Goal: Task Accomplishment & Management: Manage account settings

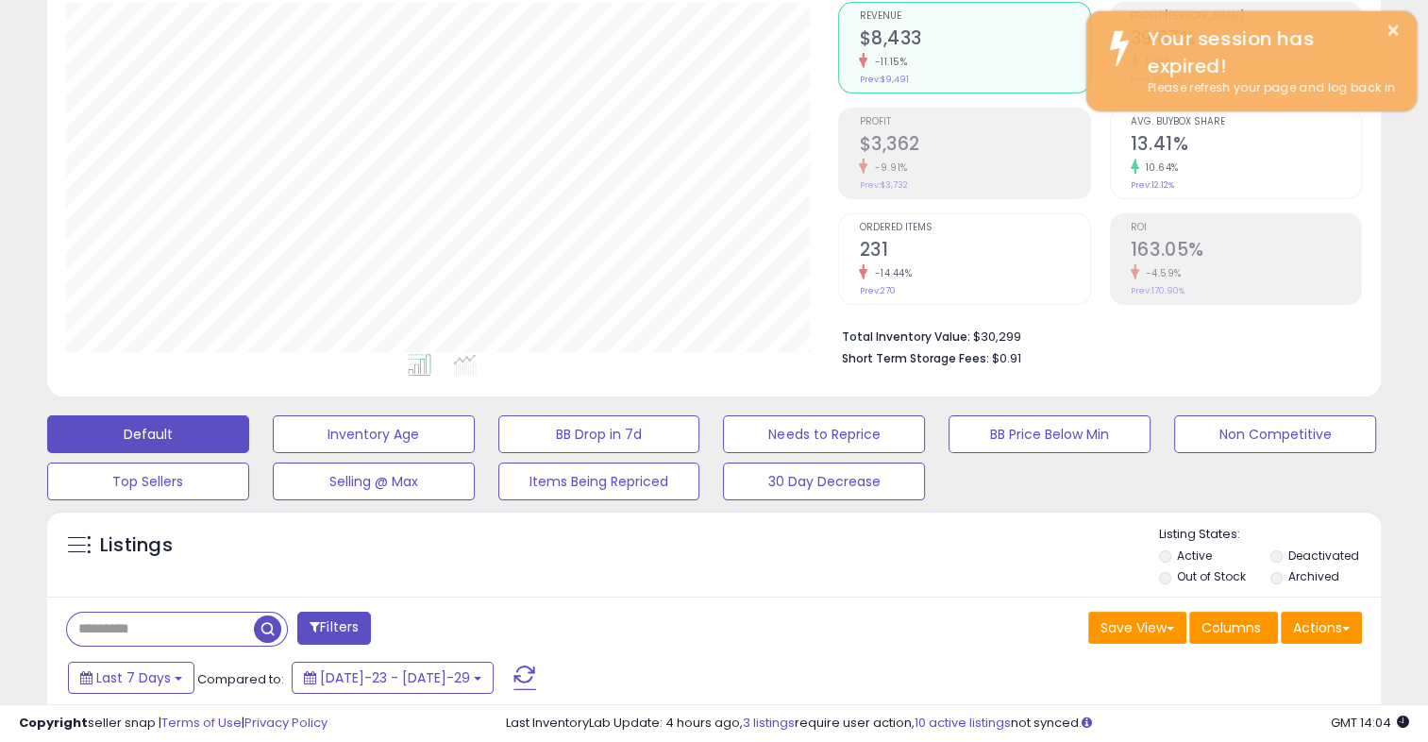
scroll to position [166, 0]
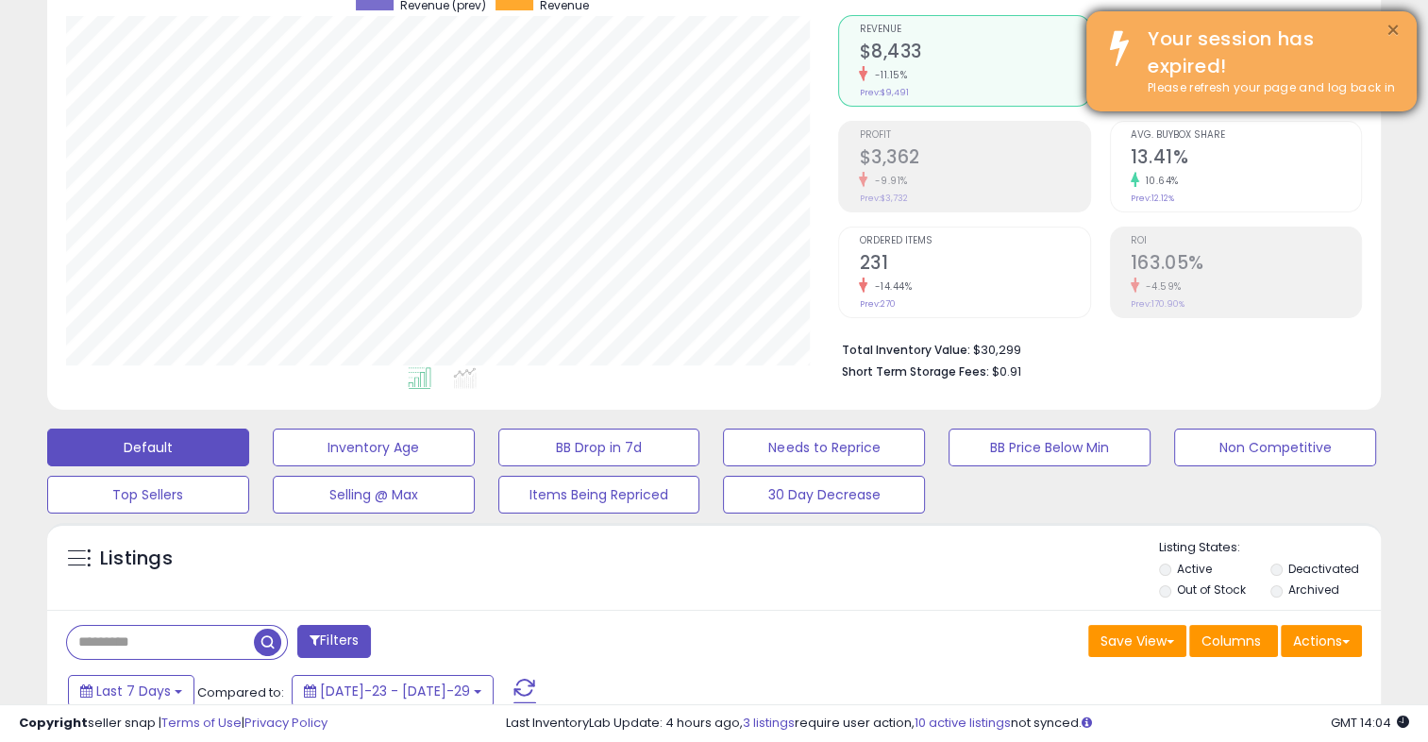
click at [1385, 27] on button "×" at bounding box center [1392, 31] width 15 height 24
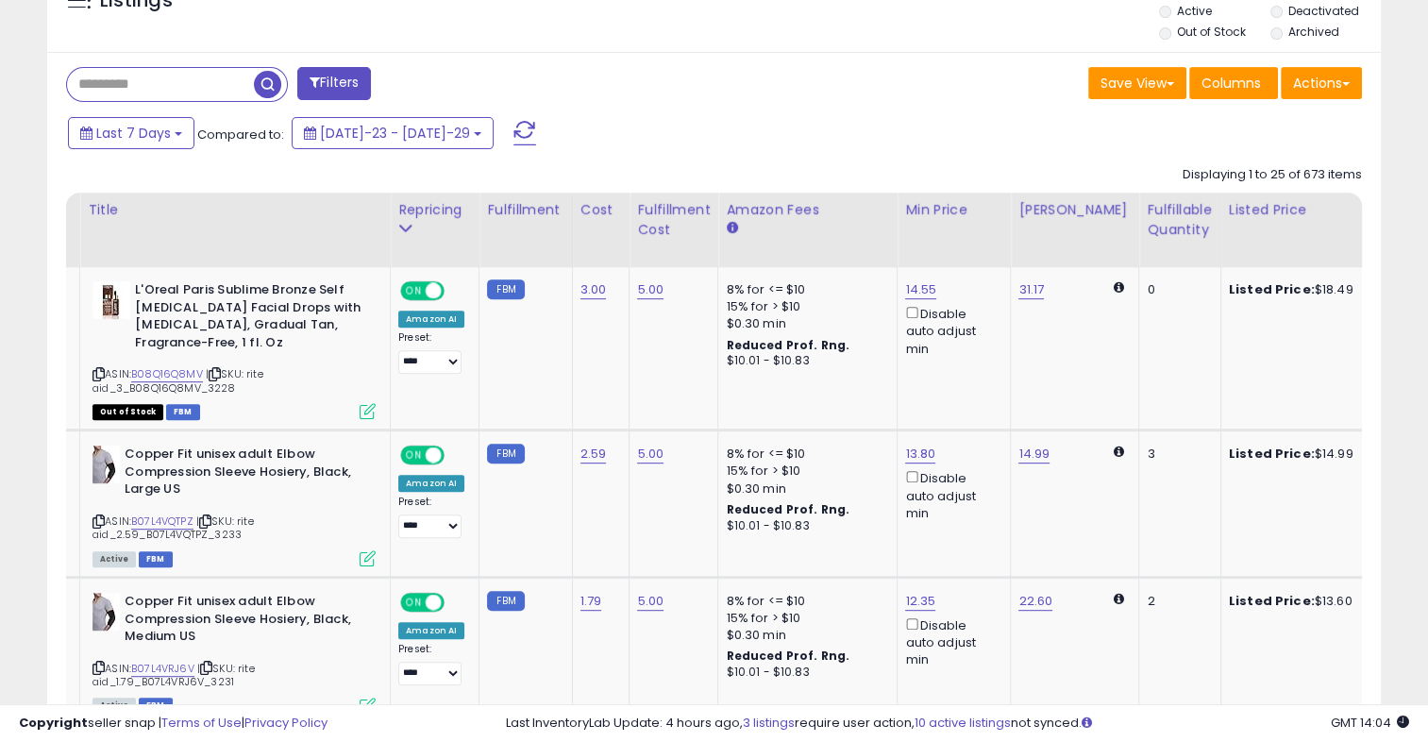
scroll to position [725, 0]
click at [404, 226] on icon at bounding box center [404, 227] width 13 height 13
click at [451, 213] on div "Repricing" at bounding box center [434, 209] width 73 height 20
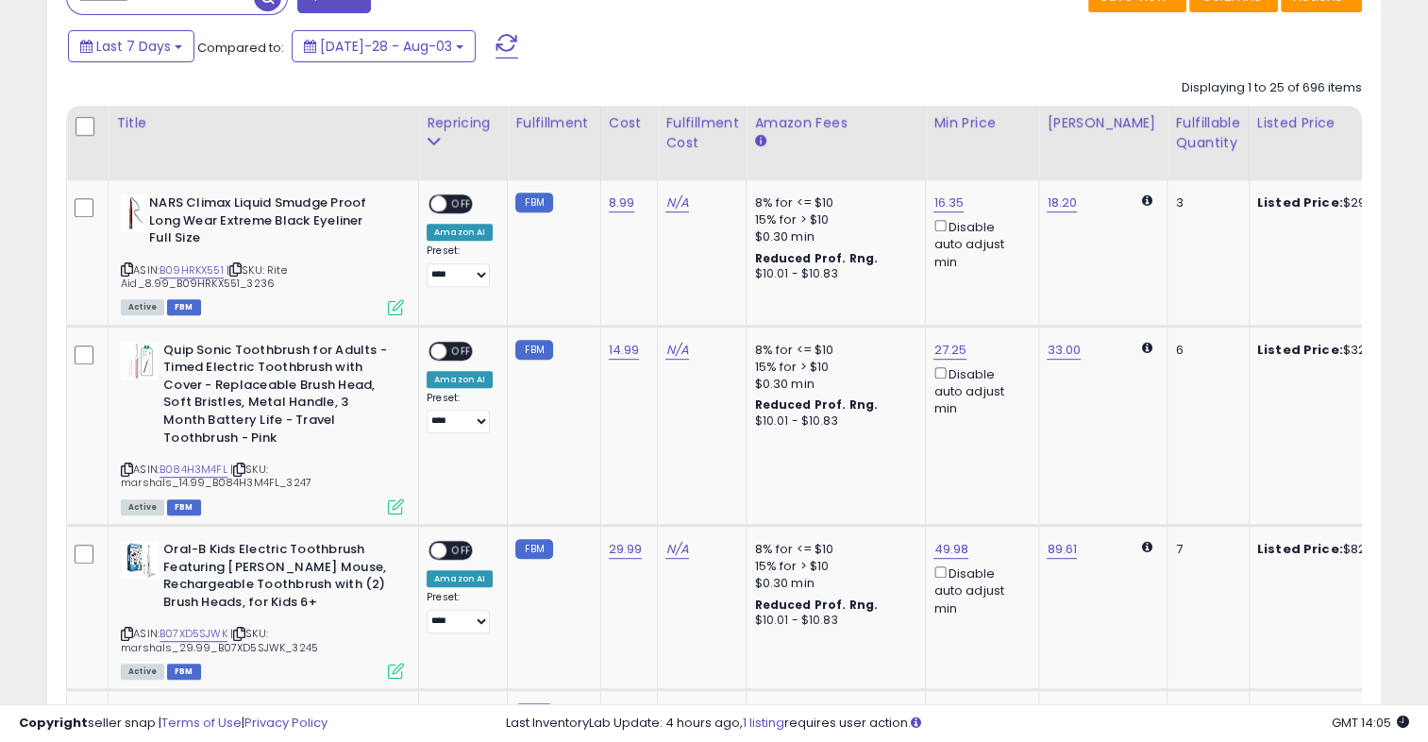
scroll to position [811, 0]
click at [672, 207] on link "N/A" at bounding box center [676, 201] width 23 height 19
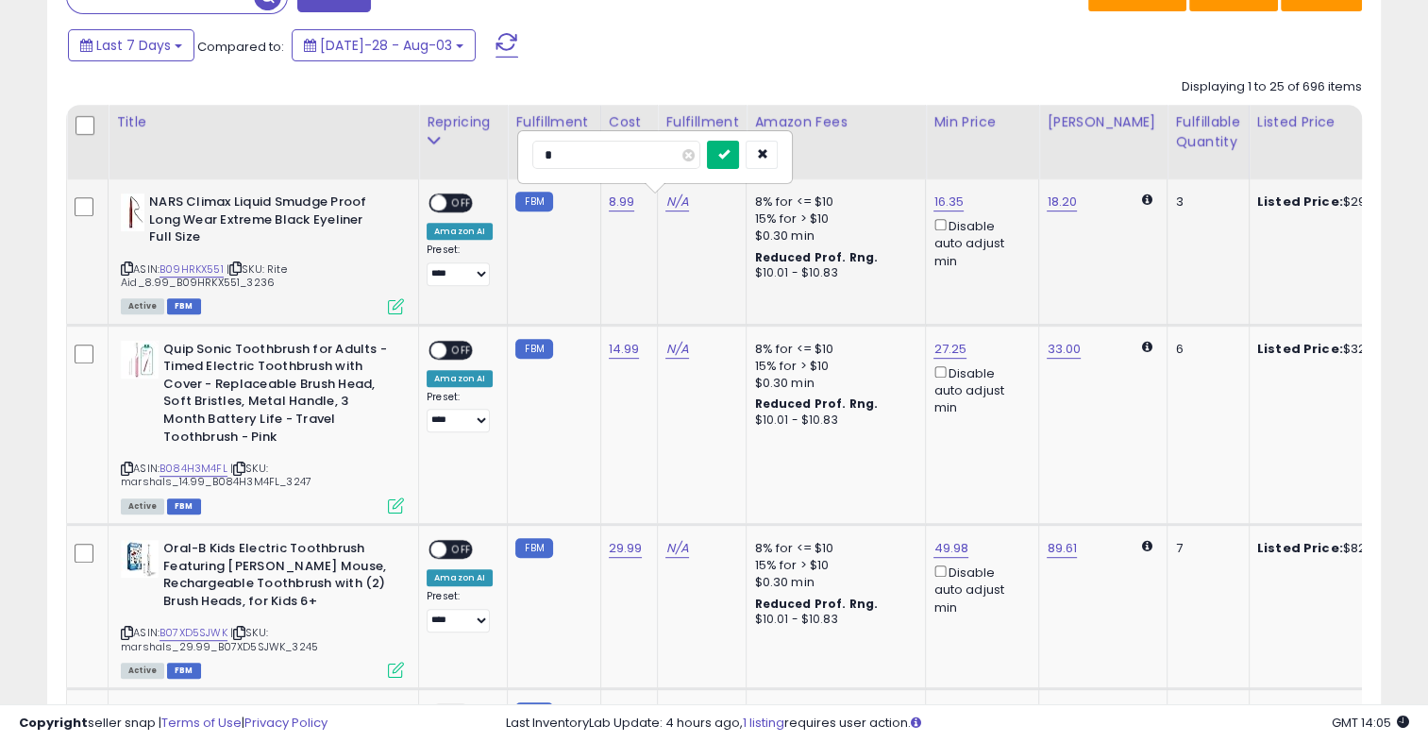
type input "*"
click at [739, 160] on button "submit" at bounding box center [723, 155] width 32 height 28
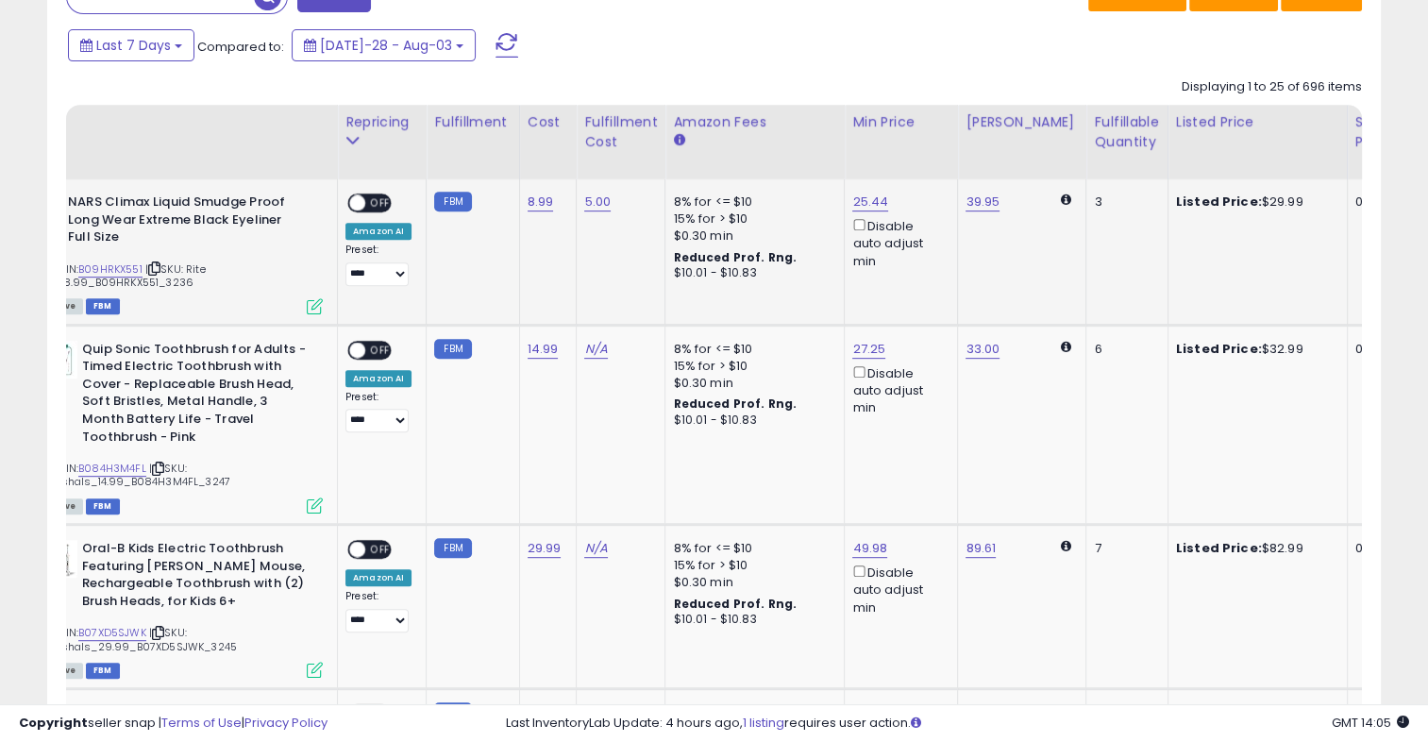
scroll to position [0, 0]
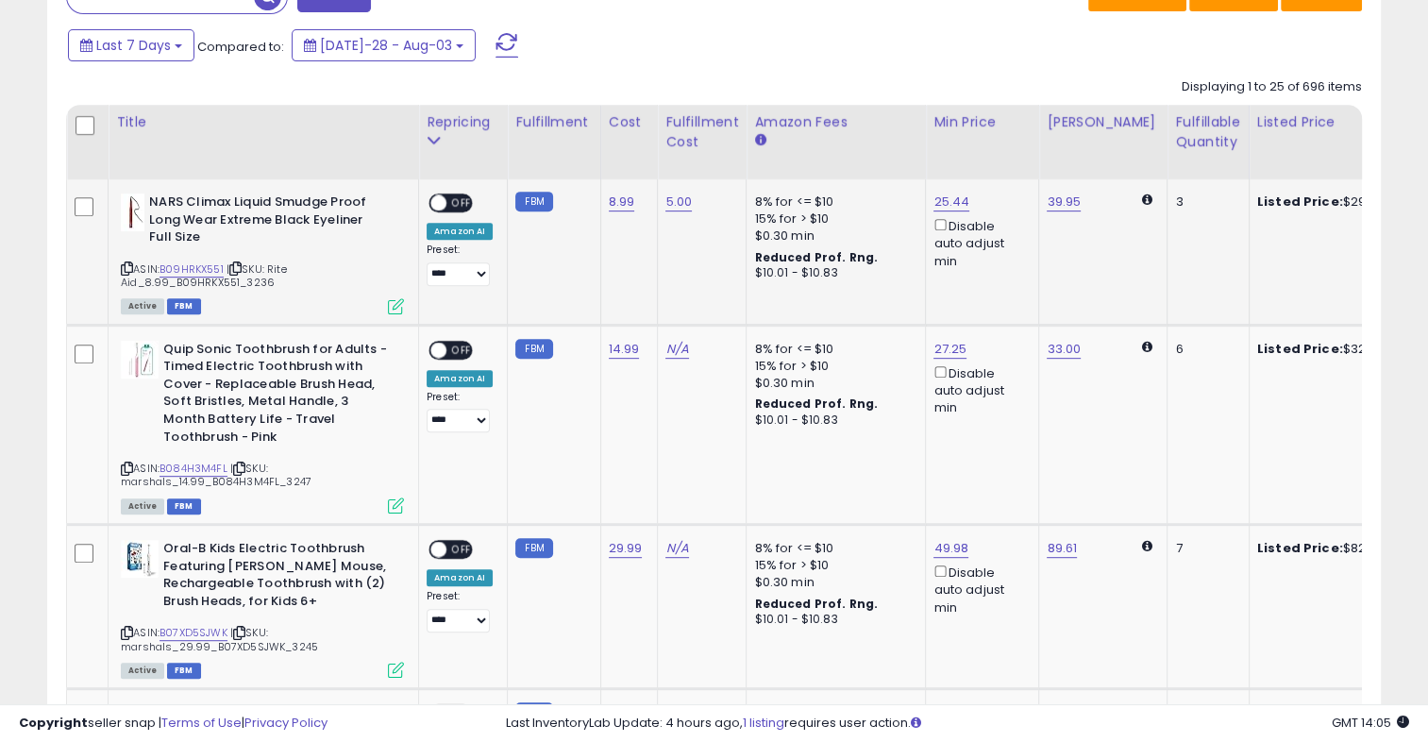
click at [460, 200] on span "OFF" at bounding box center [461, 203] width 30 height 16
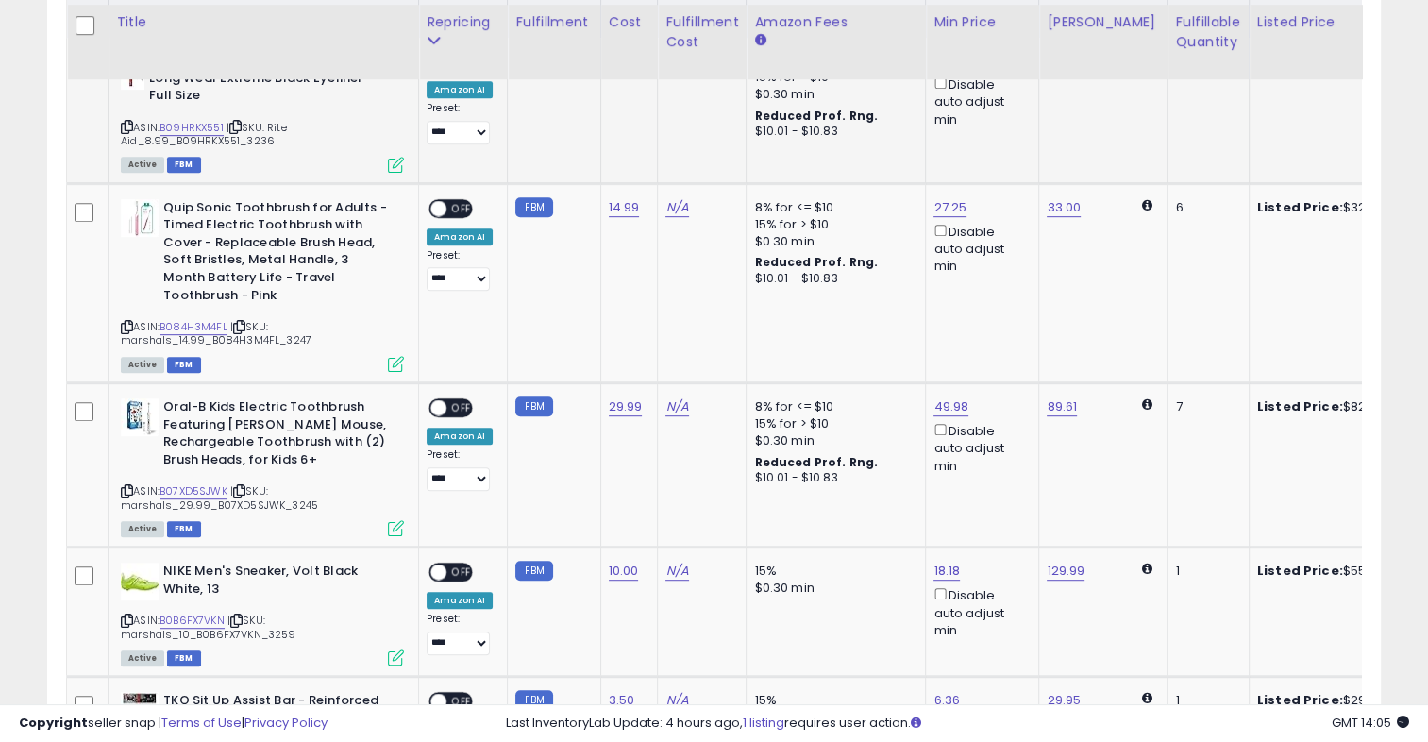
scroll to position [959, 0]
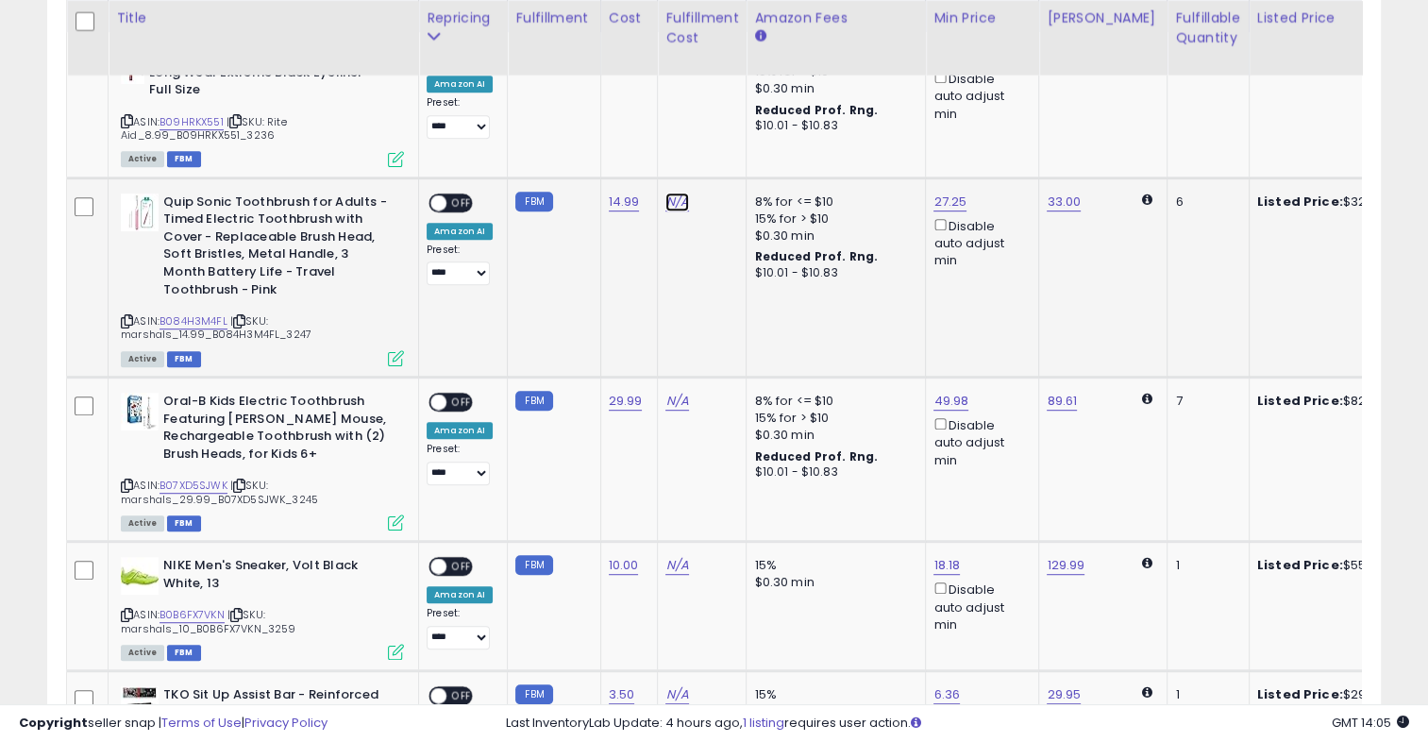
click at [675, 202] on link "N/A" at bounding box center [676, 201] width 23 height 19
type input "*"
click at [728, 153] on icon "submit" at bounding box center [722, 152] width 11 height 11
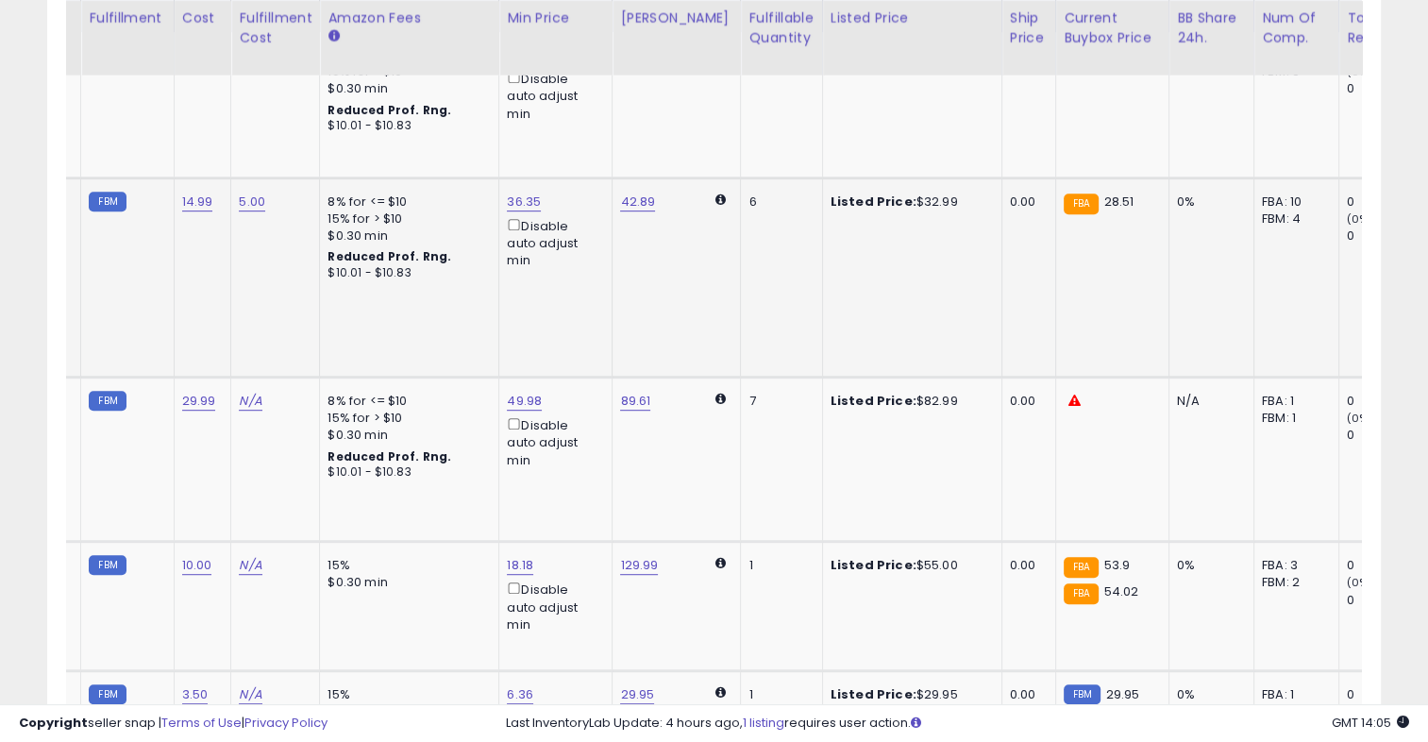
scroll to position [0, 0]
click at [525, 64] on link "36.35" at bounding box center [525, 54] width 36 height 19
click at [540, 134] on span at bounding box center [533, 137] width 12 height 12
type input "*****"
click at [584, 141] on button "submit" at bounding box center [568, 135] width 32 height 28
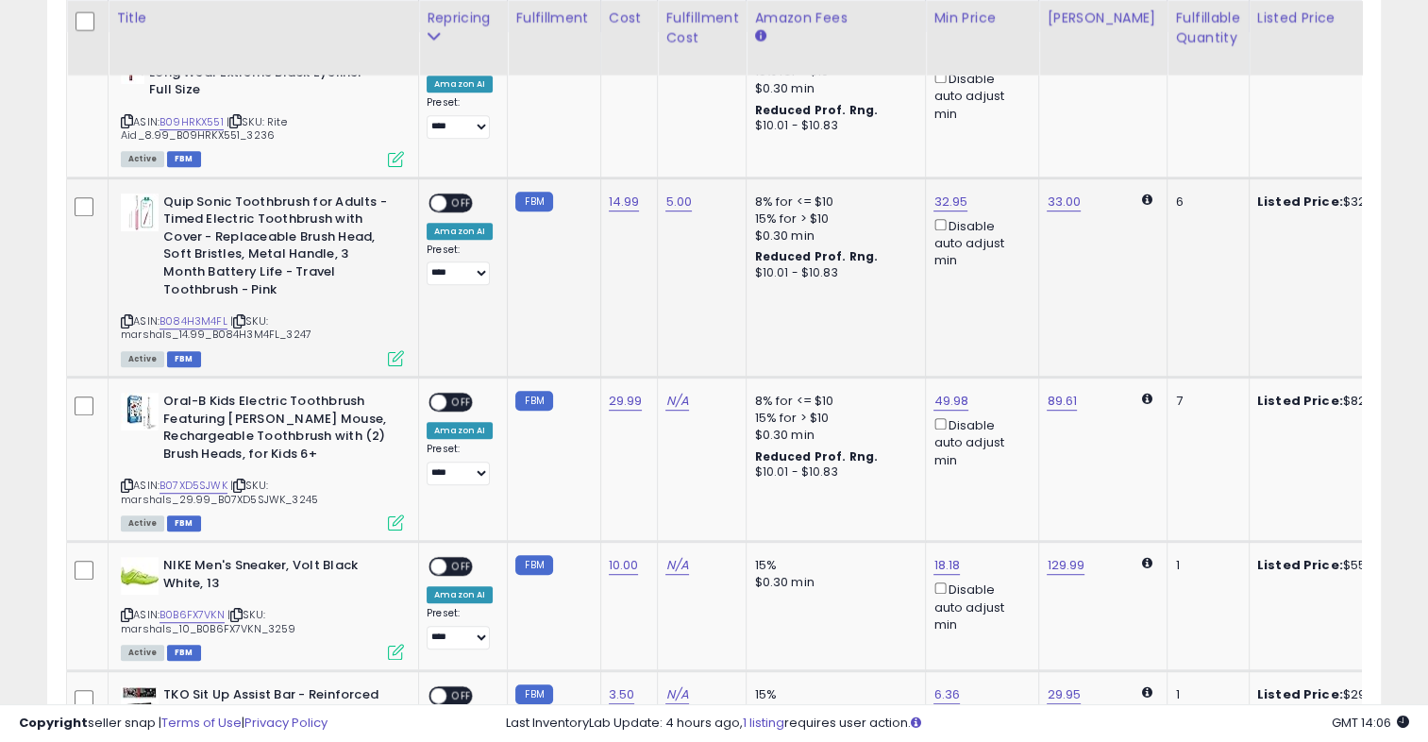
click at [467, 202] on span "OFF" at bounding box center [461, 202] width 30 height 16
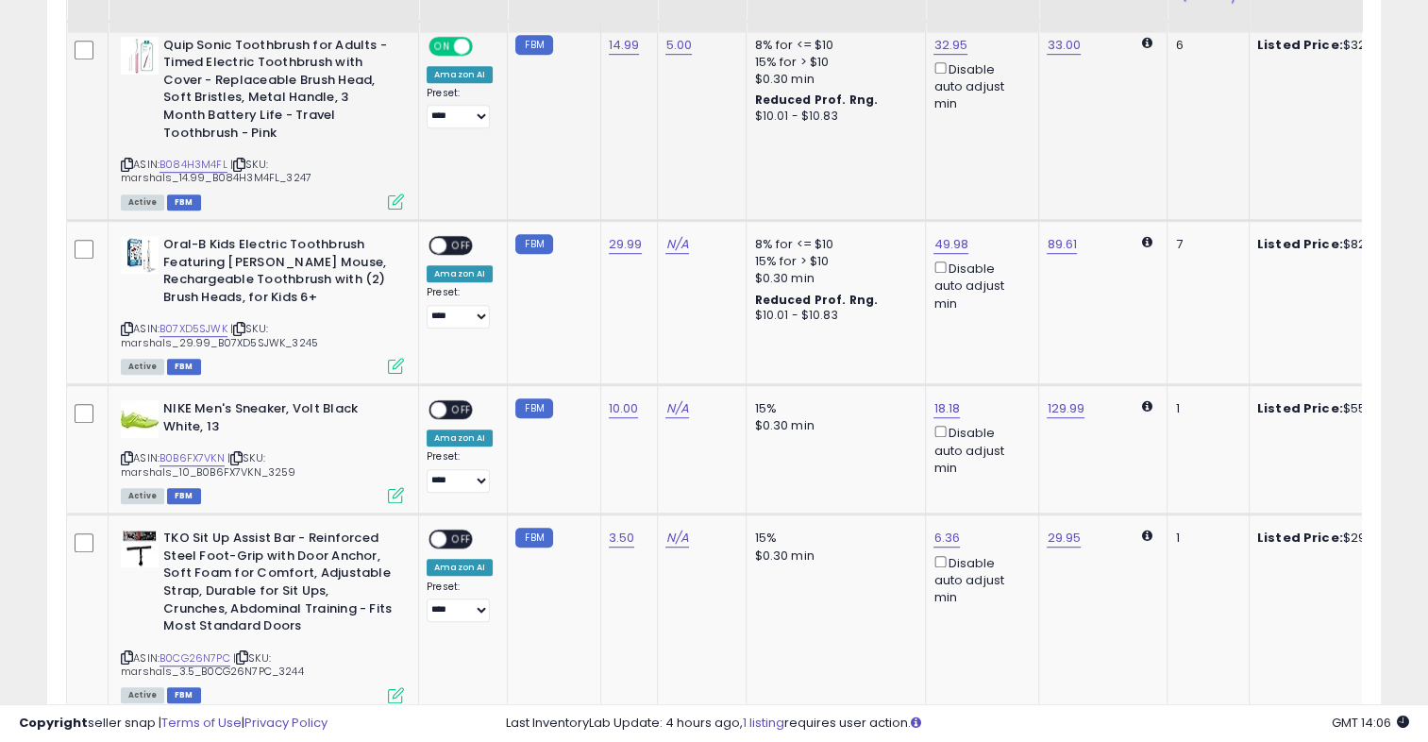
scroll to position [1117, 0]
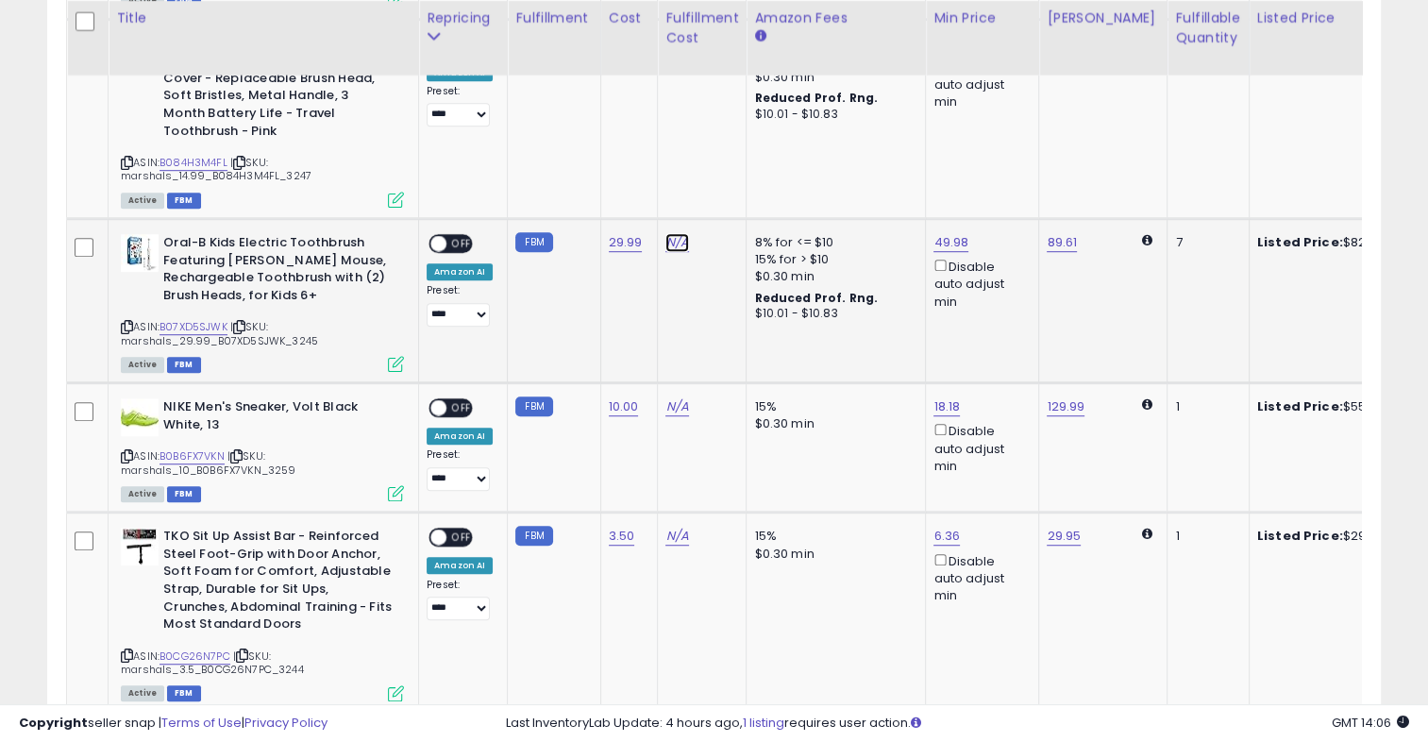
click at [676, 242] on link "N/A" at bounding box center [676, 242] width 23 height 19
type input "*"
click at [728, 188] on icon "submit" at bounding box center [722, 193] width 11 height 11
click at [464, 240] on span "OFF" at bounding box center [461, 244] width 30 height 16
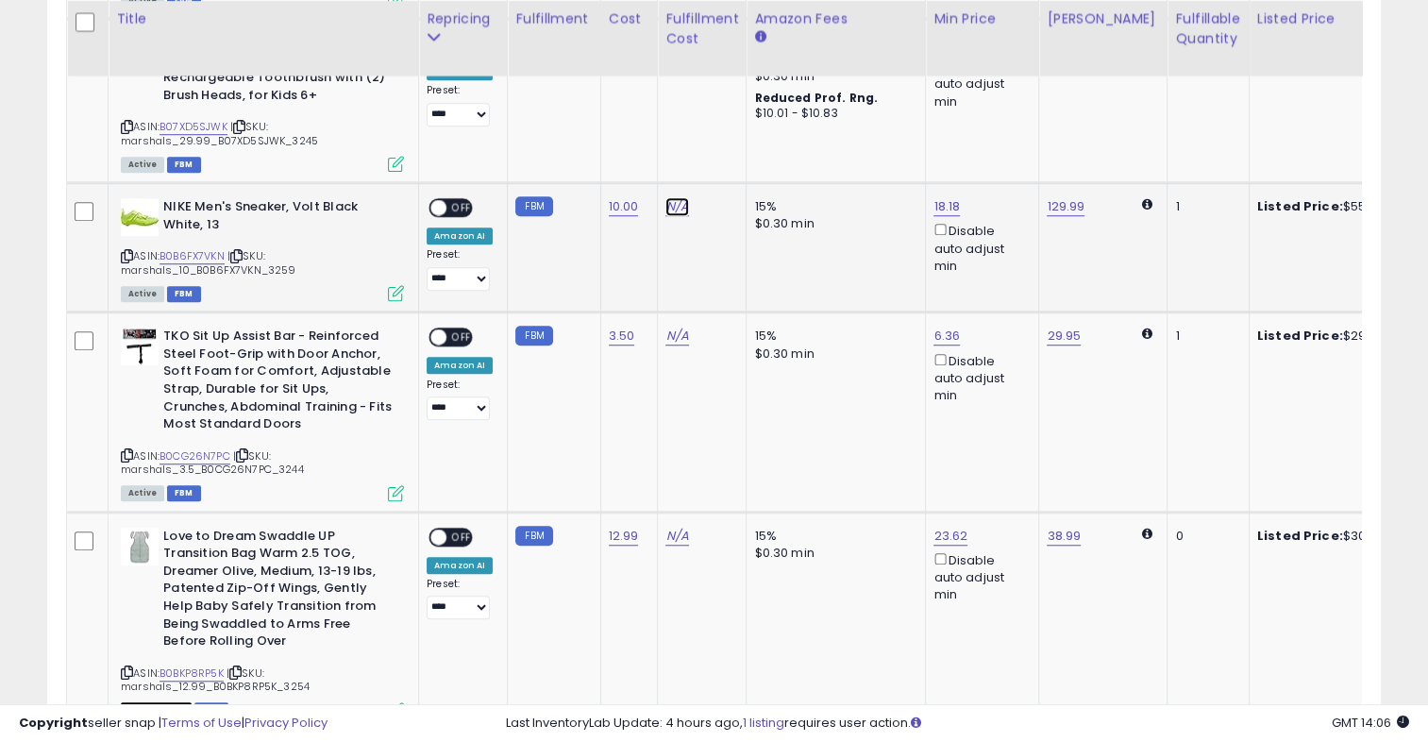
click at [677, 204] on link "N/A" at bounding box center [676, 206] width 23 height 19
type input "**"
click at [728, 160] on icon "submit" at bounding box center [722, 157] width 11 height 11
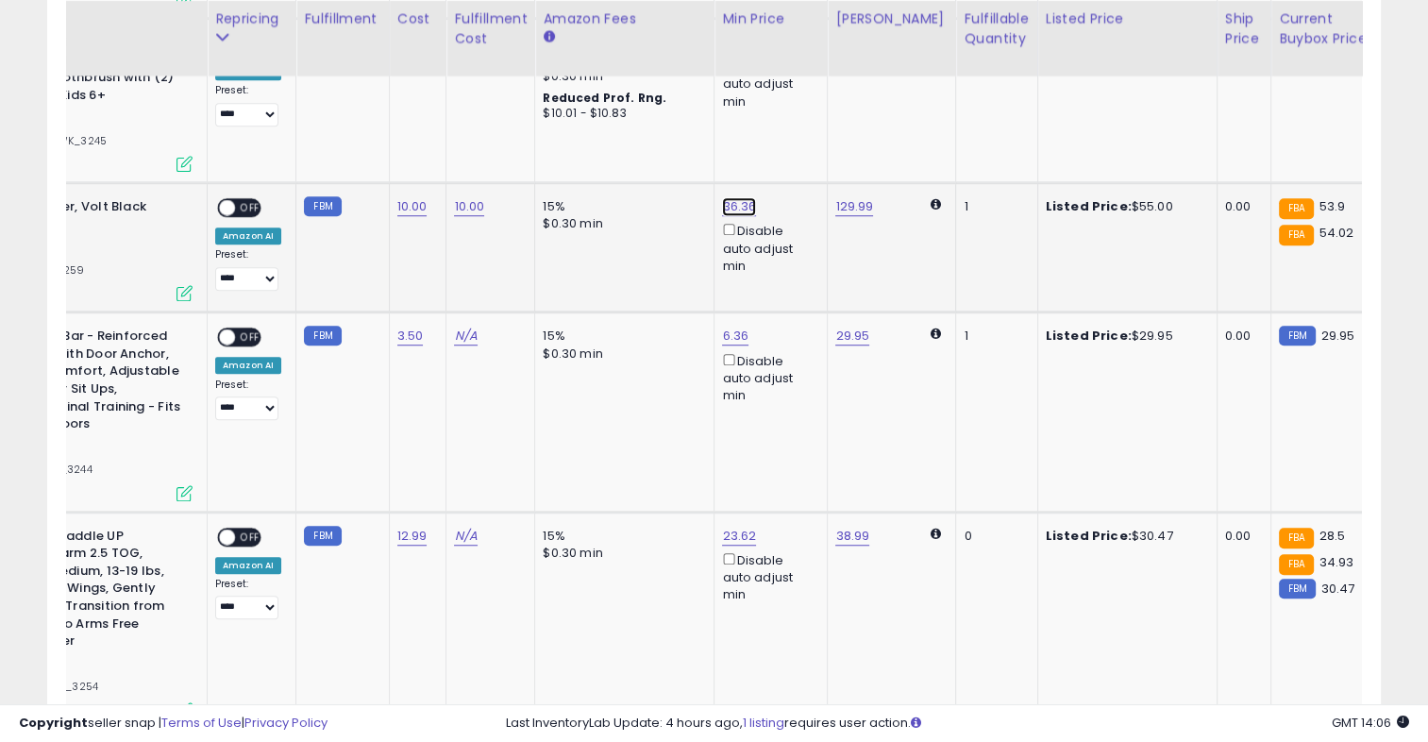
click at [650, 143] on input "*****" at bounding box center [677, 141] width 168 height 32
type input "*"
type input "*****"
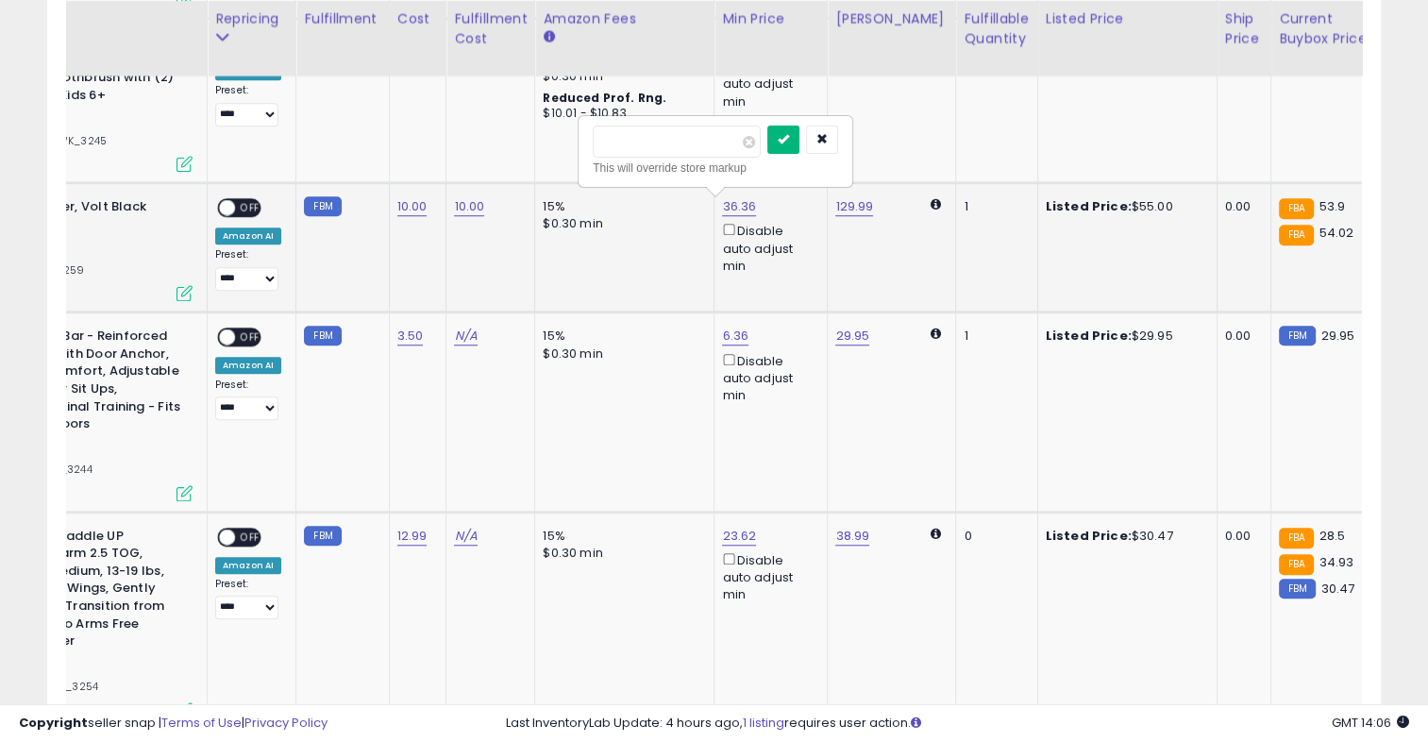
click at [789, 134] on icon "submit" at bounding box center [782, 138] width 11 height 11
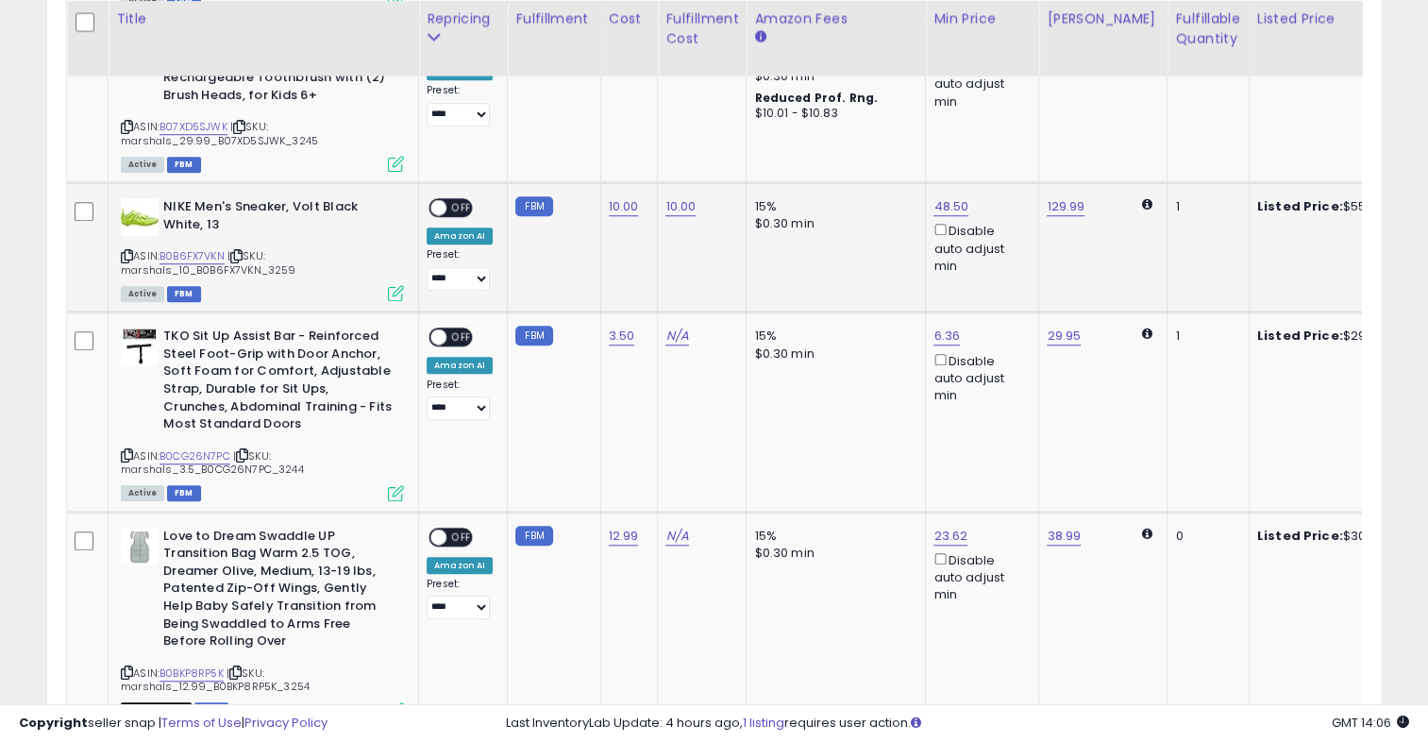
click at [458, 206] on span "OFF" at bounding box center [461, 208] width 30 height 16
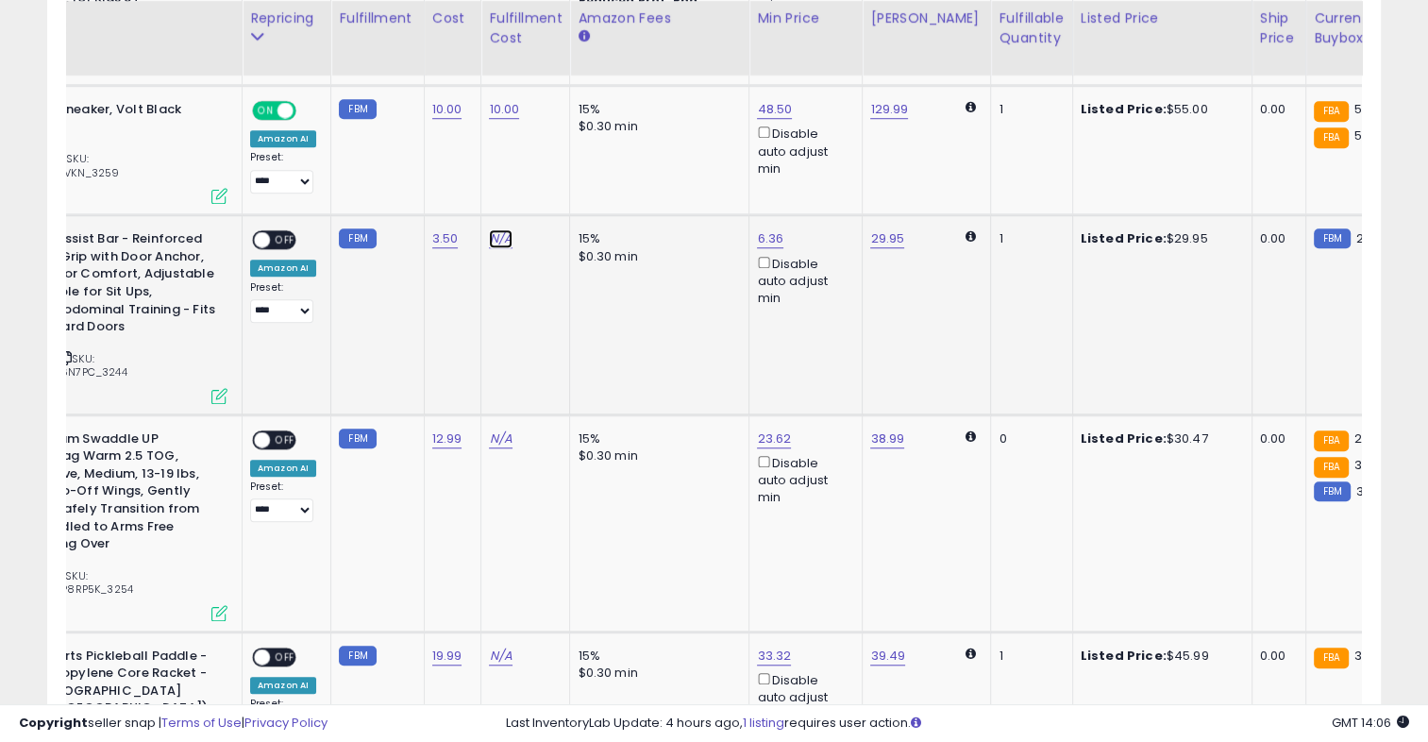
click at [494, 240] on link "N/A" at bounding box center [500, 238] width 23 height 19
type input "*"
click at [562, 188] on button "submit" at bounding box center [546, 189] width 32 height 28
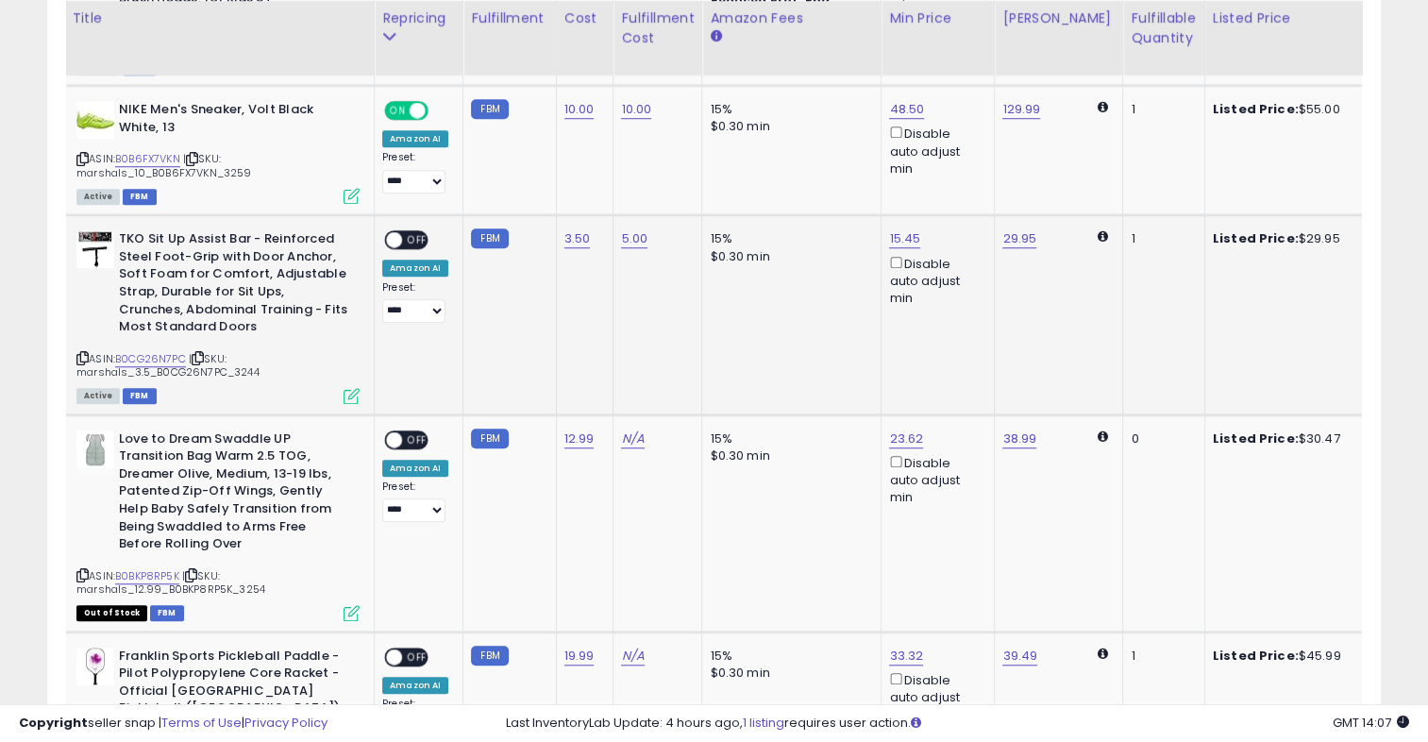
click at [406, 232] on span "OFF" at bounding box center [417, 240] width 30 height 16
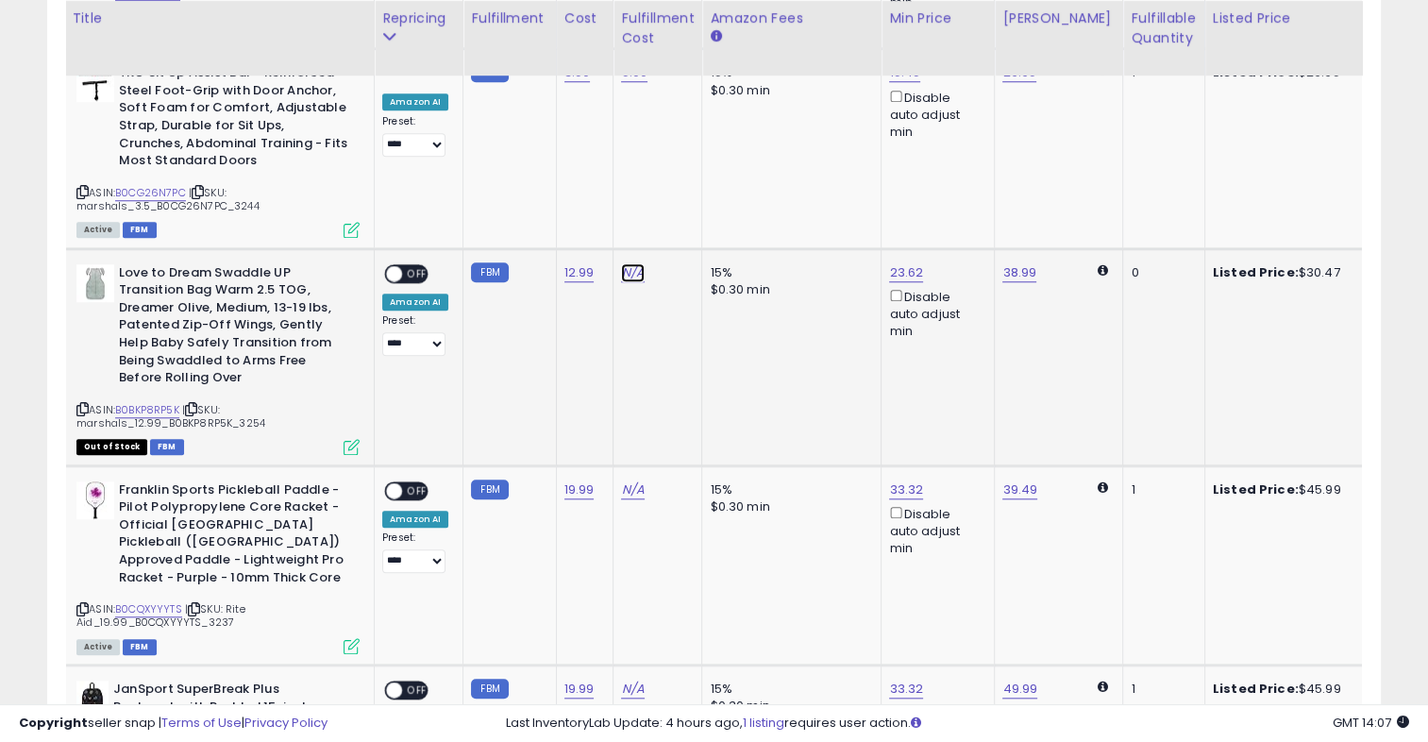
click at [630, 272] on link "N/A" at bounding box center [632, 272] width 23 height 19
type input "*"
click at [684, 219] on icon "submit" at bounding box center [678, 221] width 11 height 11
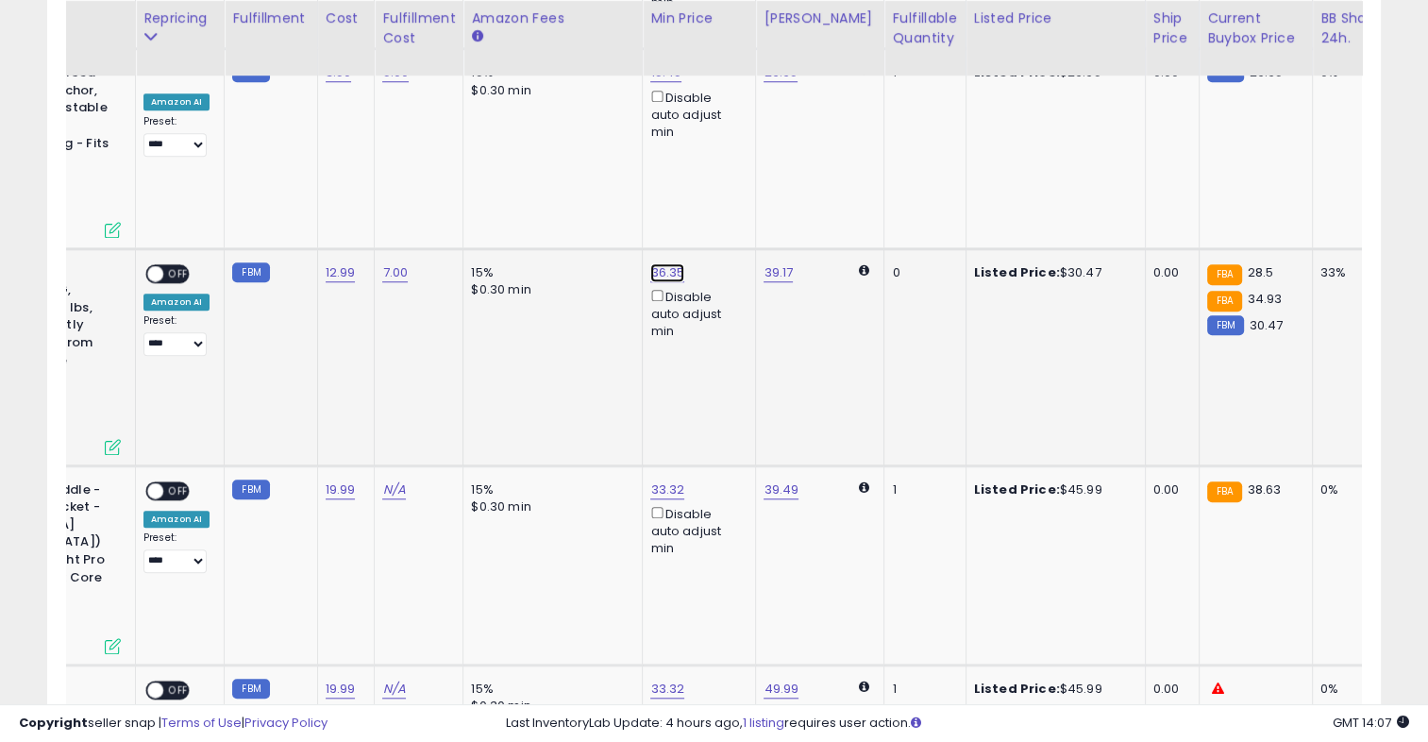
click at [683, 206] on span at bounding box center [677, 206] width 12 height 12
type input "*****"
click at [727, 205] on button "submit" at bounding box center [711, 204] width 32 height 28
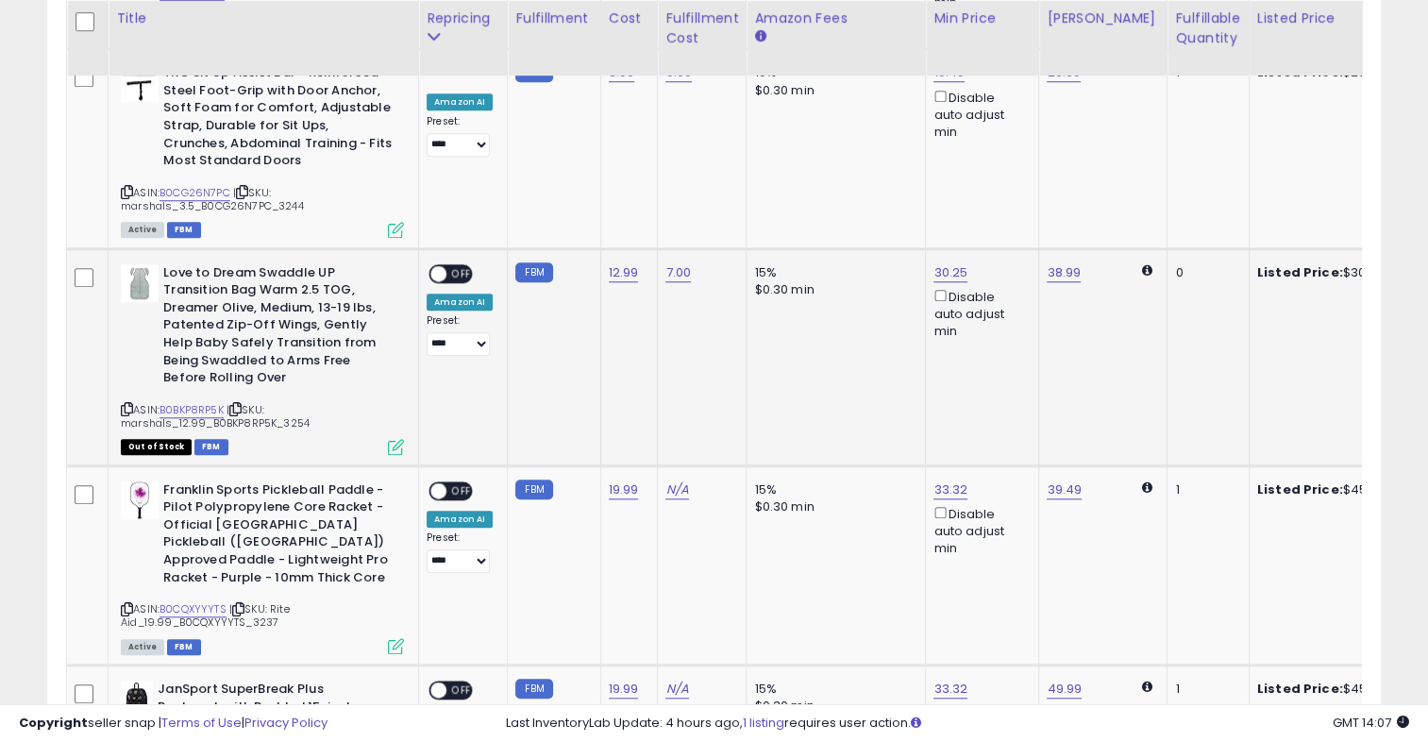
click at [460, 266] on span "OFF" at bounding box center [461, 273] width 30 height 16
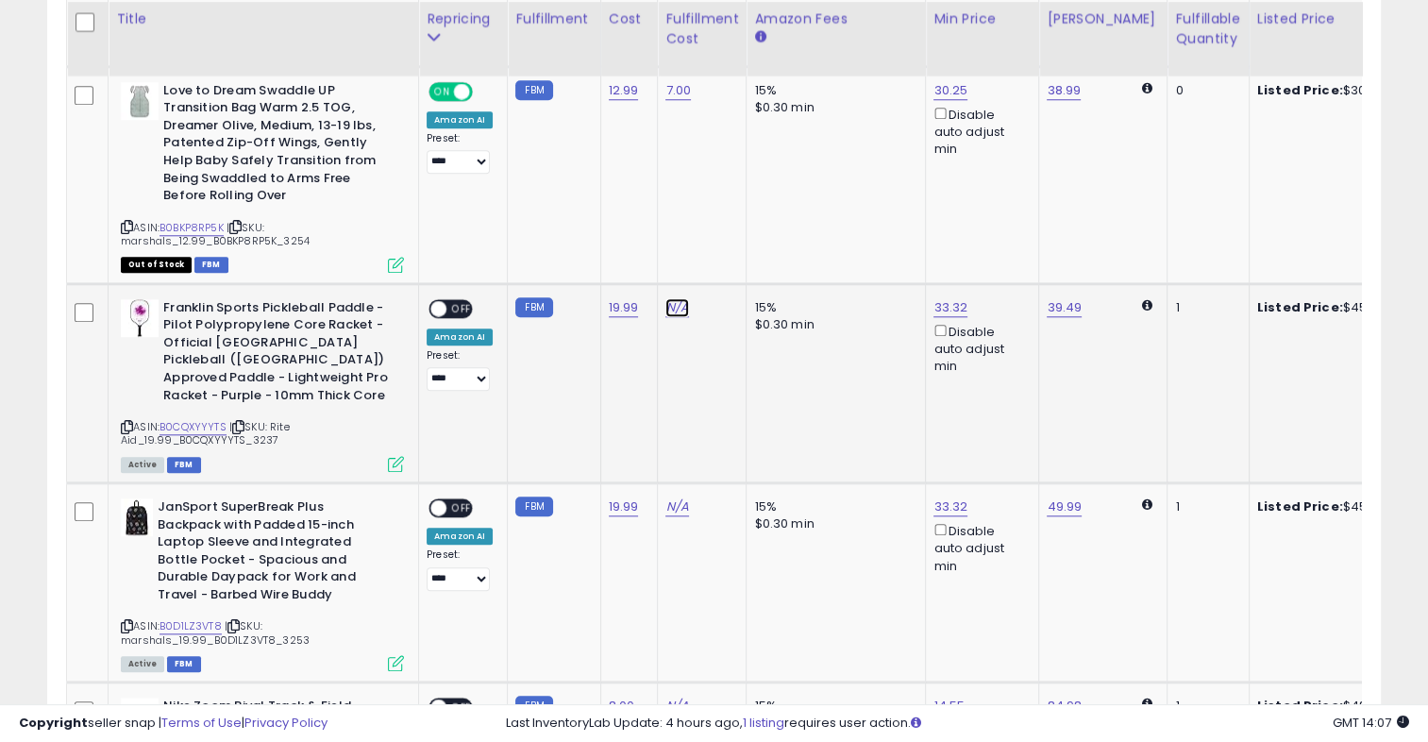
click at [672, 308] on link "N/A" at bounding box center [676, 307] width 23 height 19
type input "*"
click at [728, 252] on icon "submit" at bounding box center [722, 256] width 11 height 11
click at [461, 305] on span "OFF" at bounding box center [461, 308] width 30 height 16
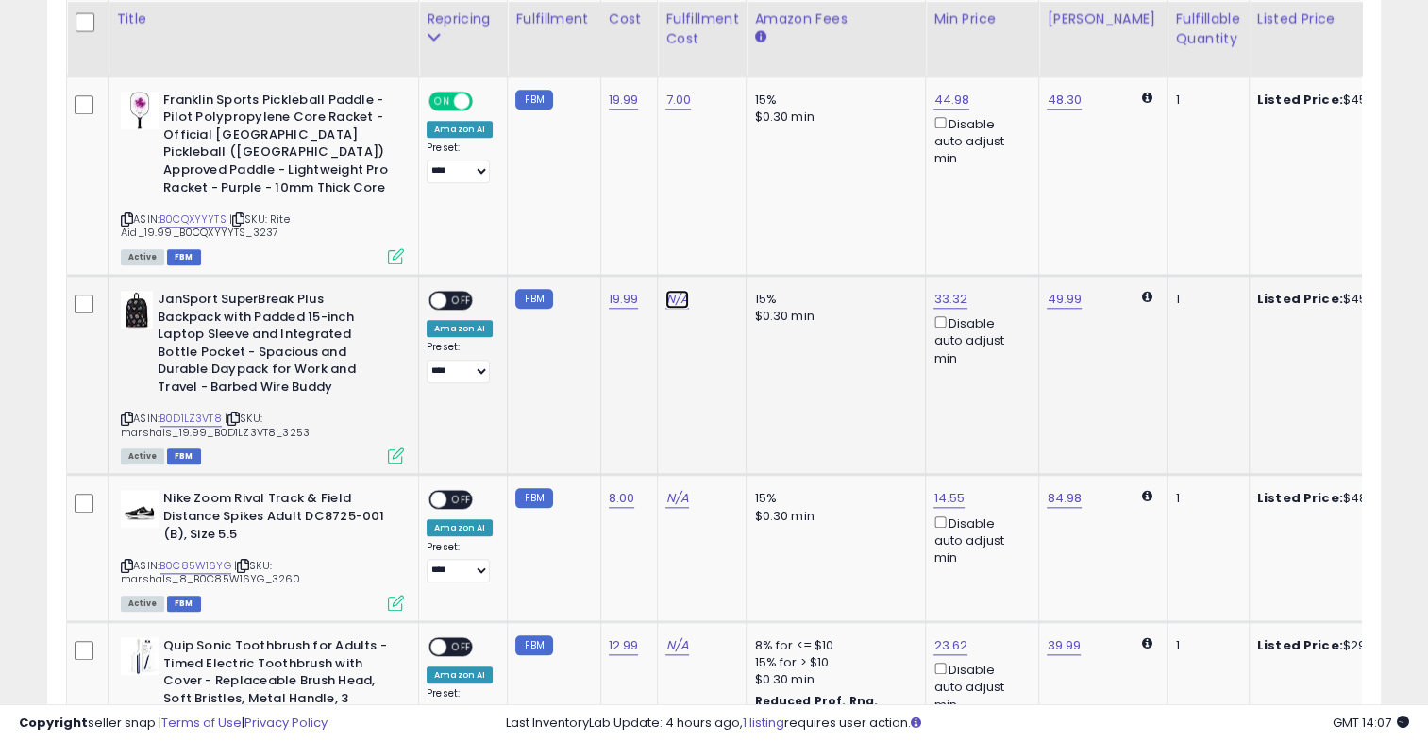
click at [672, 290] on link "N/A" at bounding box center [676, 299] width 23 height 19
type input "*"
click at [739, 228] on button "submit" at bounding box center [723, 231] width 32 height 28
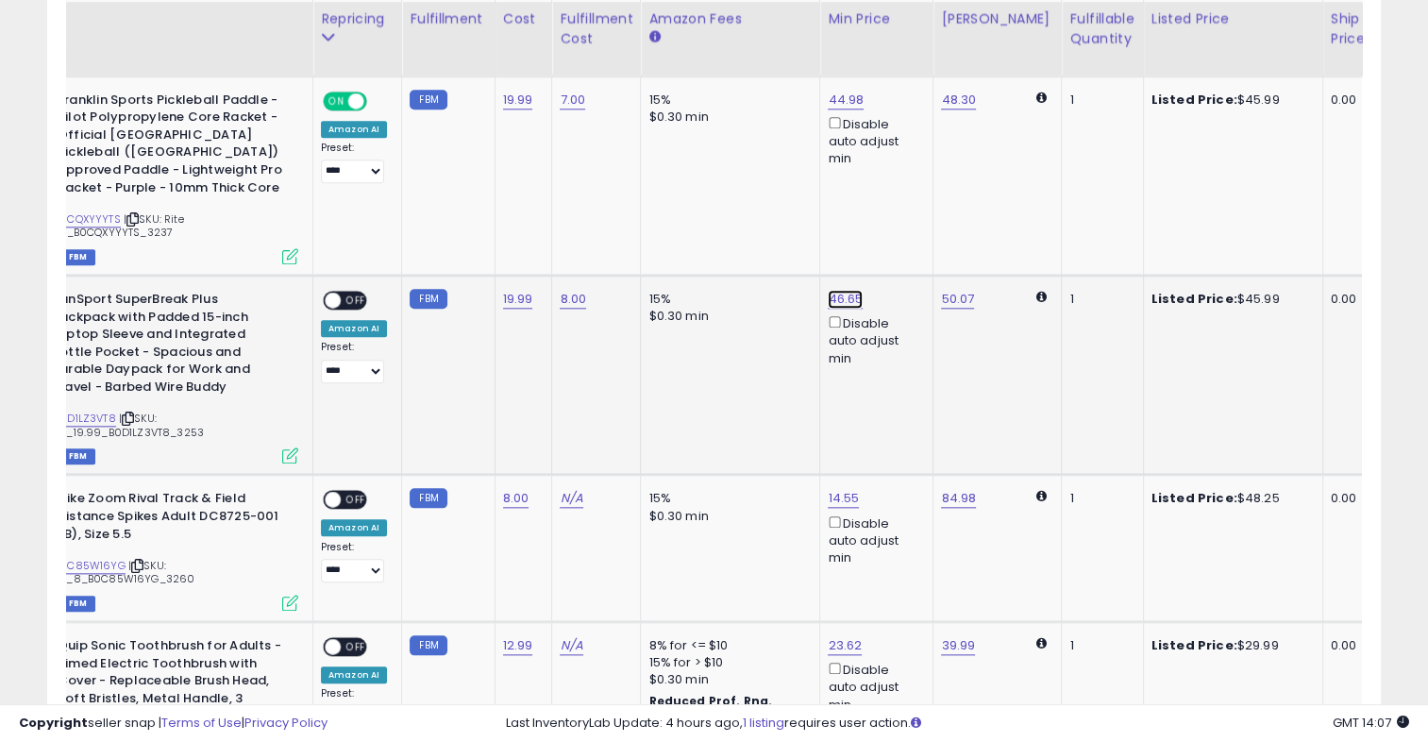
click at [861, 212] on span at bounding box center [855, 215] width 12 height 12
type input "*****"
click at [906, 199] on button "submit" at bounding box center [890, 212] width 32 height 28
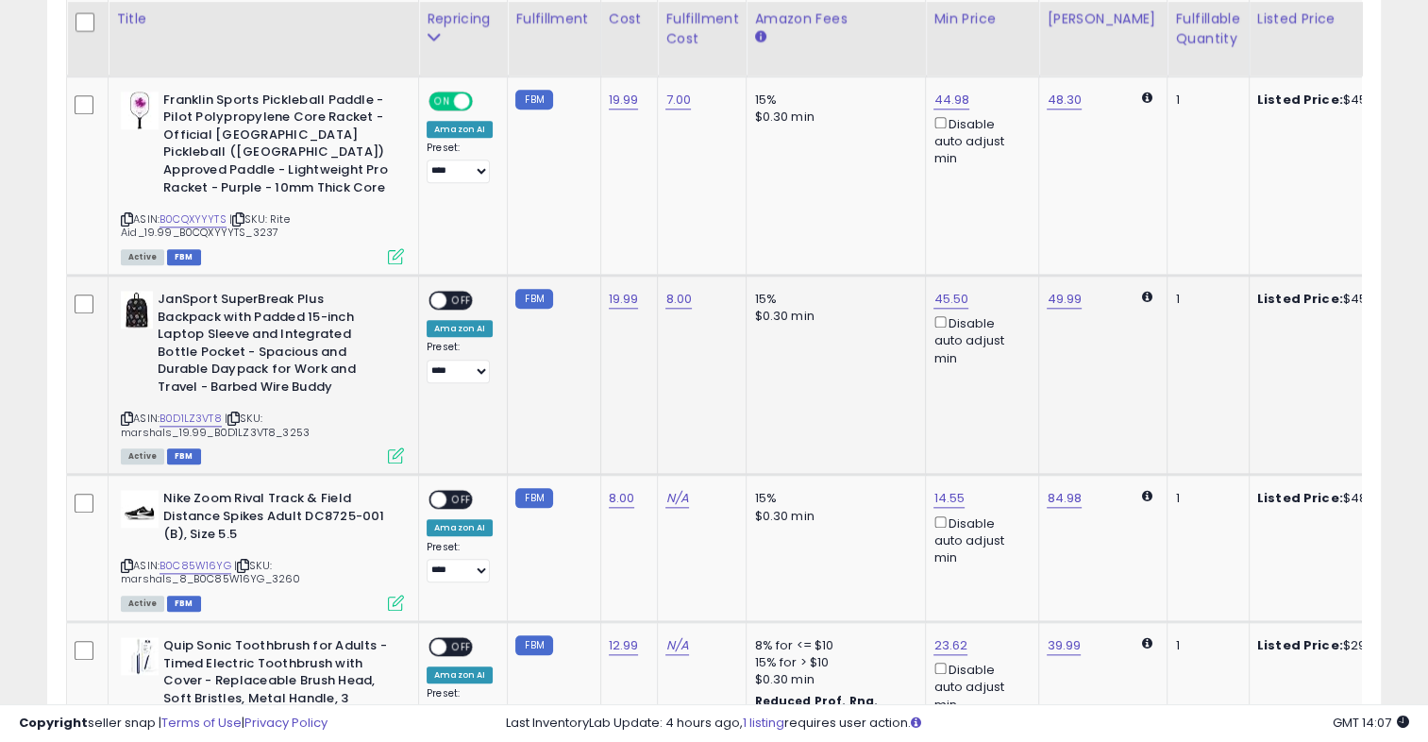
click at [462, 292] on span "OFF" at bounding box center [461, 300] width 30 height 16
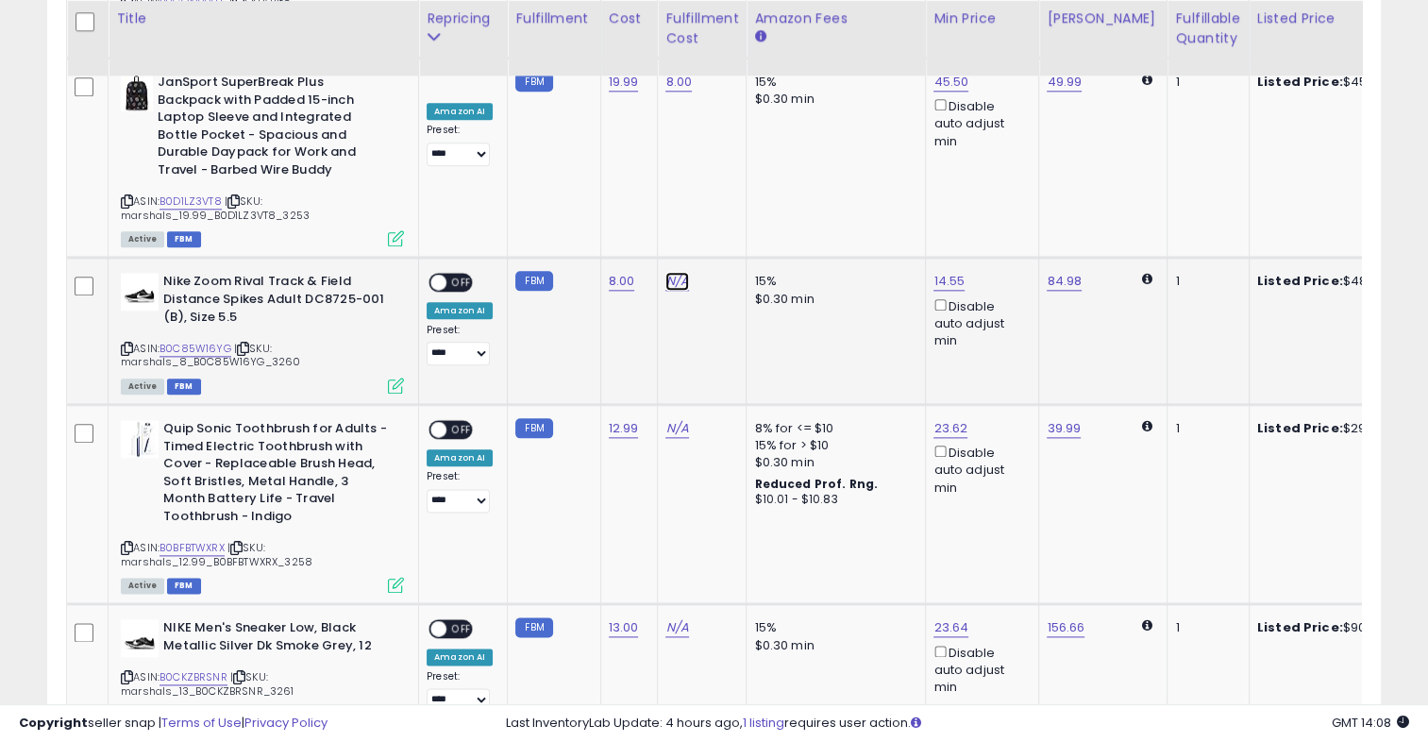
click at [676, 272] on link "N/A" at bounding box center [676, 281] width 23 height 19
type input "**"
click at [728, 209] on icon "submit" at bounding box center [722, 212] width 11 height 11
click at [462, 275] on span "OFF" at bounding box center [461, 283] width 30 height 16
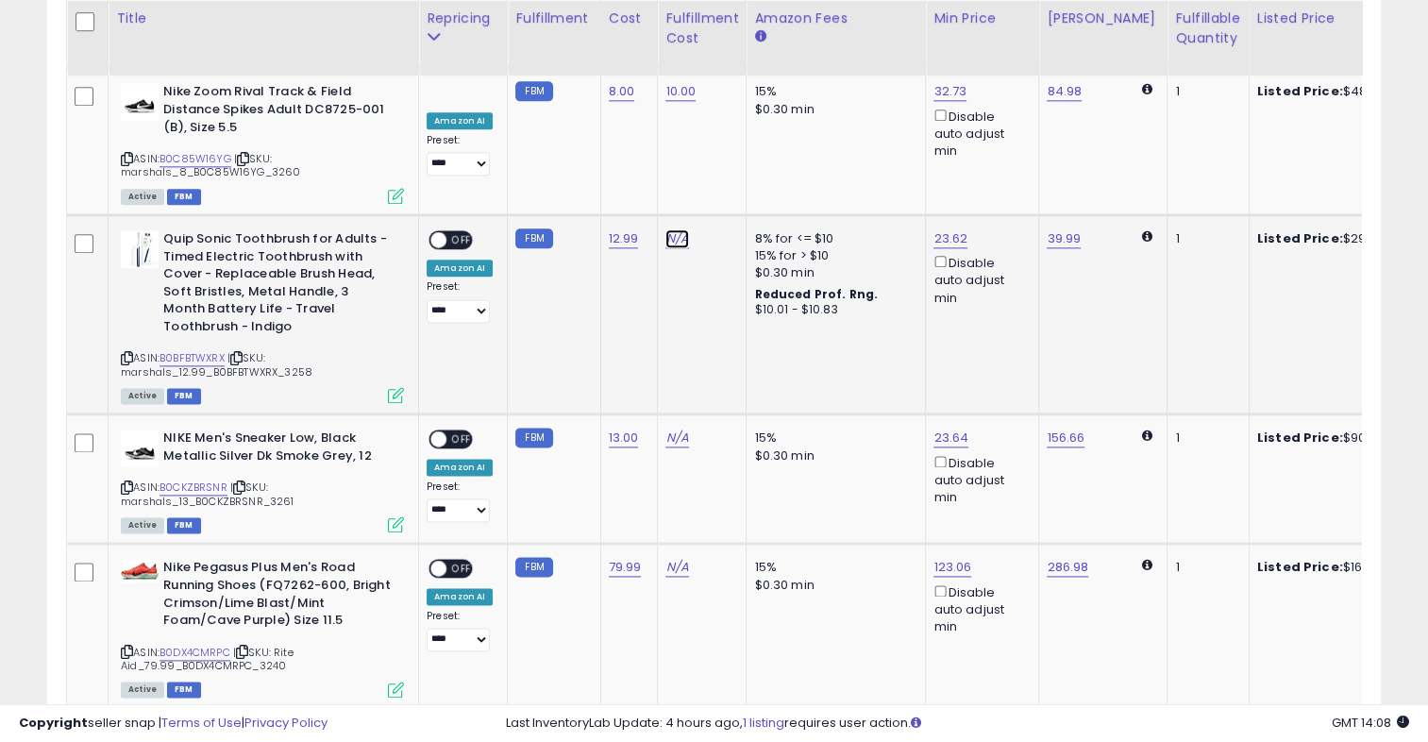
click at [669, 229] on link "N/A" at bounding box center [676, 238] width 23 height 19
type input "*"
click at [728, 168] on icon "submit" at bounding box center [722, 168] width 11 height 11
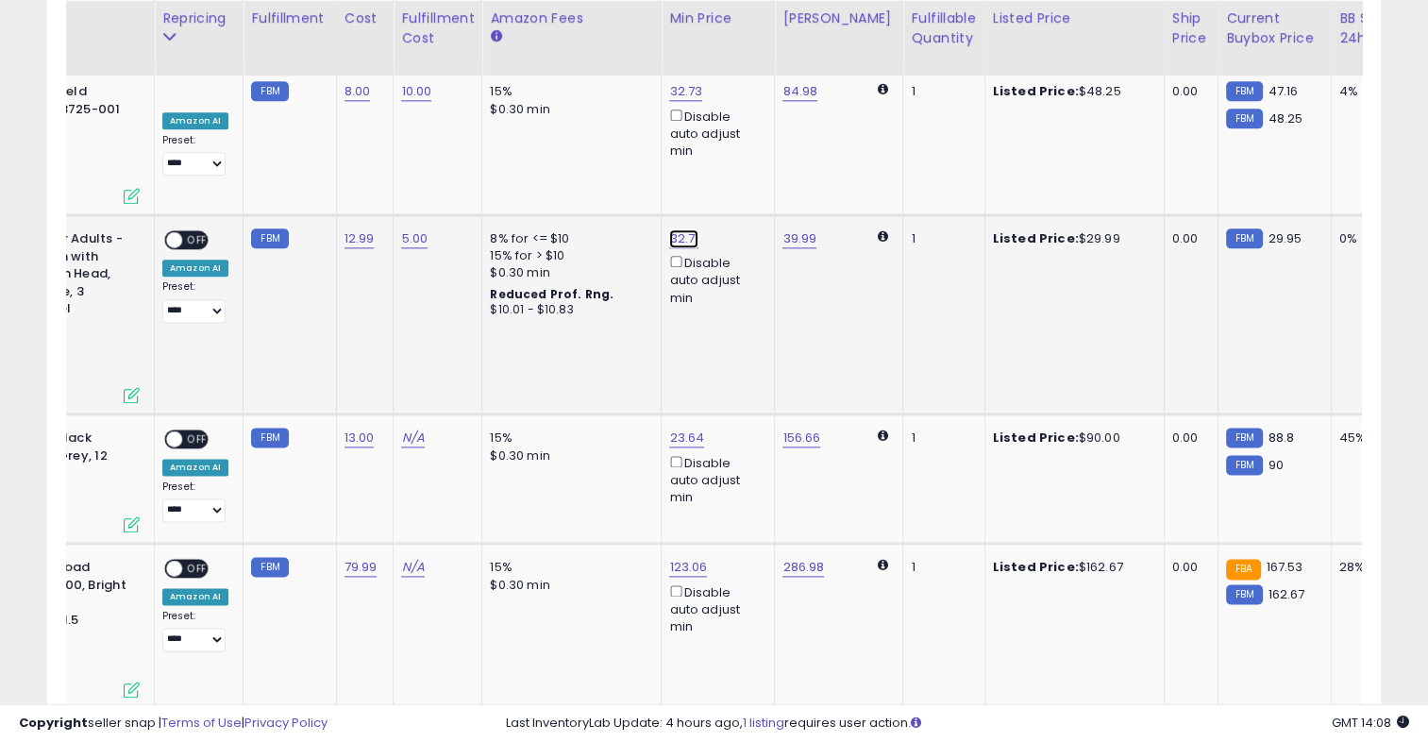
click at [699, 147] on span at bounding box center [693, 153] width 12 height 12
type input "*****"
click at [733, 155] on icon "submit" at bounding box center [727, 149] width 11 height 11
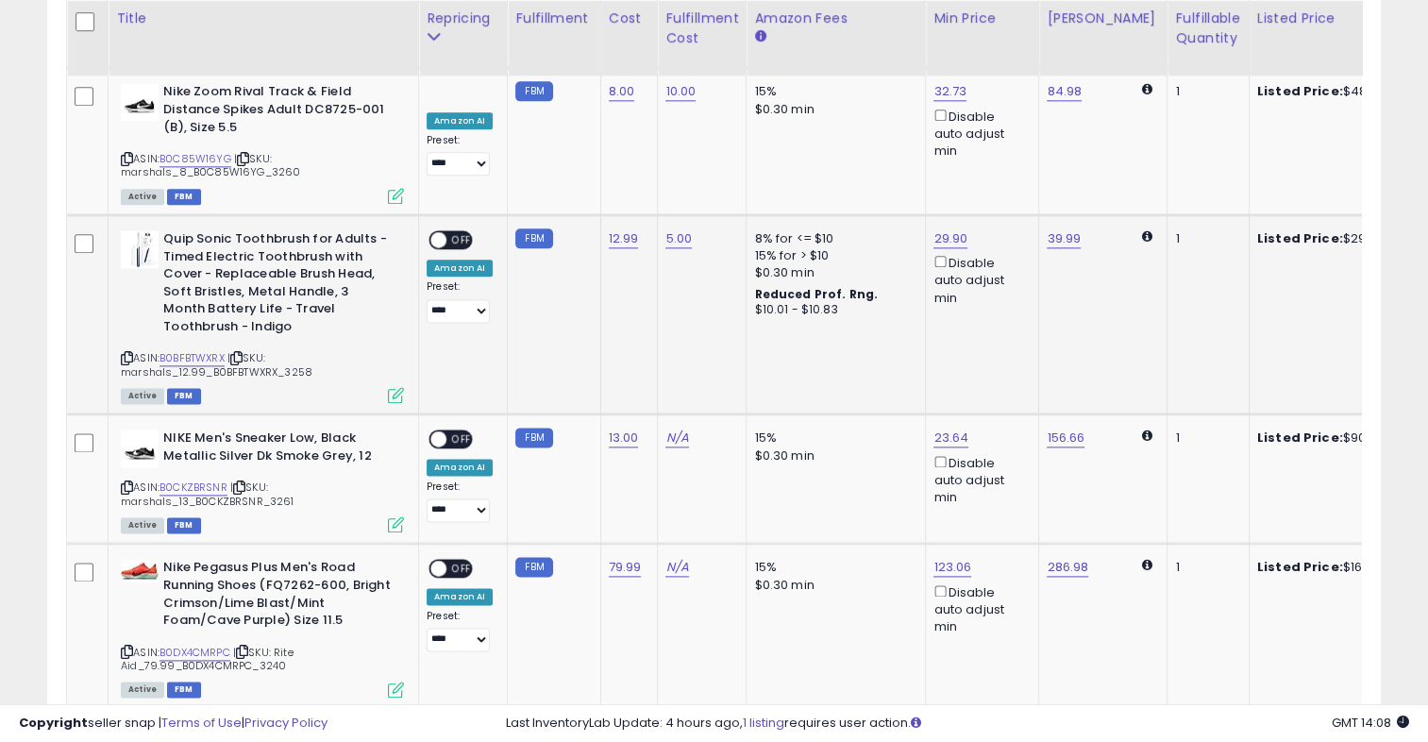
click at [468, 232] on span "OFF" at bounding box center [461, 240] width 30 height 16
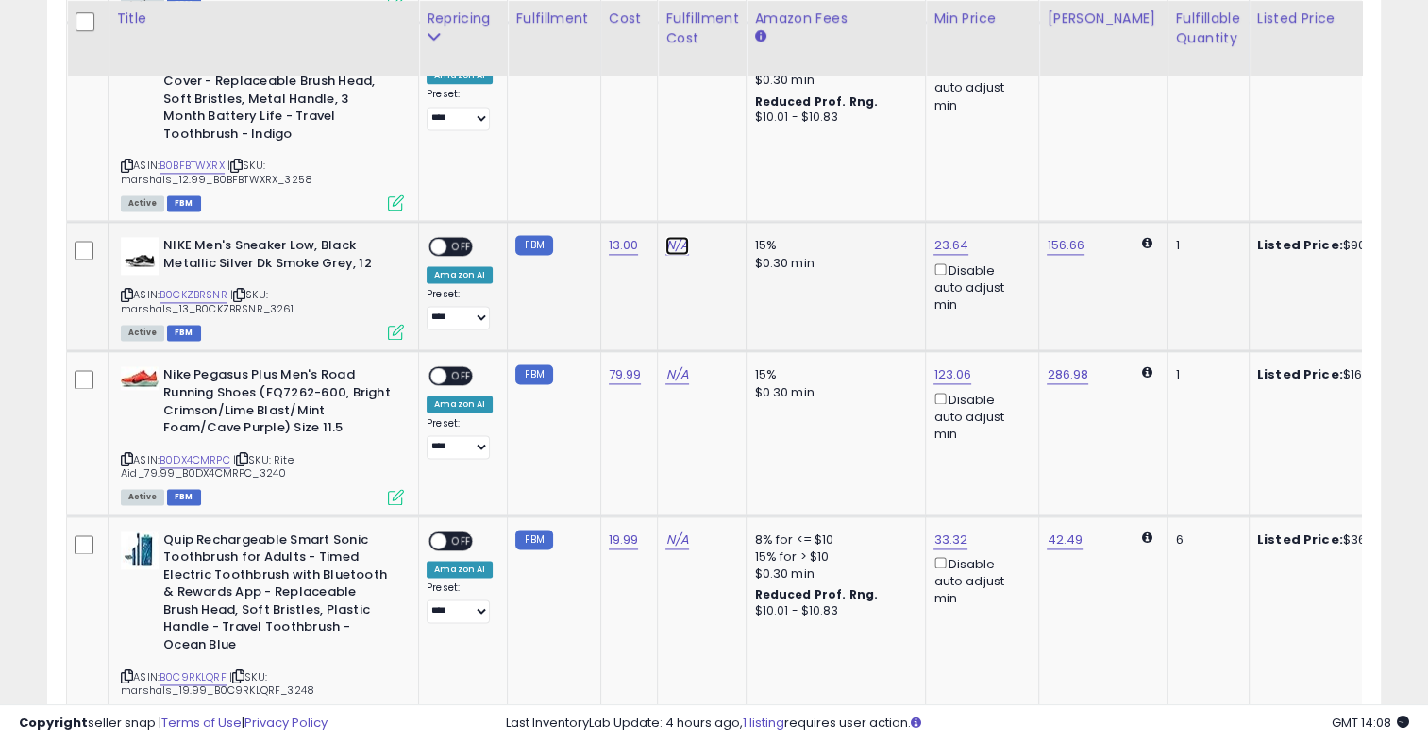
click at [669, 236] on link "N/A" at bounding box center [676, 245] width 23 height 19
type input "**"
click at [728, 172] on icon "submit" at bounding box center [722, 174] width 11 height 11
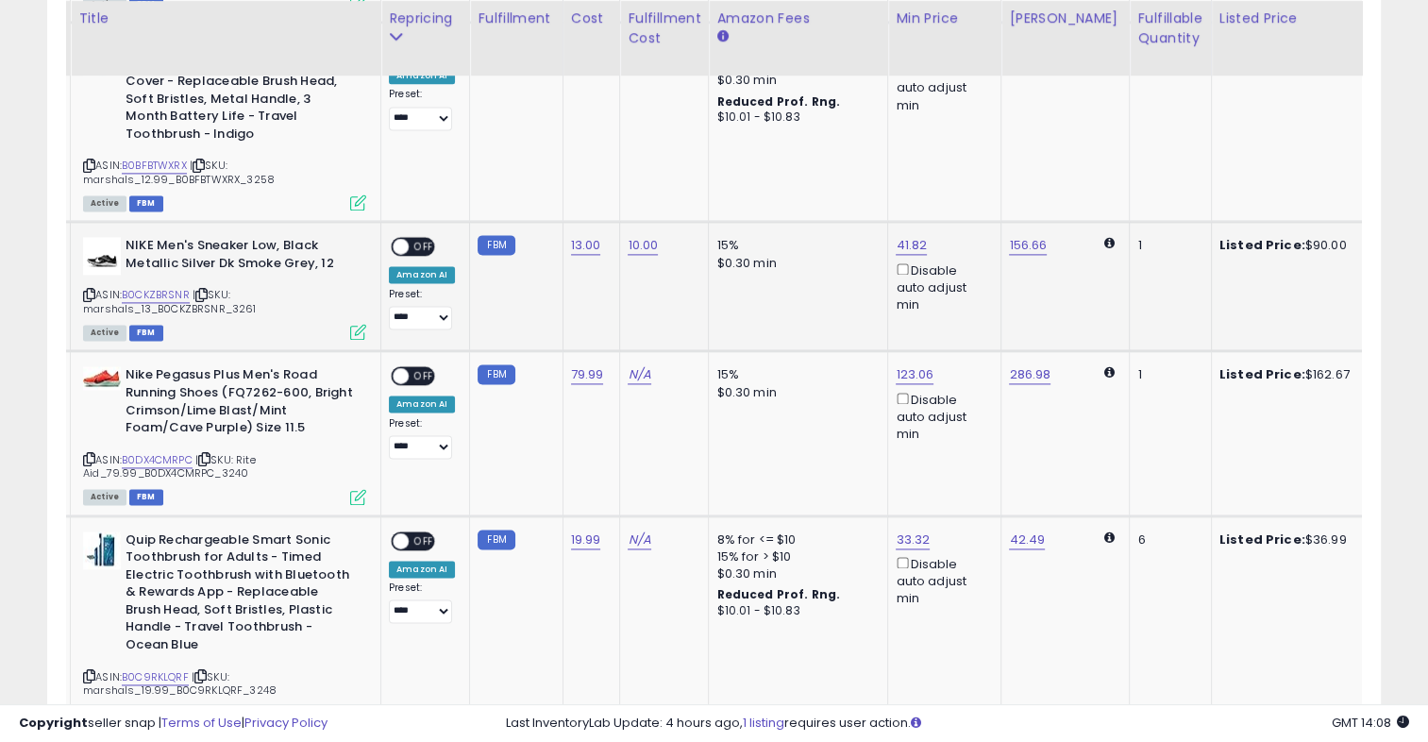
click at [422, 239] on span "OFF" at bounding box center [424, 247] width 30 height 16
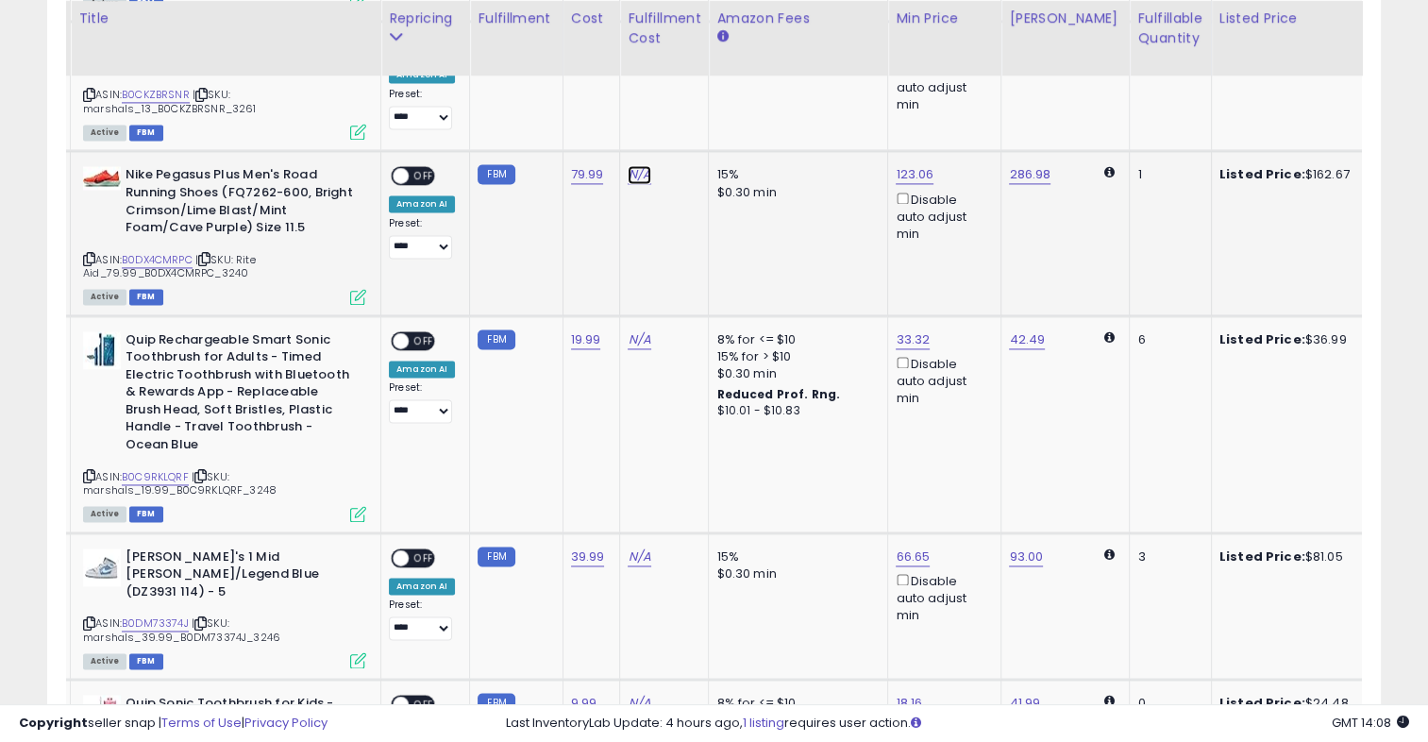
click at [630, 165] on link "N/A" at bounding box center [638, 174] width 23 height 19
type input "**"
click at [691, 103] on icon "submit" at bounding box center [684, 103] width 11 height 11
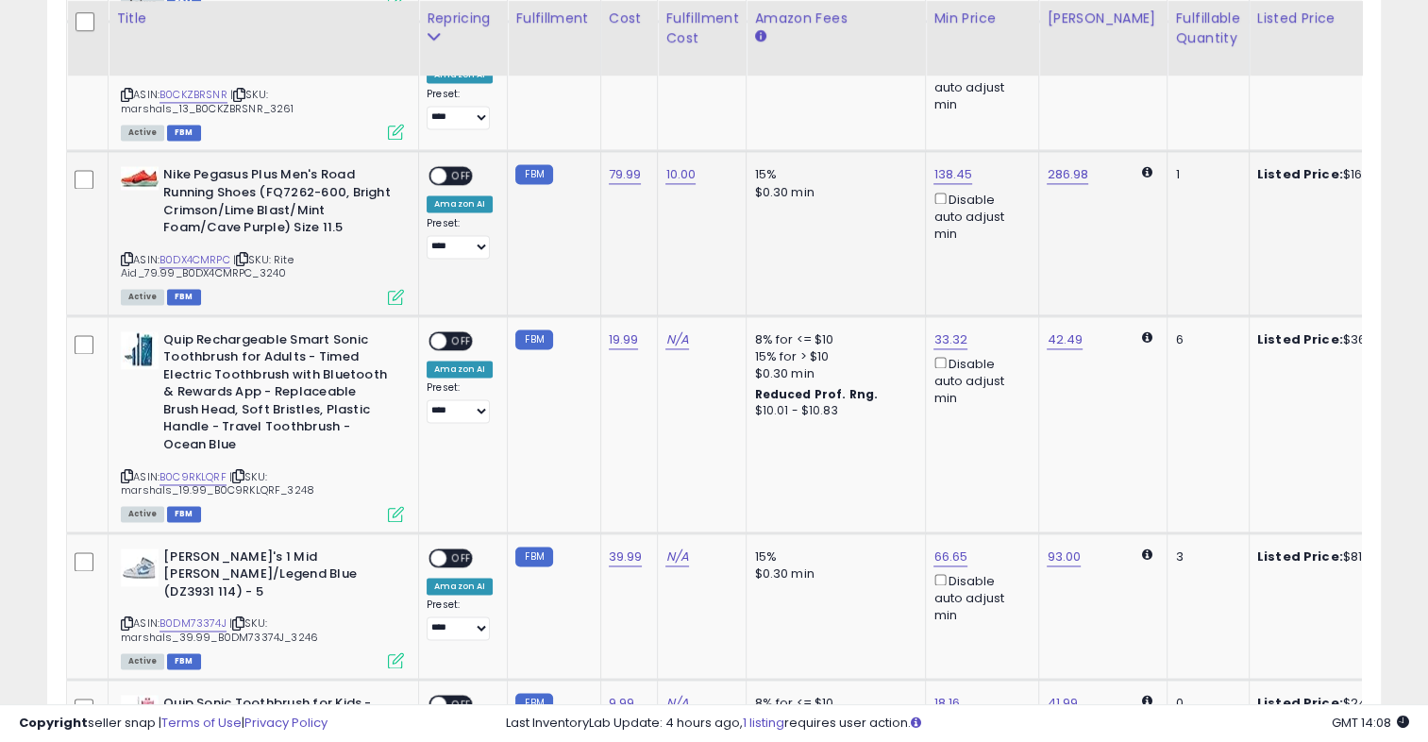
click at [469, 168] on span "OFF" at bounding box center [461, 176] width 30 height 16
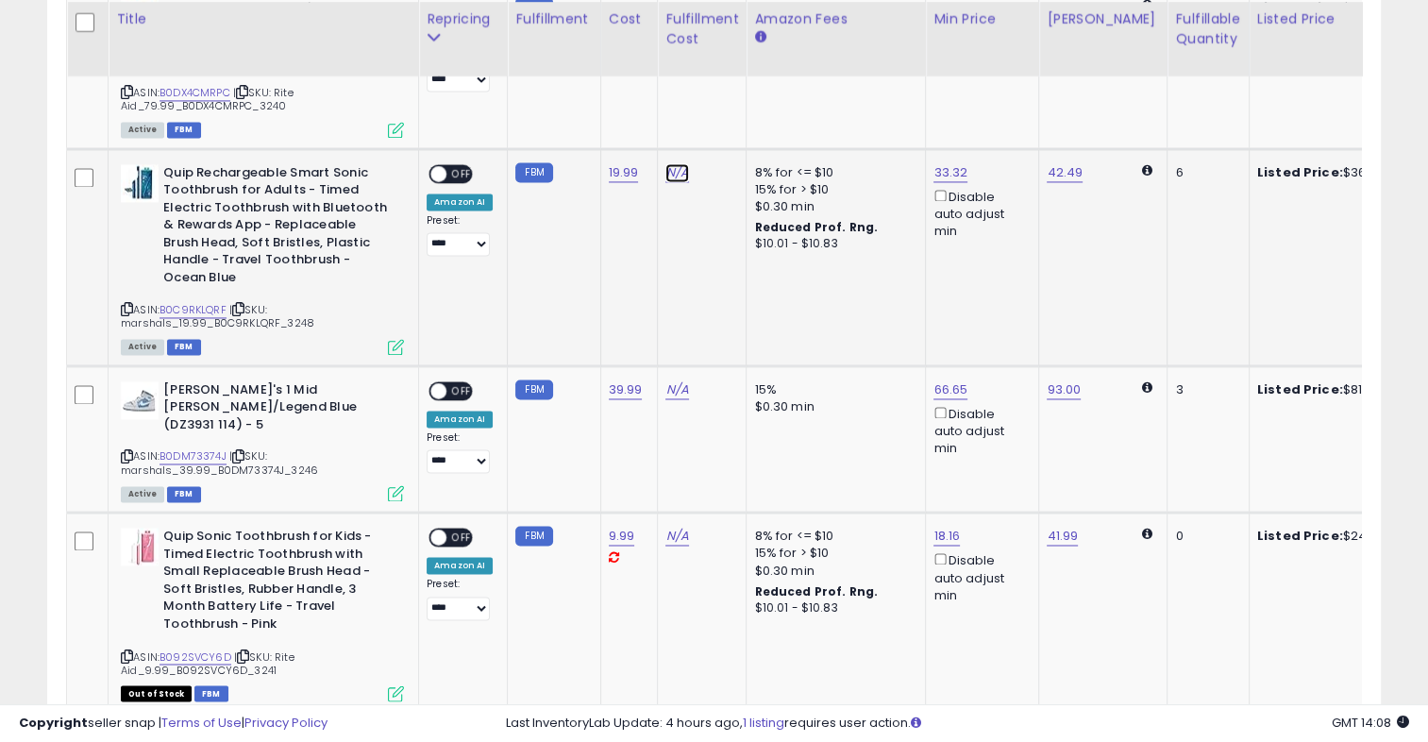
click at [674, 163] on link "N/A" at bounding box center [676, 172] width 23 height 19
type input "*"
click at [739, 89] on button "submit" at bounding box center [723, 102] width 32 height 28
click at [965, 86] on span at bounding box center [959, 85] width 12 height 12
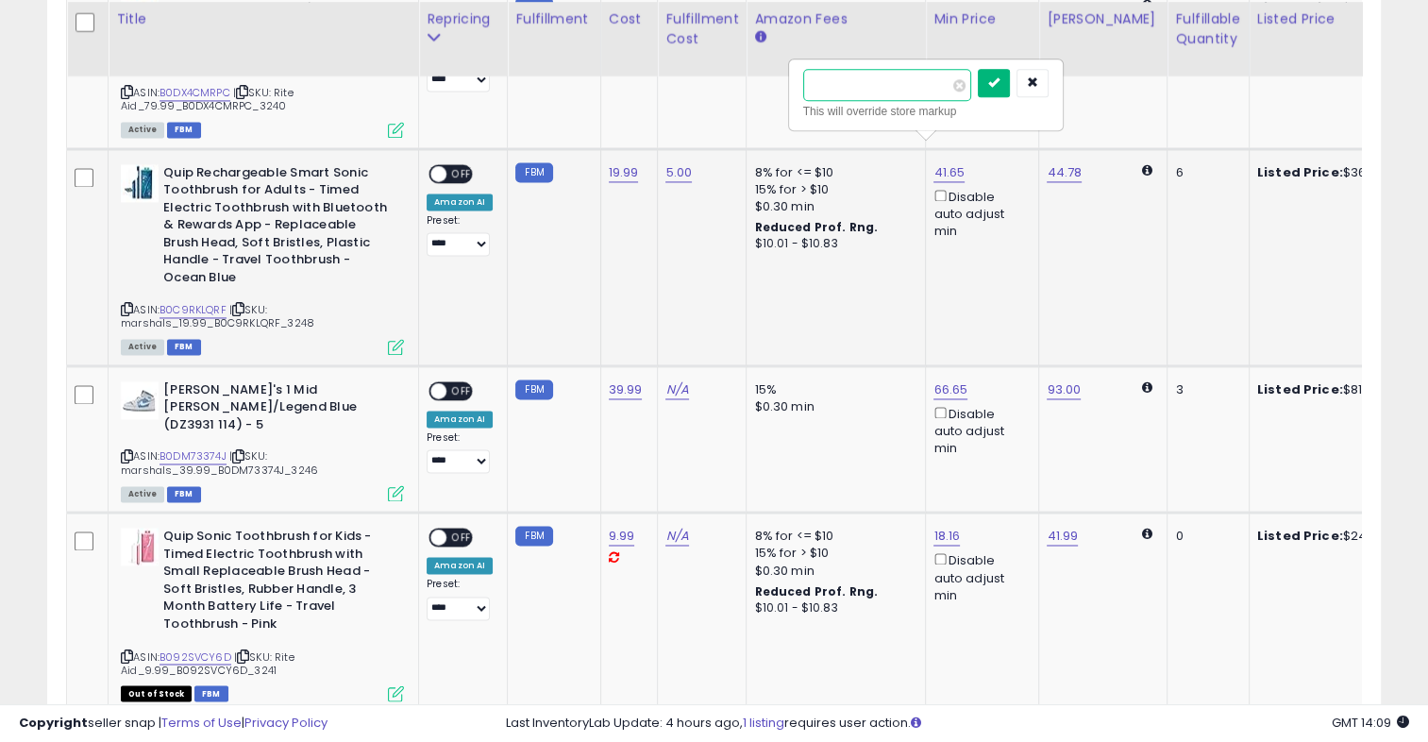
type input "*****"
click at [999, 81] on icon "submit" at bounding box center [993, 81] width 11 height 11
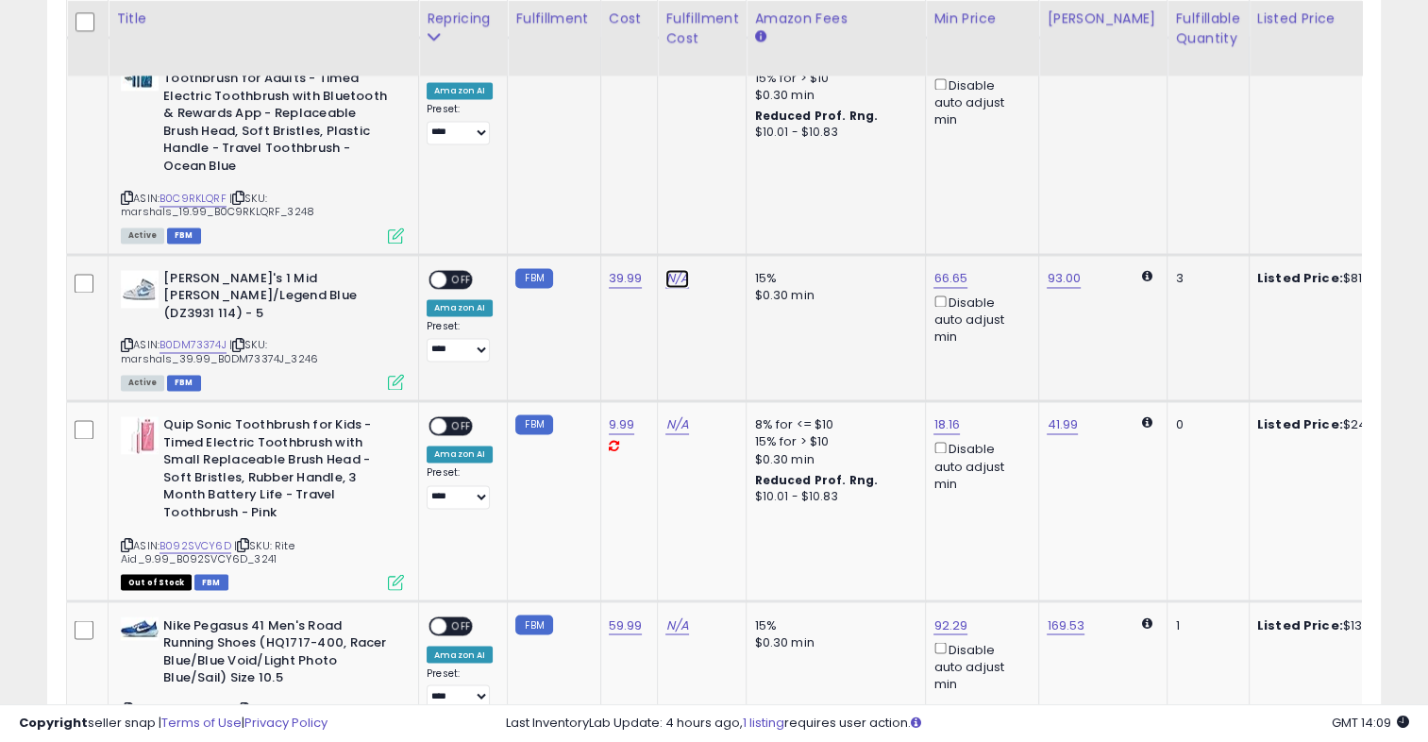
click at [668, 269] on link "N/A" at bounding box center [676, 278] width 23 height 19
type input "*"
click at [728, 200] on icon "submit" at bounding box center [722, 205] width 11 height 11
click at [453, 271] on span "OFF" at bounding box center [461, 279] width 30 height 16
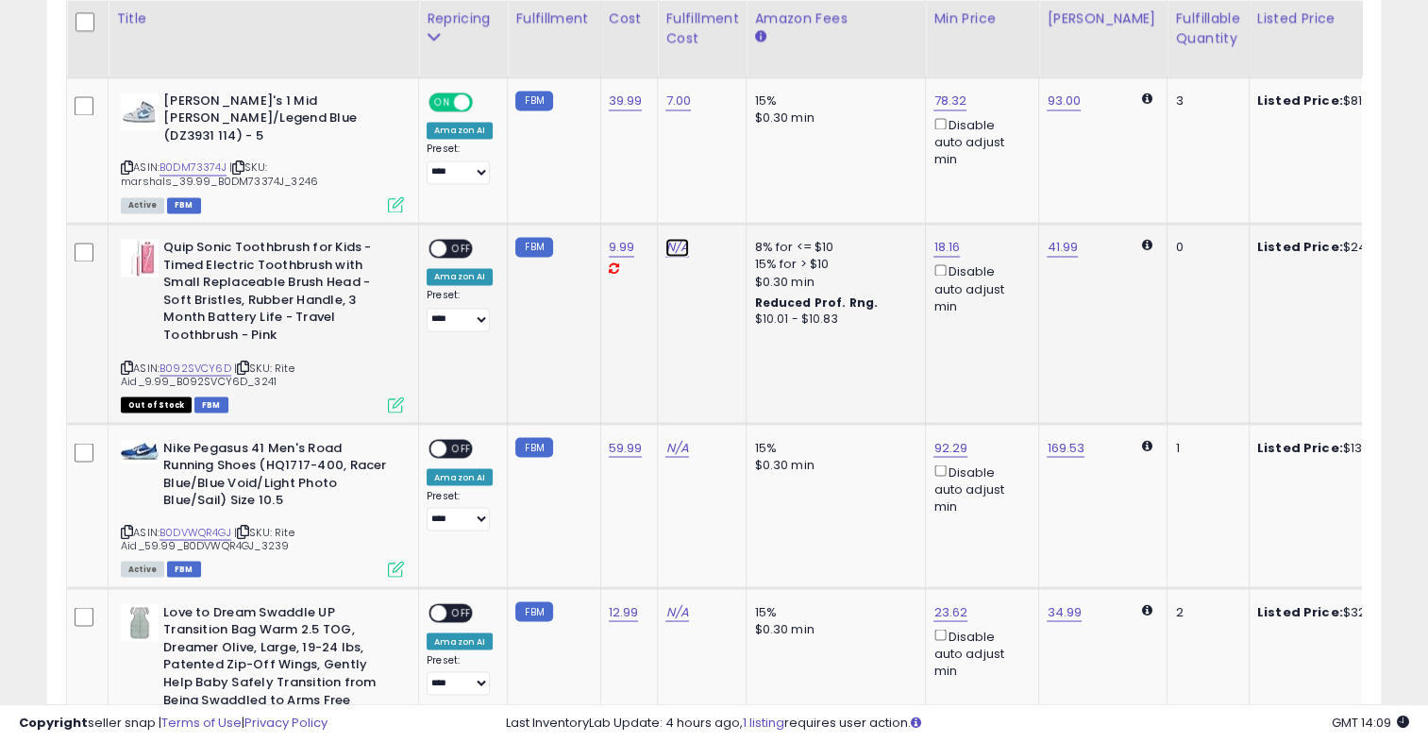
click at [672, 238] on link "N/A" at bounding box center [676, 247] width 23 height 19
type input "*"
click at [690, 268] on td "N/A *" at bounding box center [702, 323] width 89 height 199
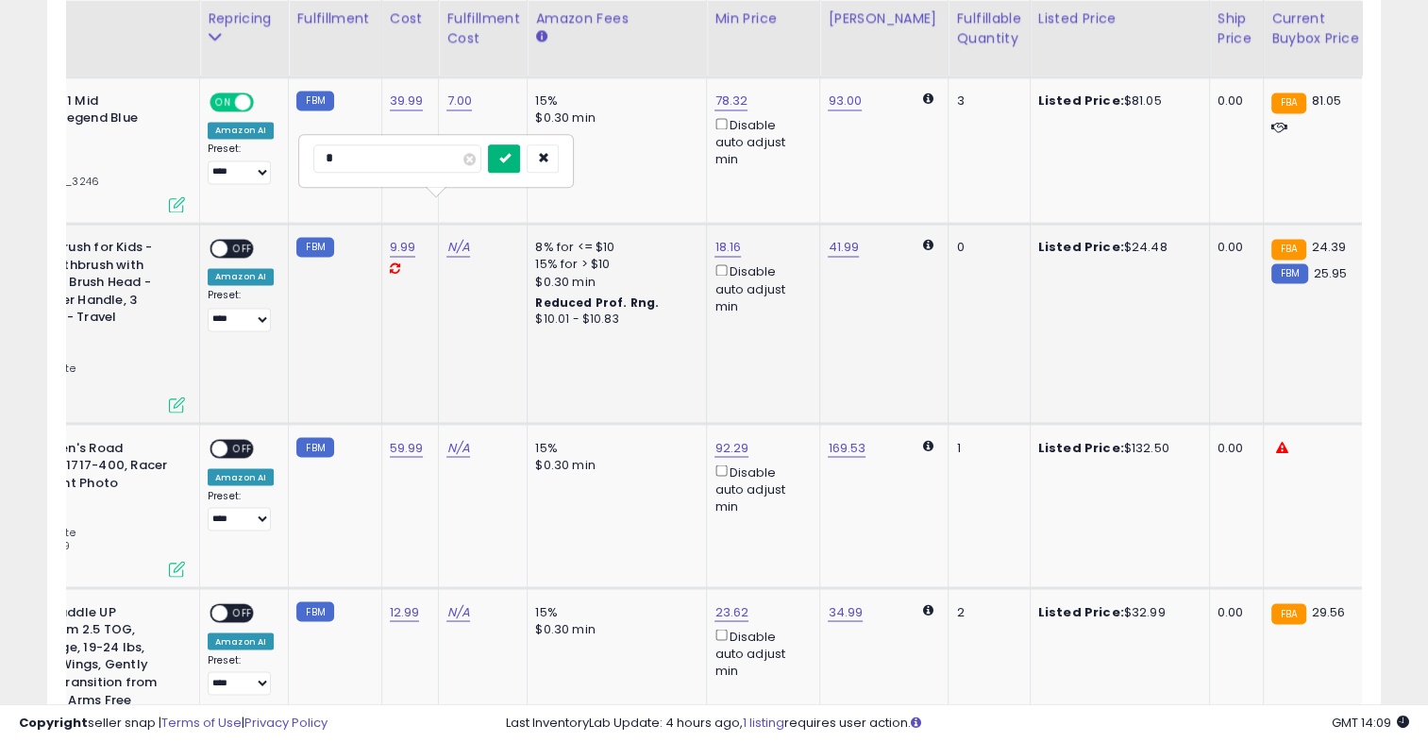
click at [520, 168] on button "submit" at bounding box center [504, 158] width 32 height 28
click at [746, 143] on span at bounding box center [740, 142] width 12 height 12
type input "*****"
click at [780, 135] on icon "submit" at bounding box center [774, 138] width 11 height 11
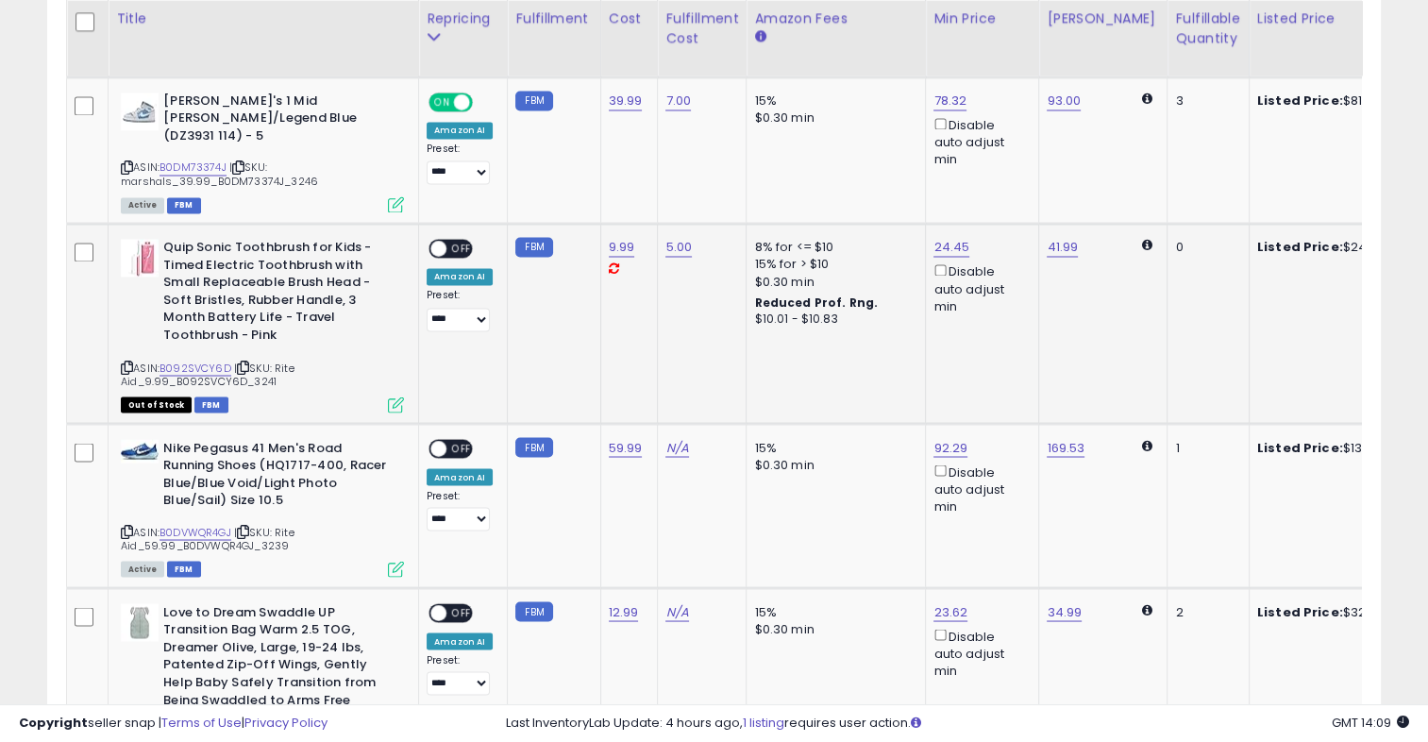
click at [464, 241] on span "OFF" at bounding box center [461, 249] width 30 height 16
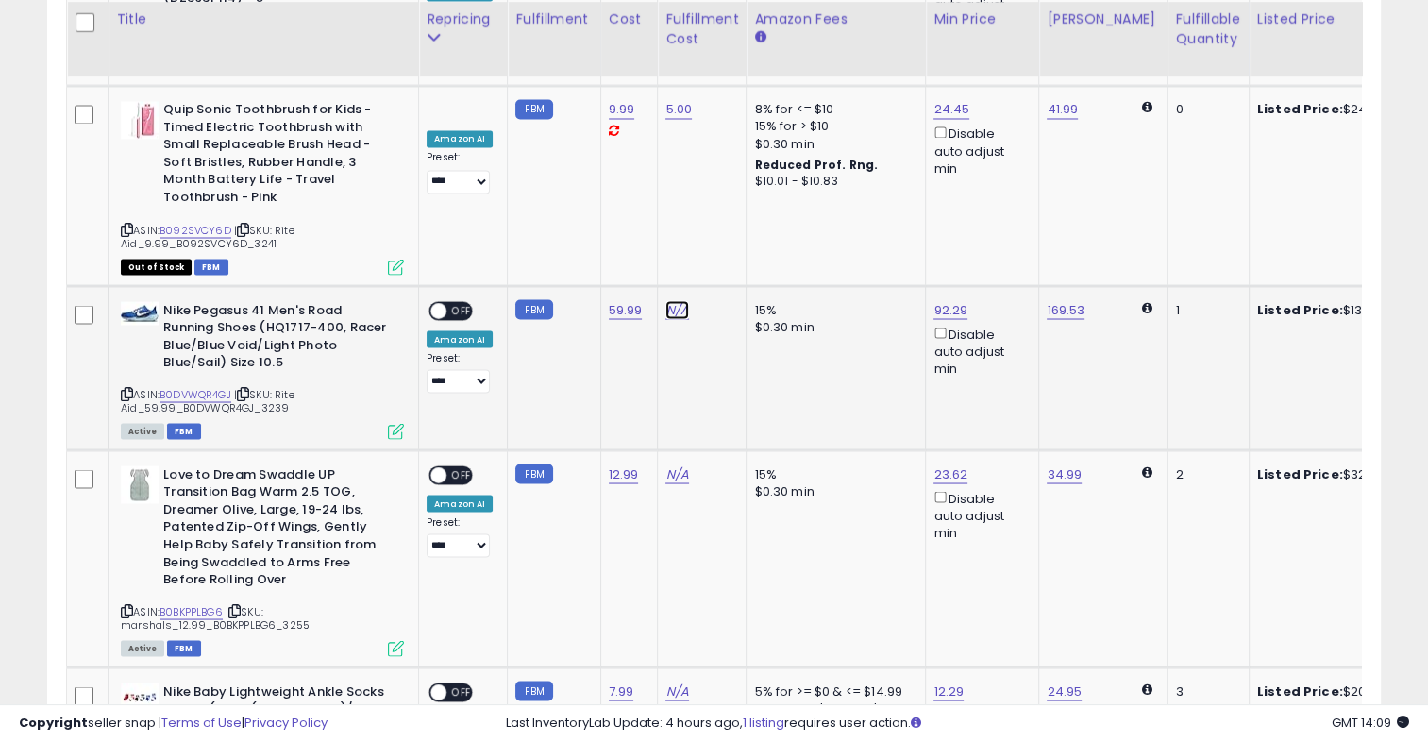
click at [675, 300] on link "N/A" at bounding box center [676, 309] width 23 height 19
type input "**"
click at [739, 213] on button "submit" at bounding box center [723, 219] width 32 height 28
click at [457, 302] on span "OFF" at bounding box center [461, 310] width 30 height 16
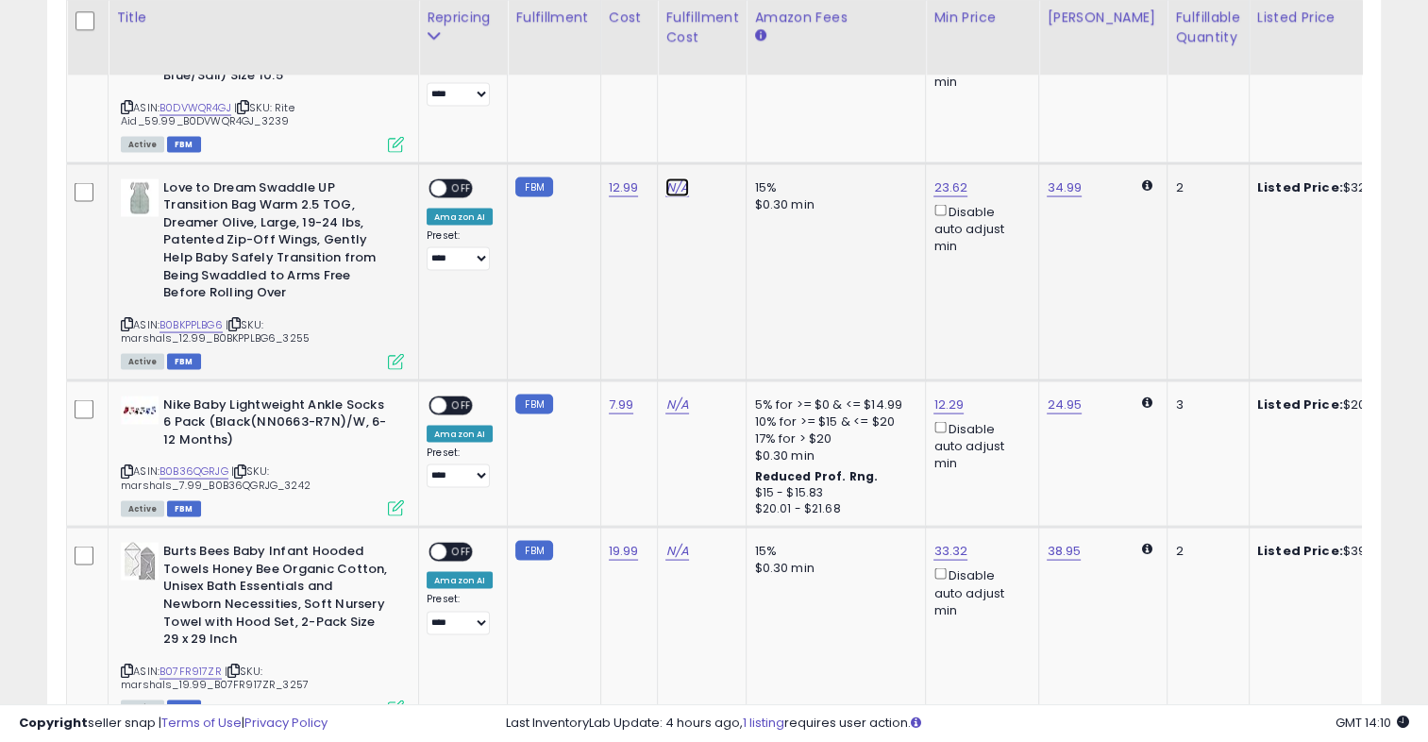
click at [668, 178] on link "N/A" at bounding box center [676, 187] width 23 height 19
type input "*"
click at [728, 100] on icon "submit" at bounding box center [722, 96] width 11 height 11
click at [930, 77] on input "*****" at bounding box center [888, 80] width 168 height 32
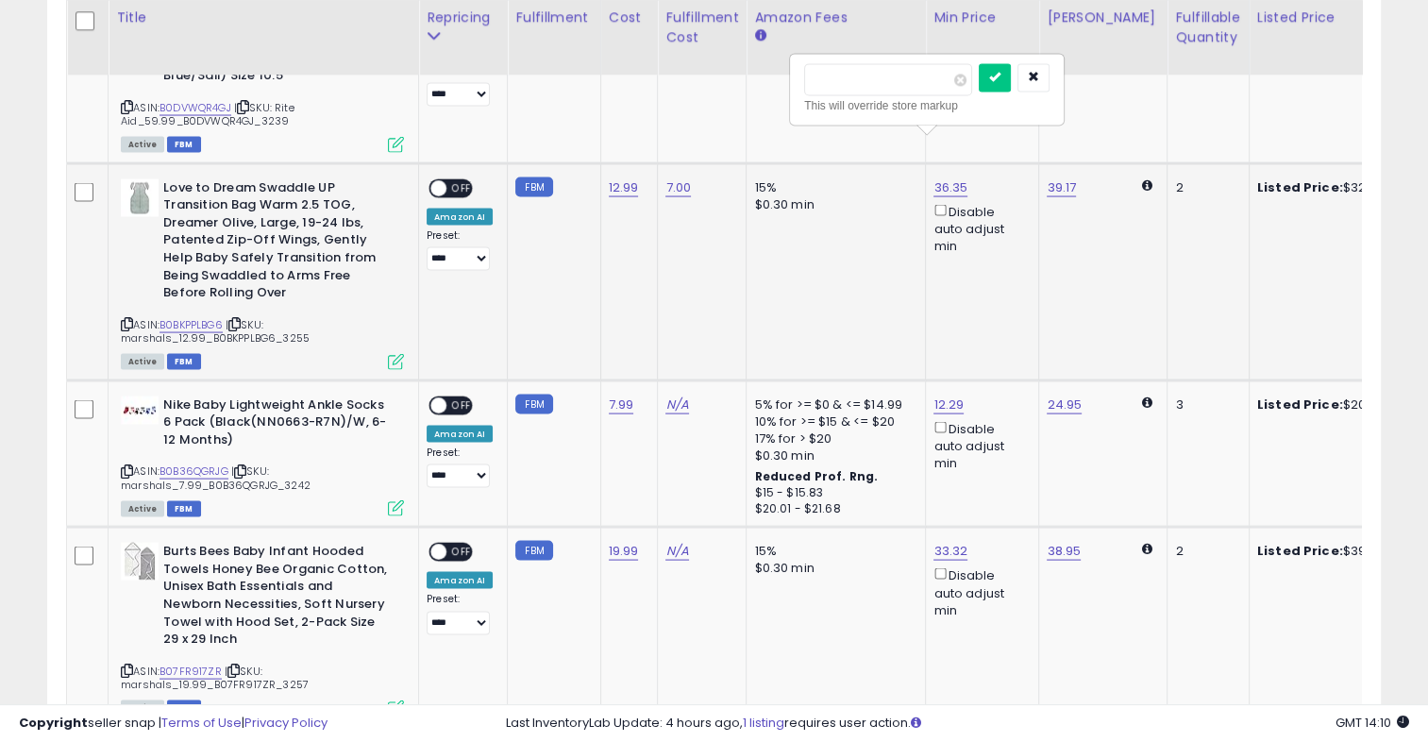
click at [930, 77] on input "*****" at bounding box center [888, 80] width 168 height 32
drag, startPoint x: 930, startPoint y: 77, endPoint x: 986, endPoint y: 75, distance: 55.7
click at [972, 75] on div "*****" at bounding box center [888, 80] width 168 height 32
click at [966, 75] on span at bounding box center [960, 81] width 12 height 12
type input "*****"
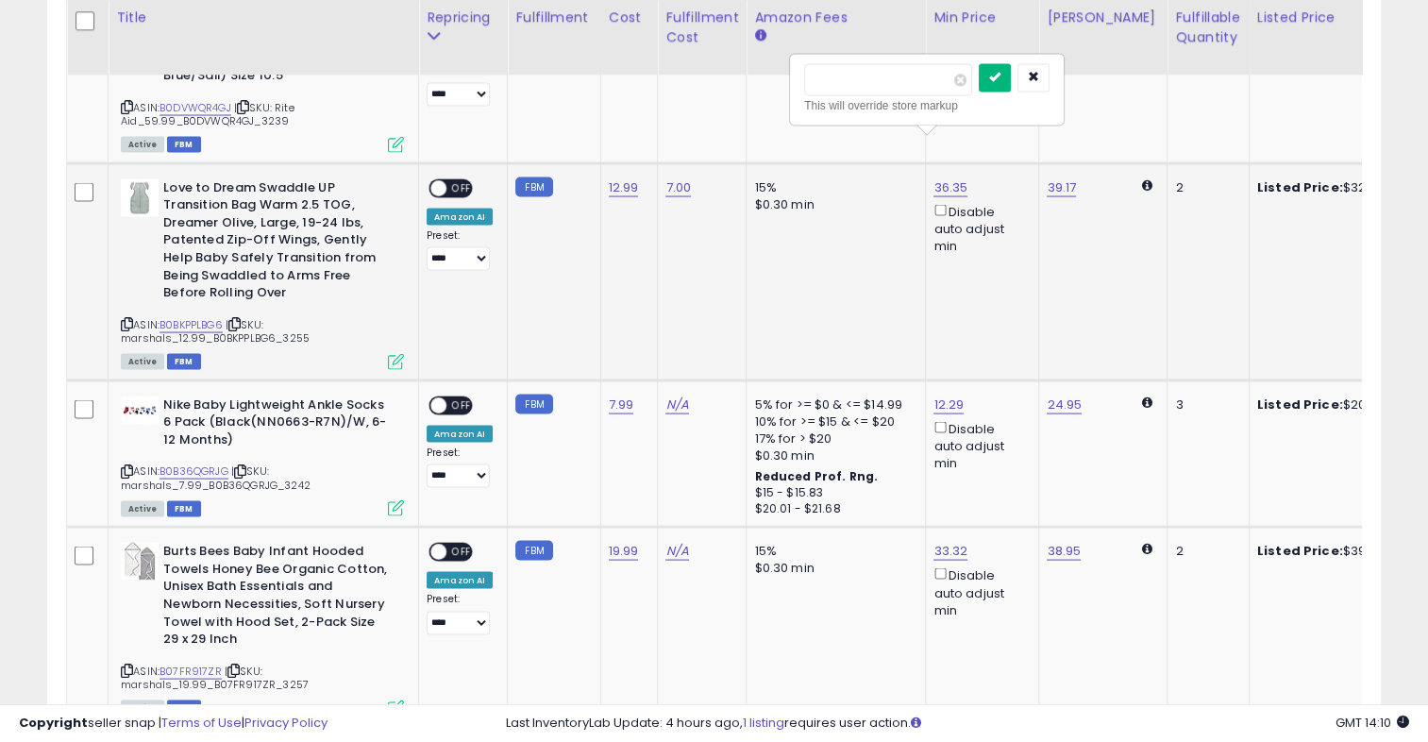
click at [1000, 77] on icon "submit" at bounding box center [994, 77] width 11 height 11
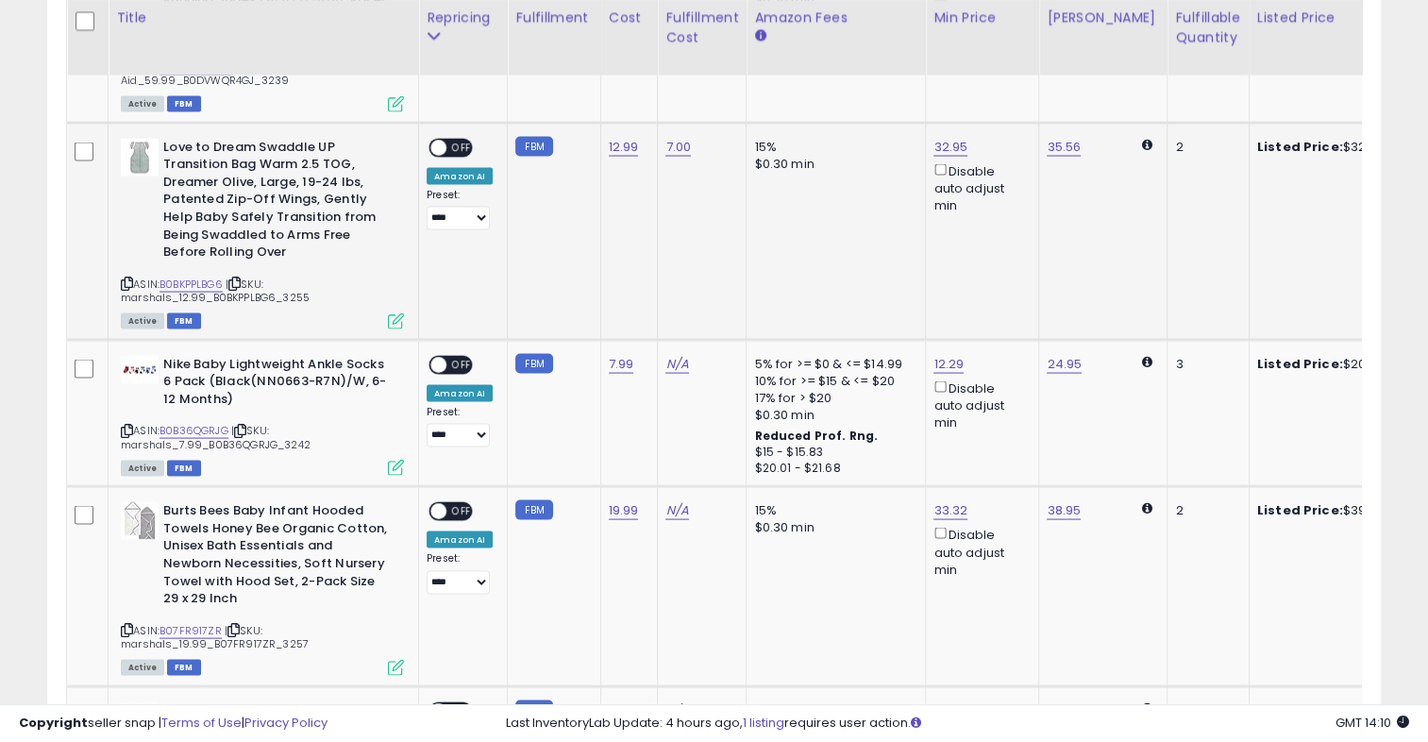
click at [460, 140] on span "OFF" at bounding box center [461, 148] width 30 height 16
click at [670, 355] on link "N/A" at bounding box center [676, 364] width 23 height 19
type input "*"
click at [739, 278] on button "submit" at bounding box center [723, 273] width 32 height 28
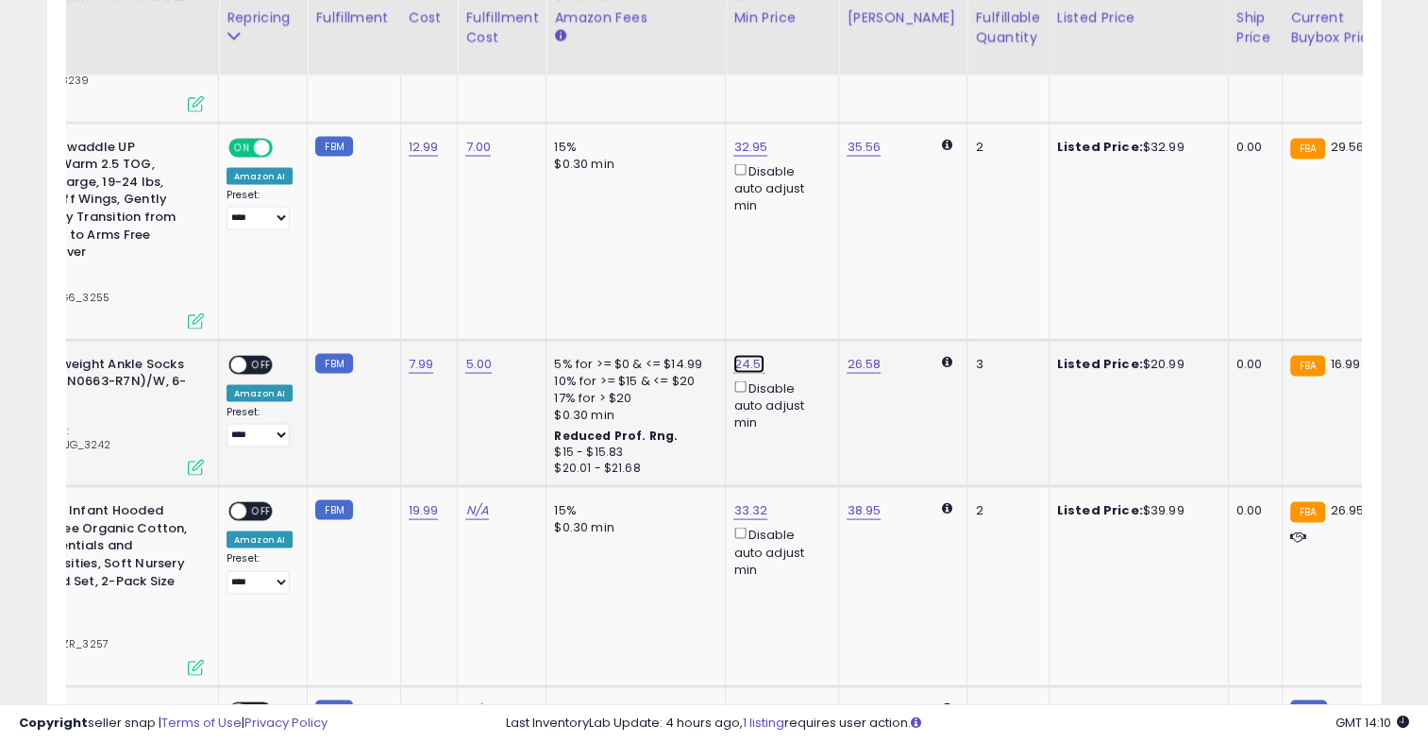
click at [764, 256] on span at bounding box center [758, 256] width 12 height 12
type input "*****"
click at [809, 247] on button "submit" at bounding box center [793, 254] width 32 height 28
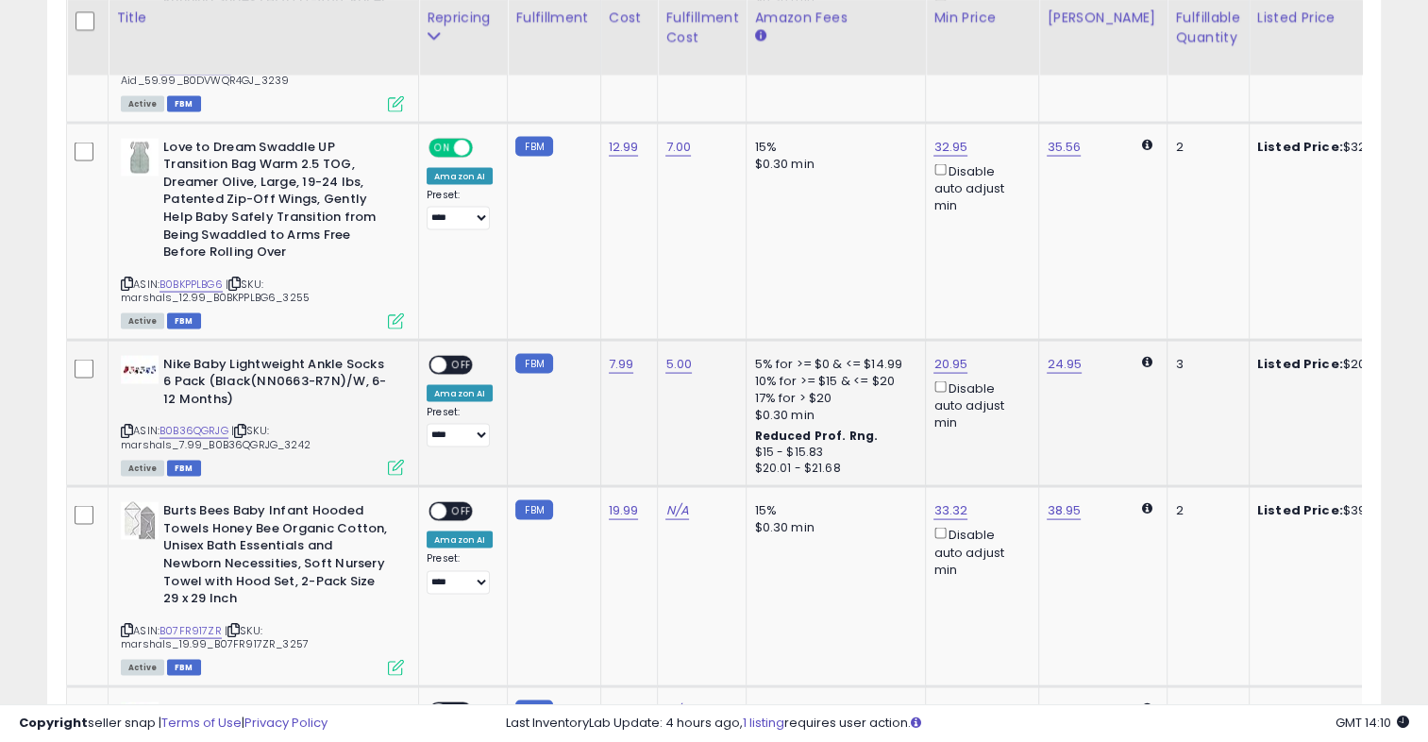
click at [459, 357] on span "OFF" at bounding box center [461, 365] width 30 height 16
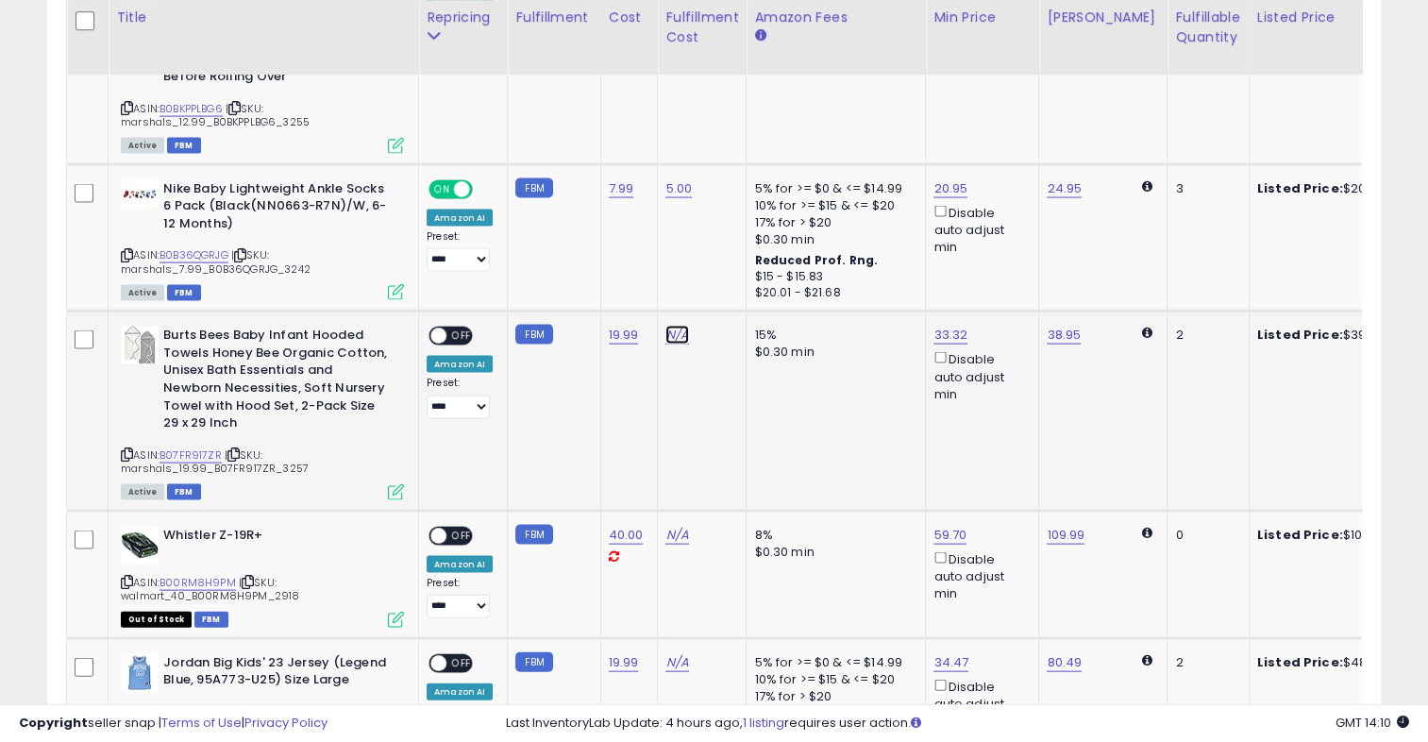
click at [672, 326] on link "N/A" at bounding box center [676, 335] width 23 height 19
type input "*"
click at [739, 239] on button "submit" at bounding box center [723, 243] width 32 height 28
click at [965, 231] on span at bounding box center [959, 227] width 12 height 12
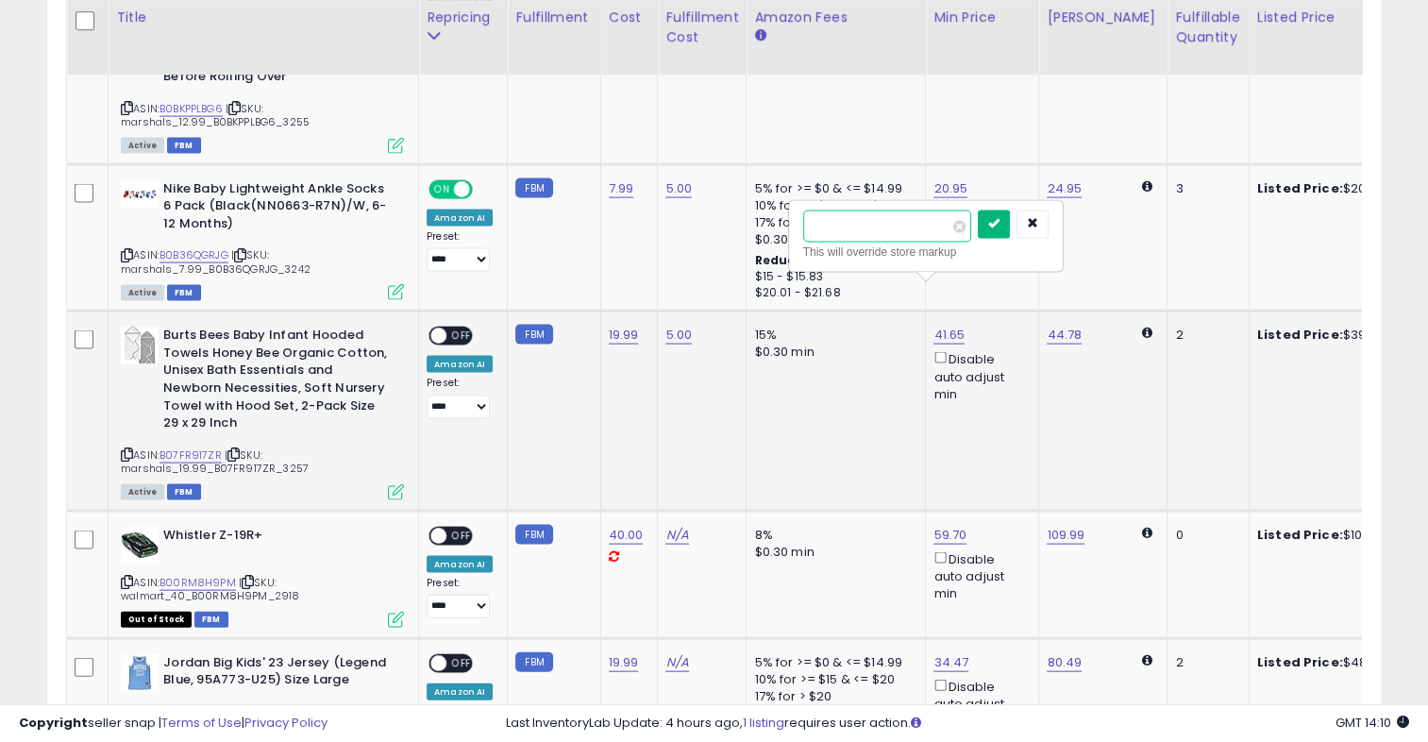
type input "*****"
click at [999, 221] on icon "submit" at bounding box center [993, 223] width 11 height 11
click at [457, 328] on span "OFF" at bounding box center [461, 336] width 30 height 16
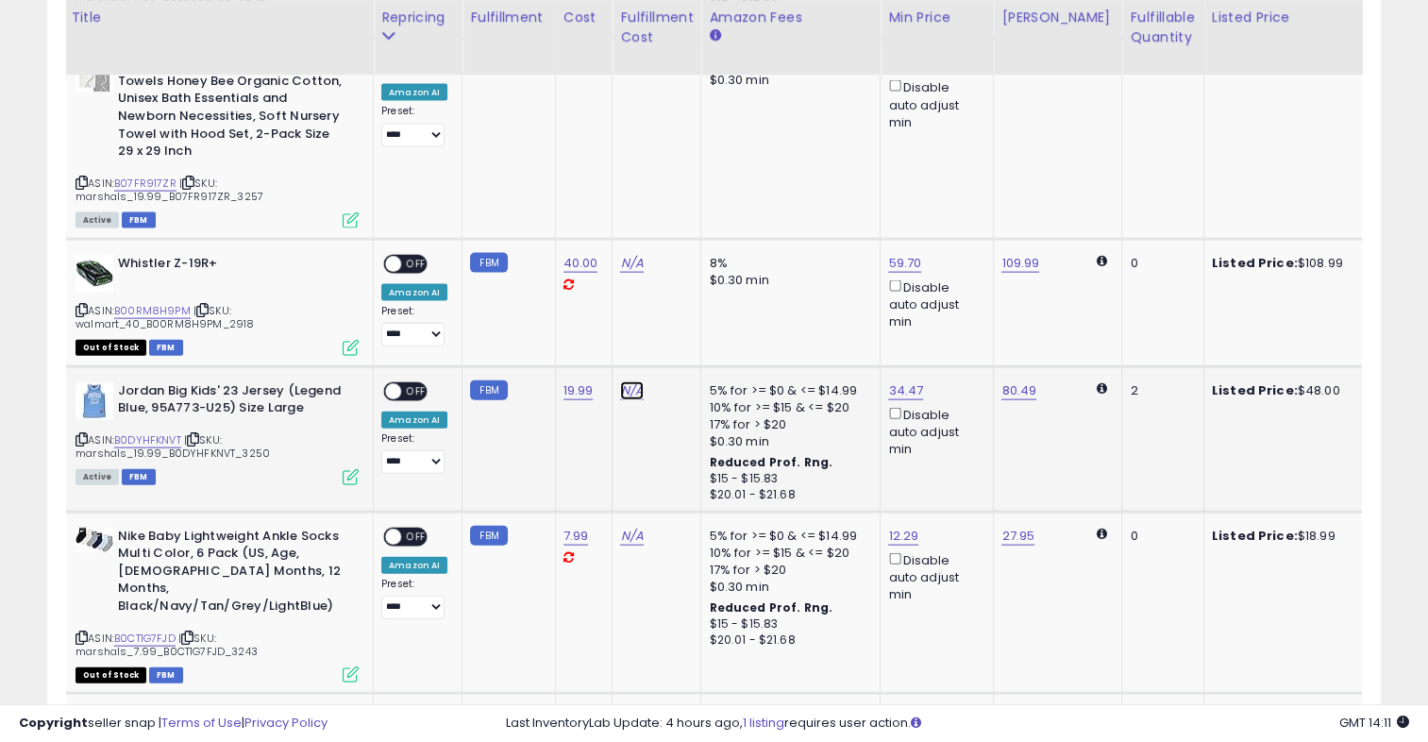
click at [625, 273] on link "N/A" at bounding box center [631, 263] width 23 height 19
type input "*"
click at [693, 300] on button "submit" at bounding box center [677, 298] width 32 height 28
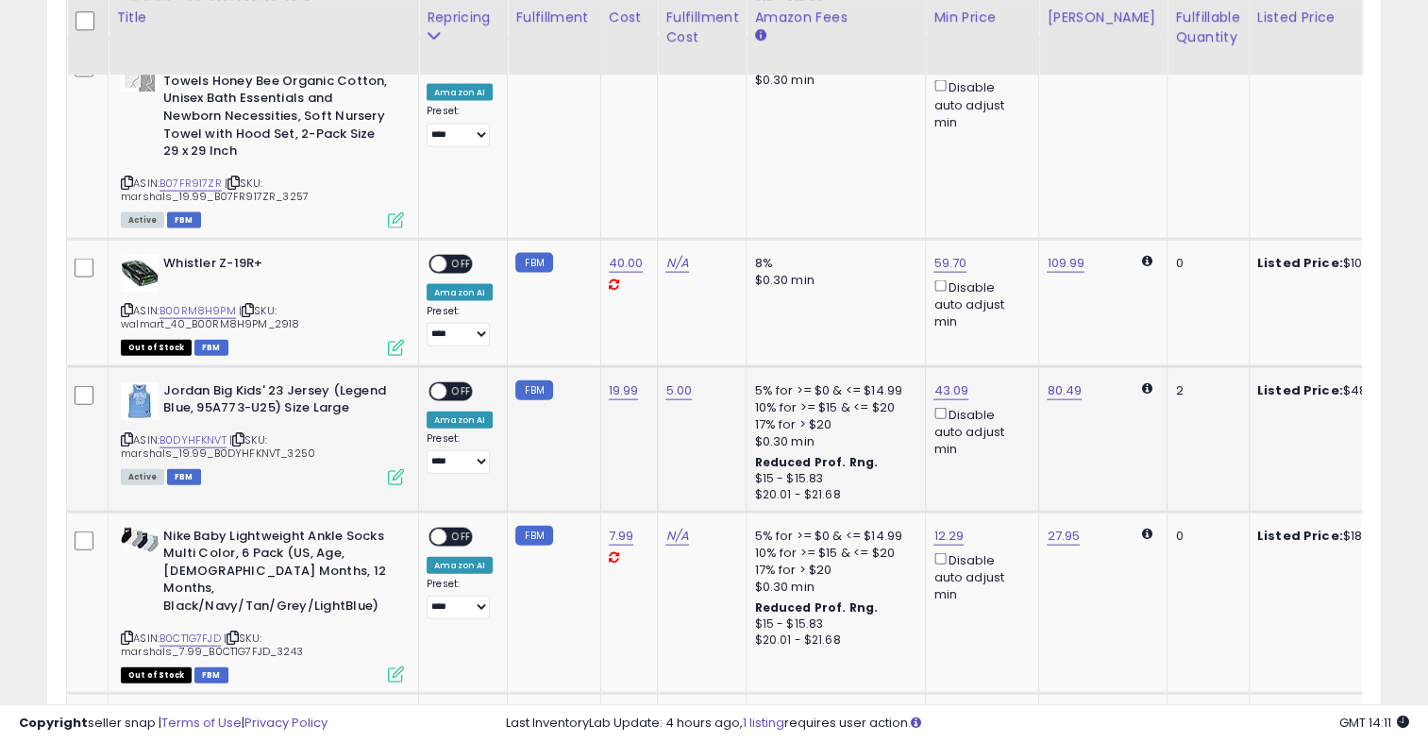
click at [461, 383] on span "OFF" at bounding box center [461, 391] width 30 height 16
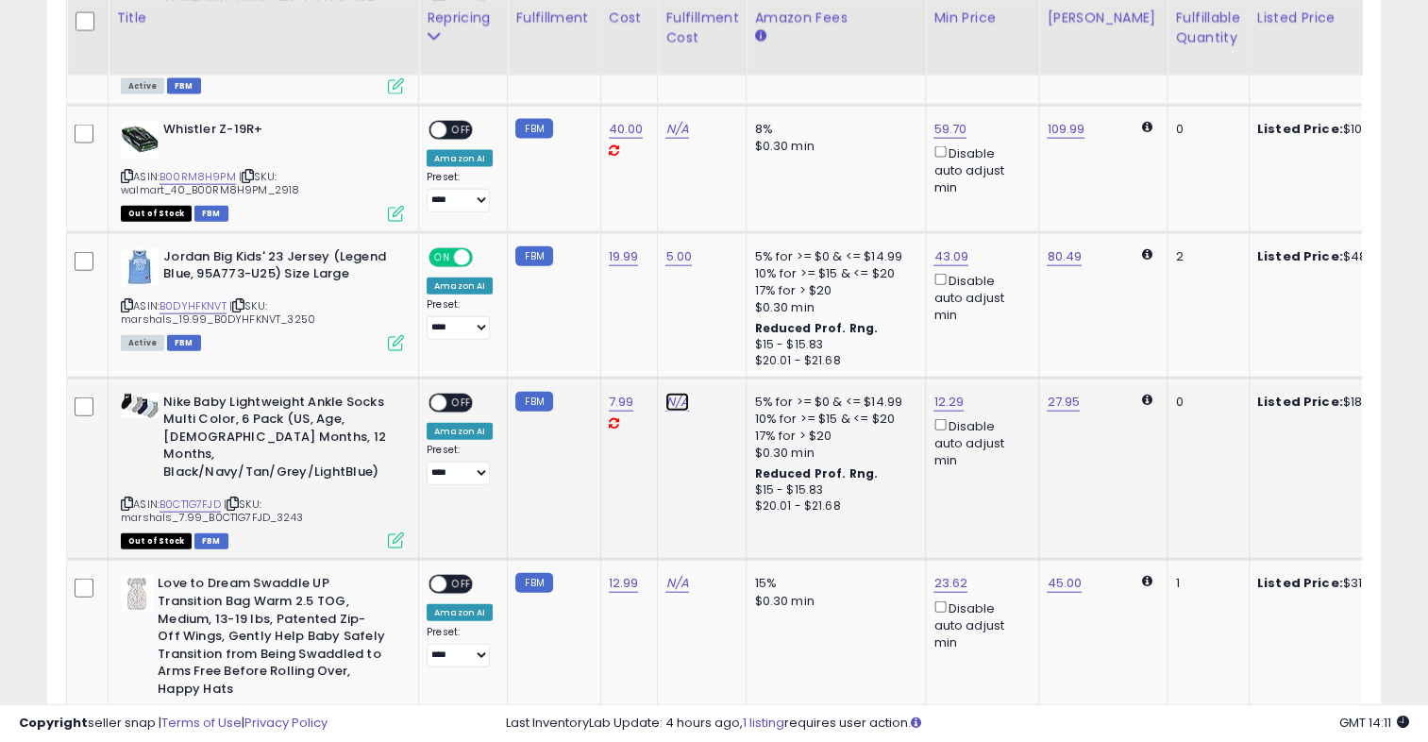
click at [665, 139] on link "N/A" at bounding box center [676, 129] width 23 height 19
click at [664, 427] on td "N/A" at bounding box center [702, 468] width 89 height 182
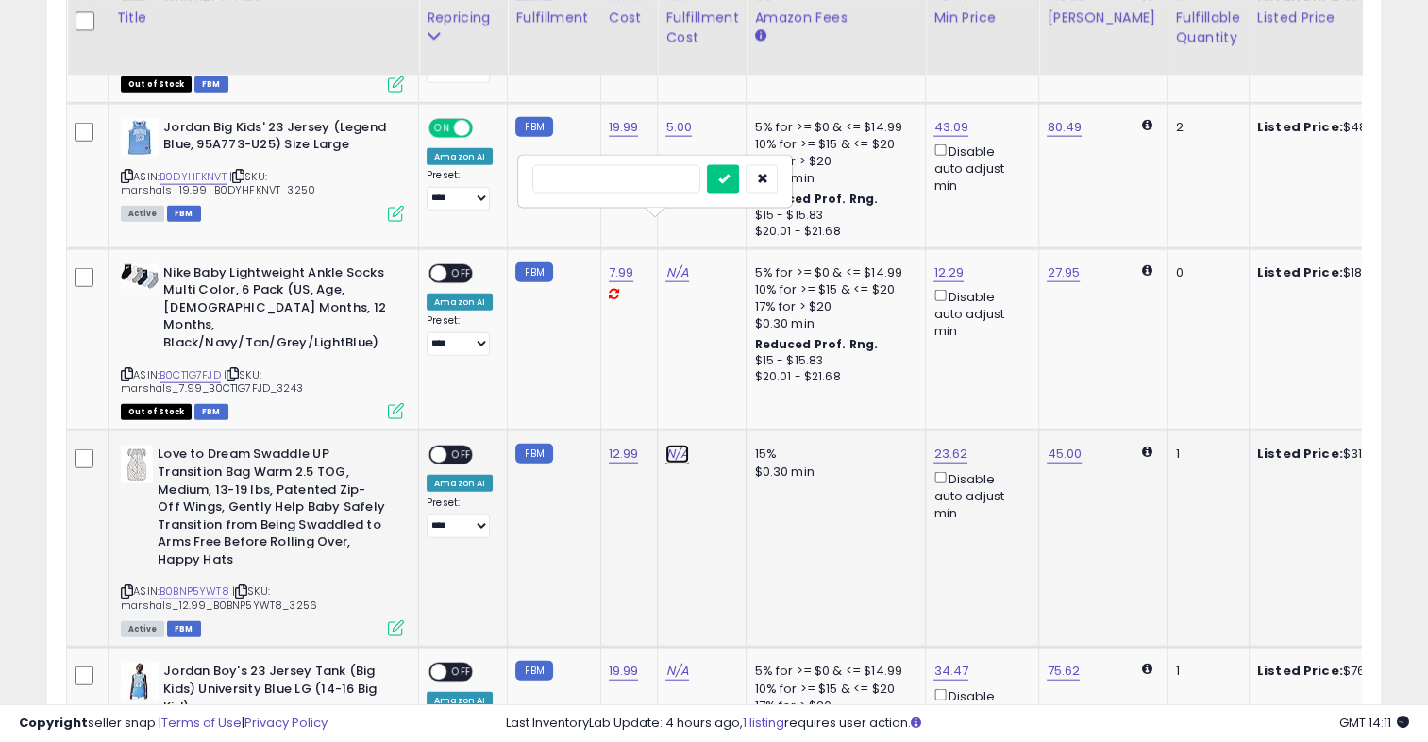
click at [680, 9] on link "N/A" at bounding box center [676, 0] width 23 height 19
type input "*"
click at [739, 346] on button "submit" at bounding box center [723, 343] width 32 height 28
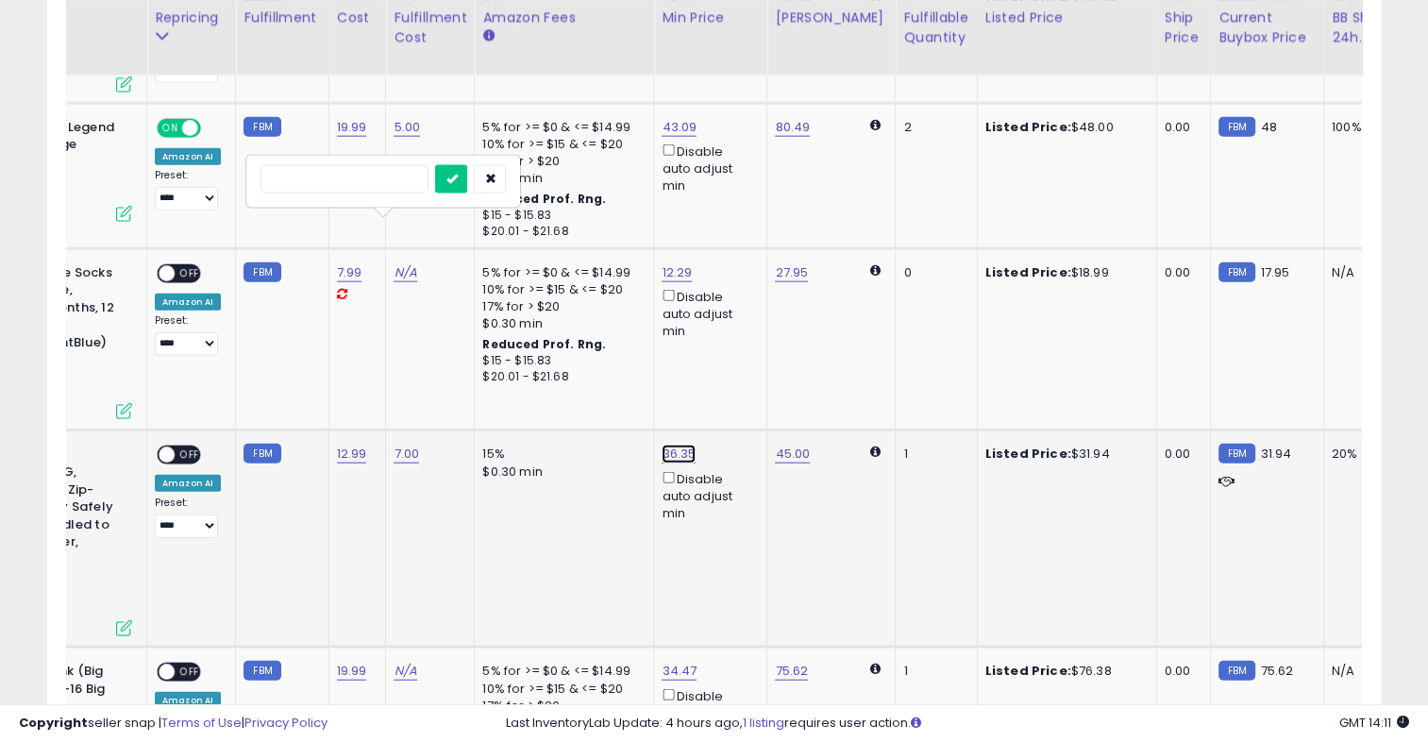
click at [694, 326] on span at bounding box center [688, 327] width 12 height 12
type input "*****"
click at [739, 326] on button "submit" at bounding box center [723, 324] width 32 height 28
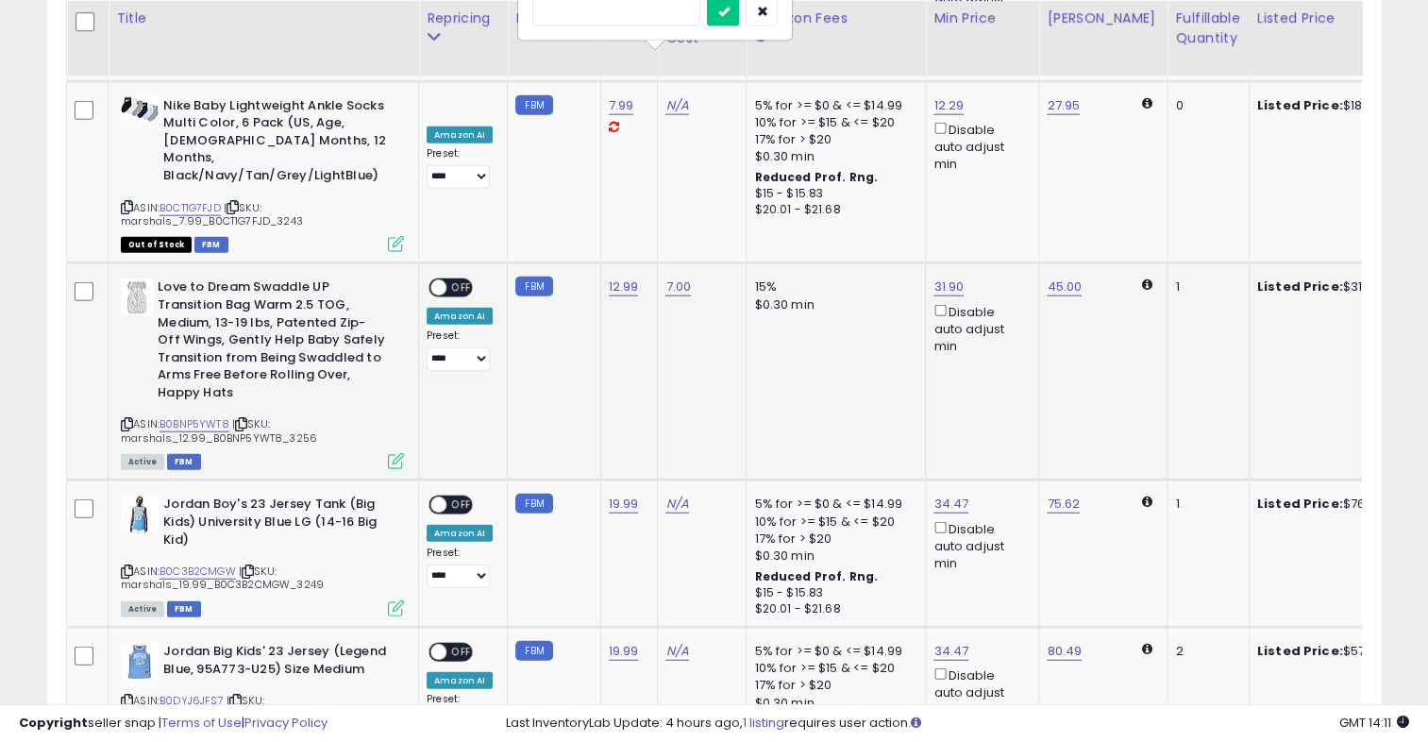
click at [463, 280] on span "OFF" at bounding box center [461, 288] width 30 height 16
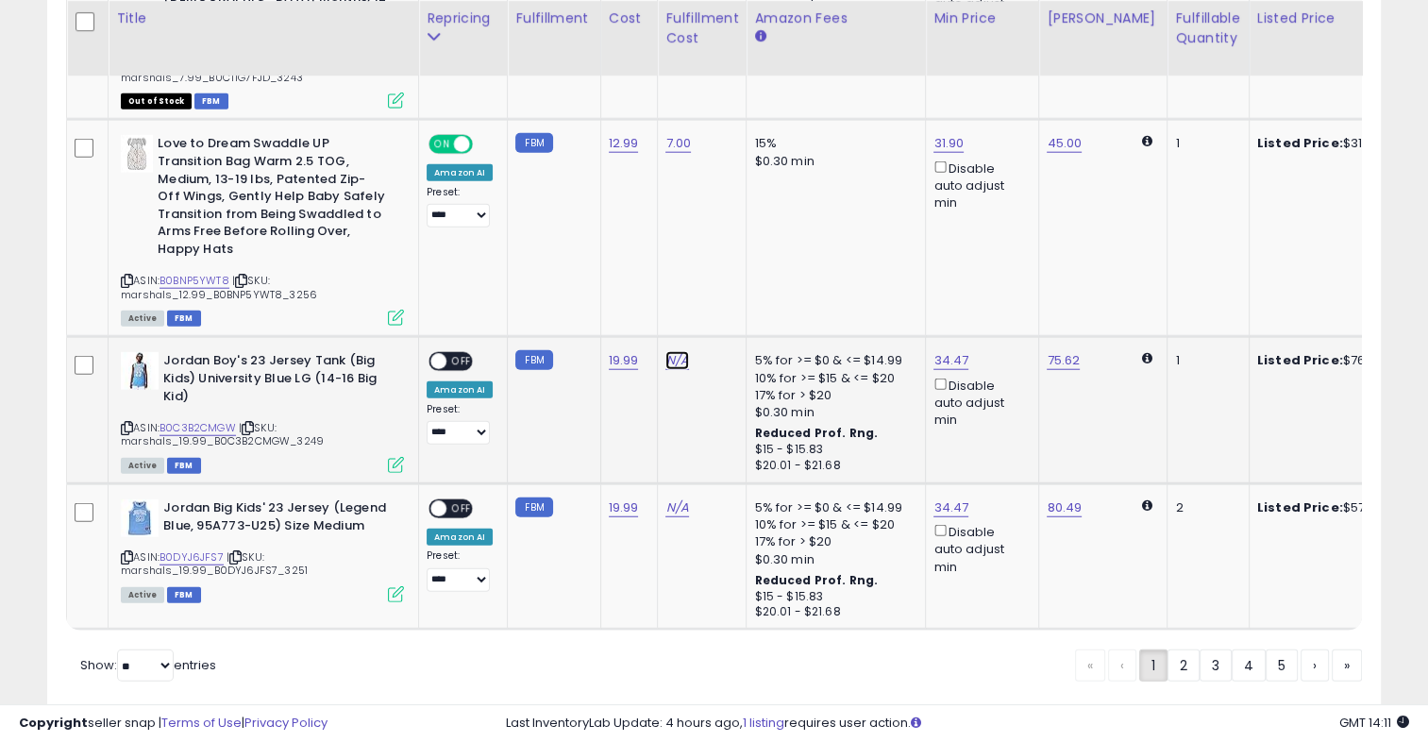
type input "*"
click at [739, 245] on button "submit" at bounding box center [723, 249] width 32 height 28
click at [449, 354] on span "OFF" at bounding box center [461, 362] width 30 height 16
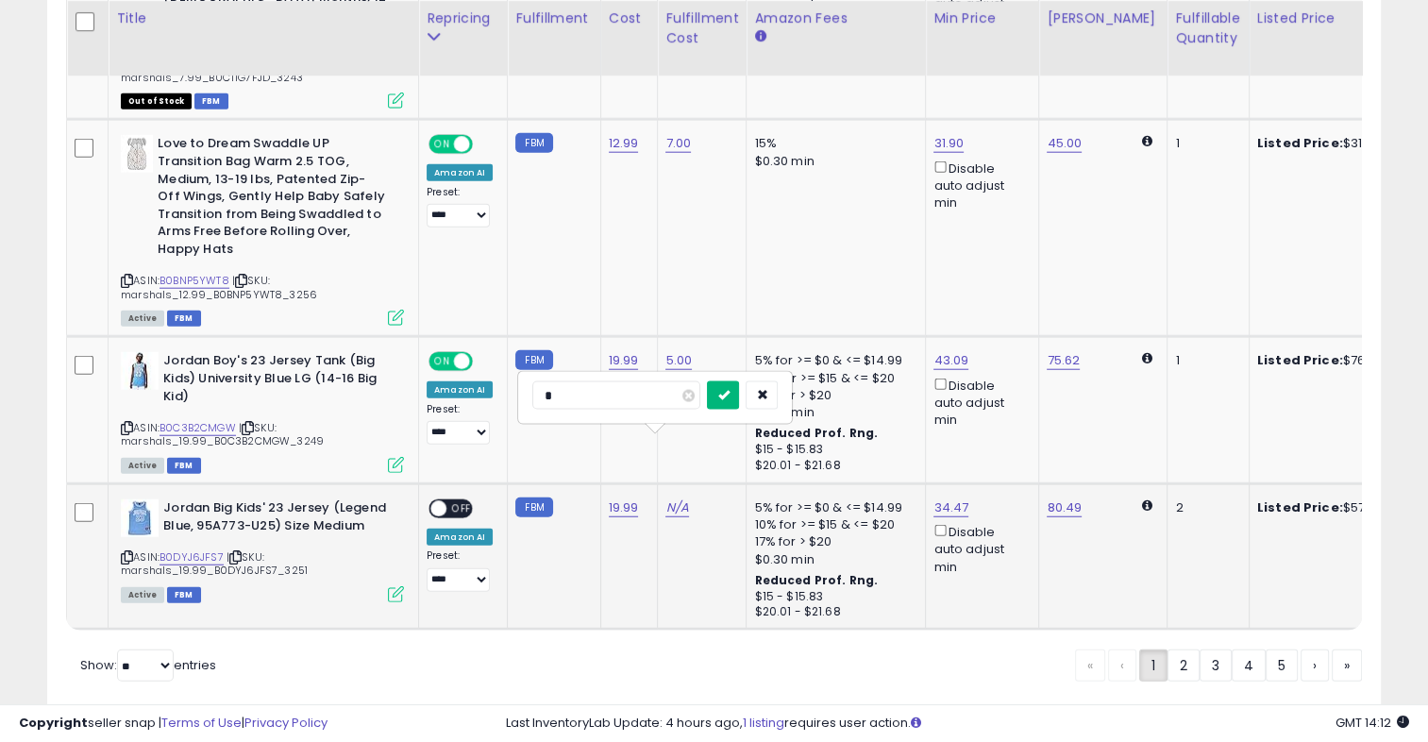
type input "*"
click at [728, 389] on icon "submit" at bounding box center [722, 394] width 11 height 11
click at [449, 501] on span "OFF" at bounding box center [461, 509] width 30 height 16
click at [1231, 649] on link "2" at bounding box center [1248, 665] width 34 height 32
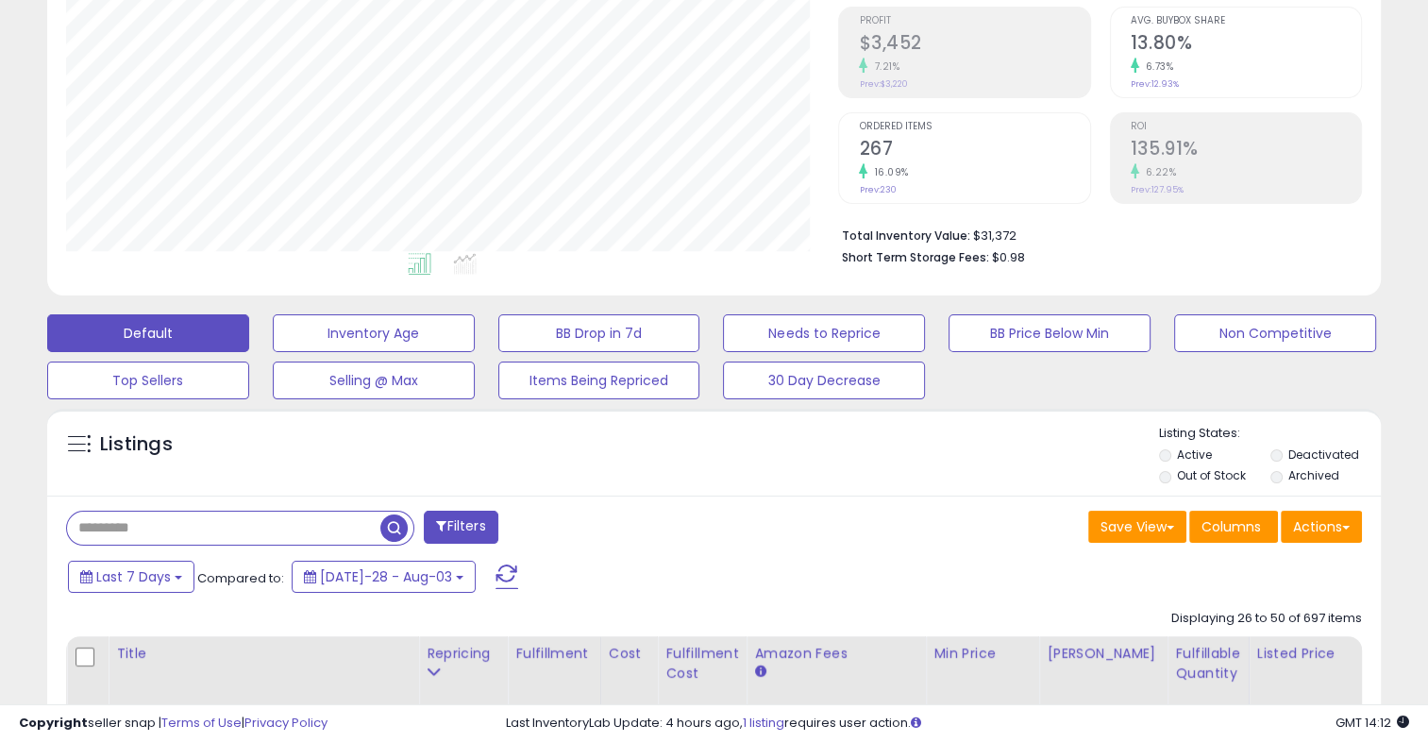
click at [130, 524] on input "text" at bounding box center [223, 527] width 313 height 33
type input "*"
type input "****"
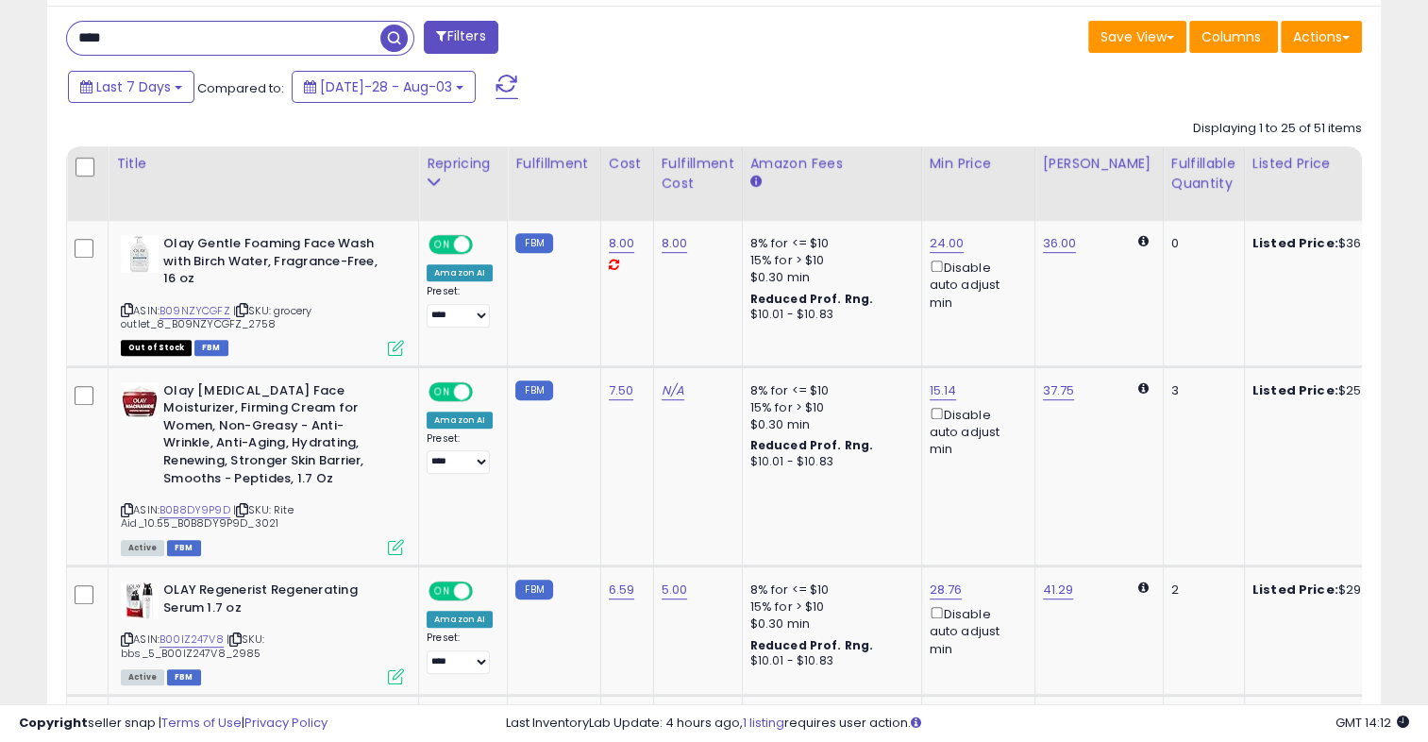
drag, startPoint x: 734, startPoint y: 519, endPoint x: 649, endPoint y: 126, distance: 401.6
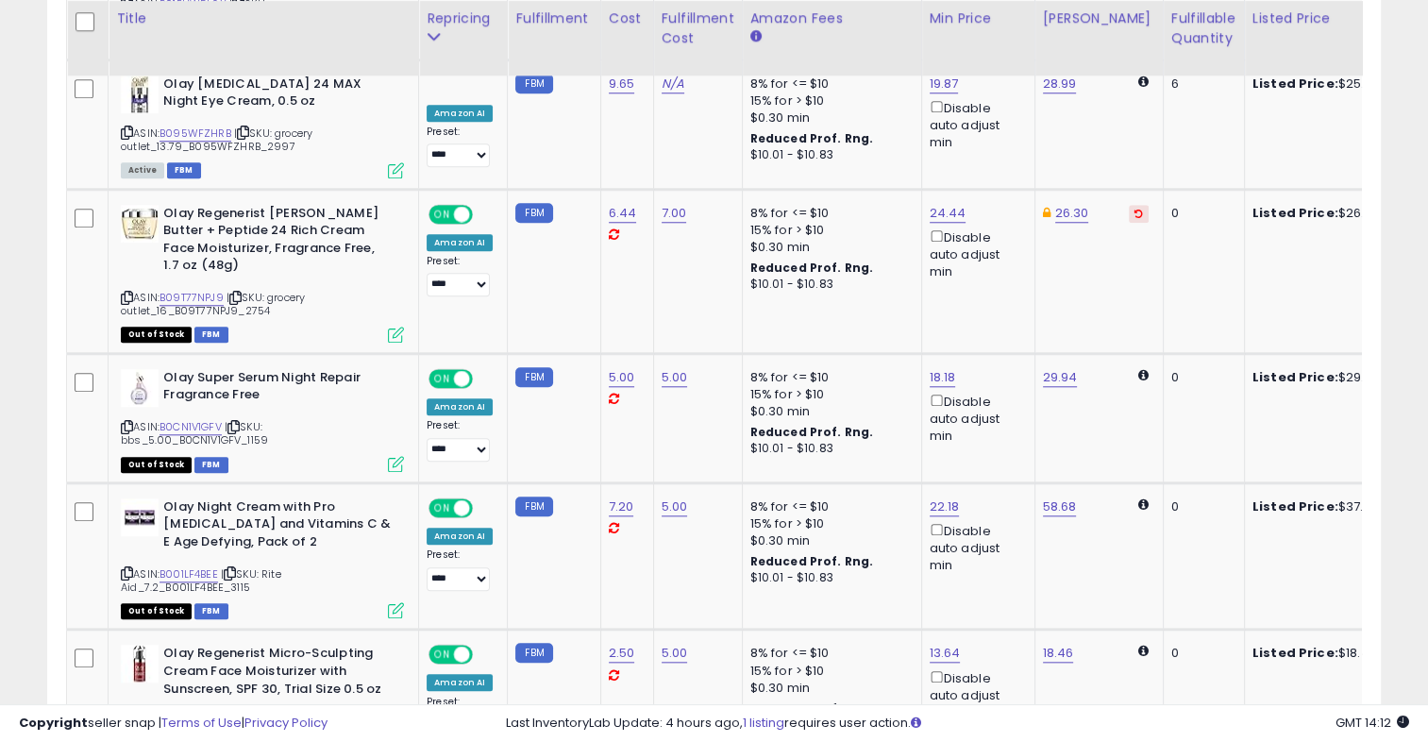
scroll to position [1736, 0]
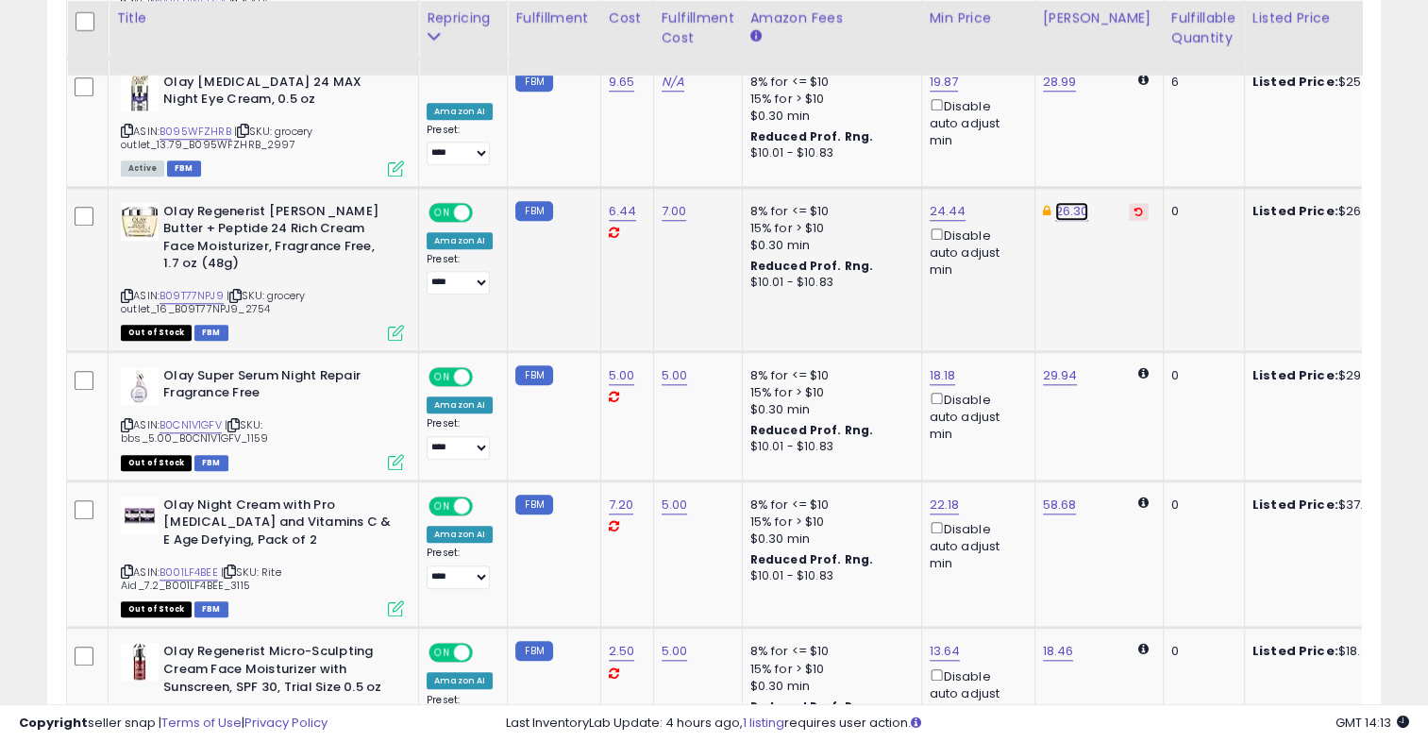
click at [1071, 202] on link "26.30" at bounding box center [1072, 211] width 34 height 19
click at [1088, 125] on span at bounding box center [1082, 127] width 12 height 12
type input "*****"
click at [1122, 126] on icon "submit" at bounding box center [1116, 123] width 11 height 11
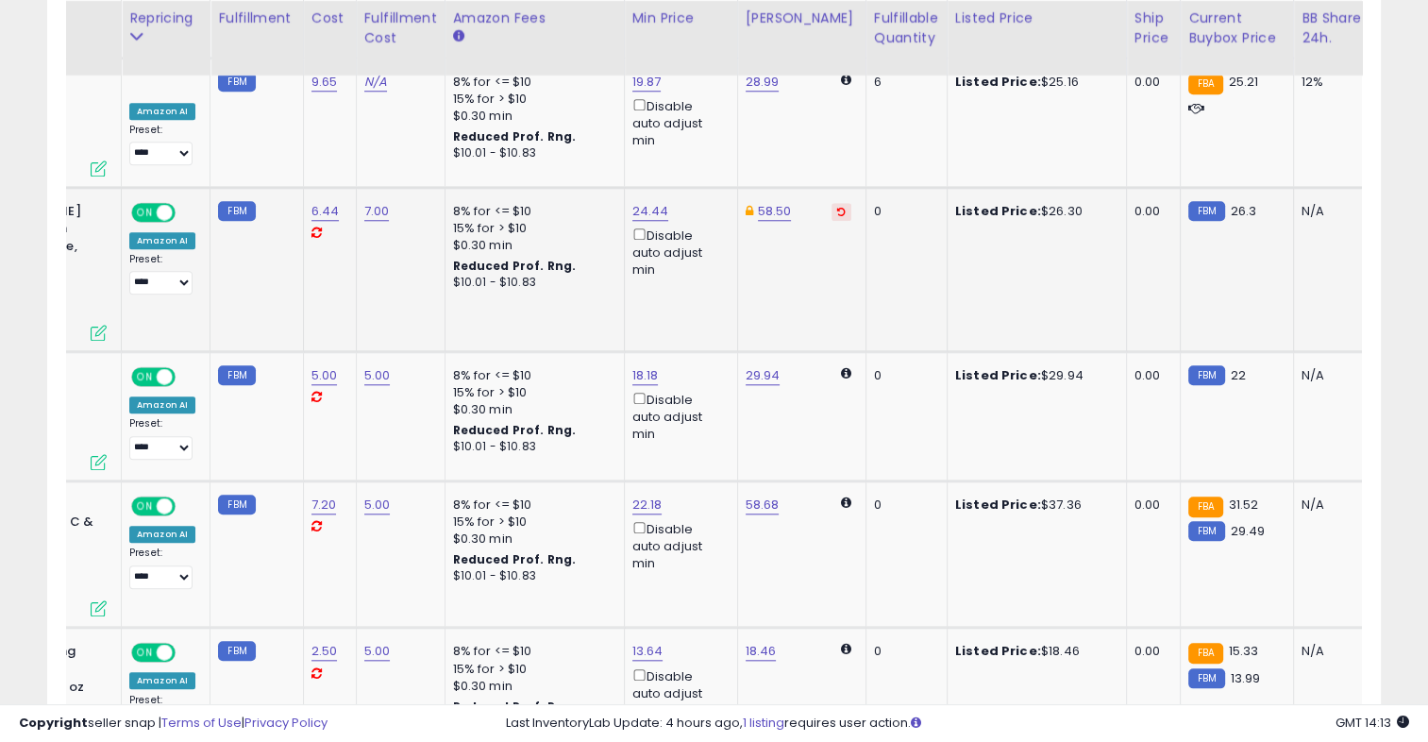
scroll to position [0, 301]
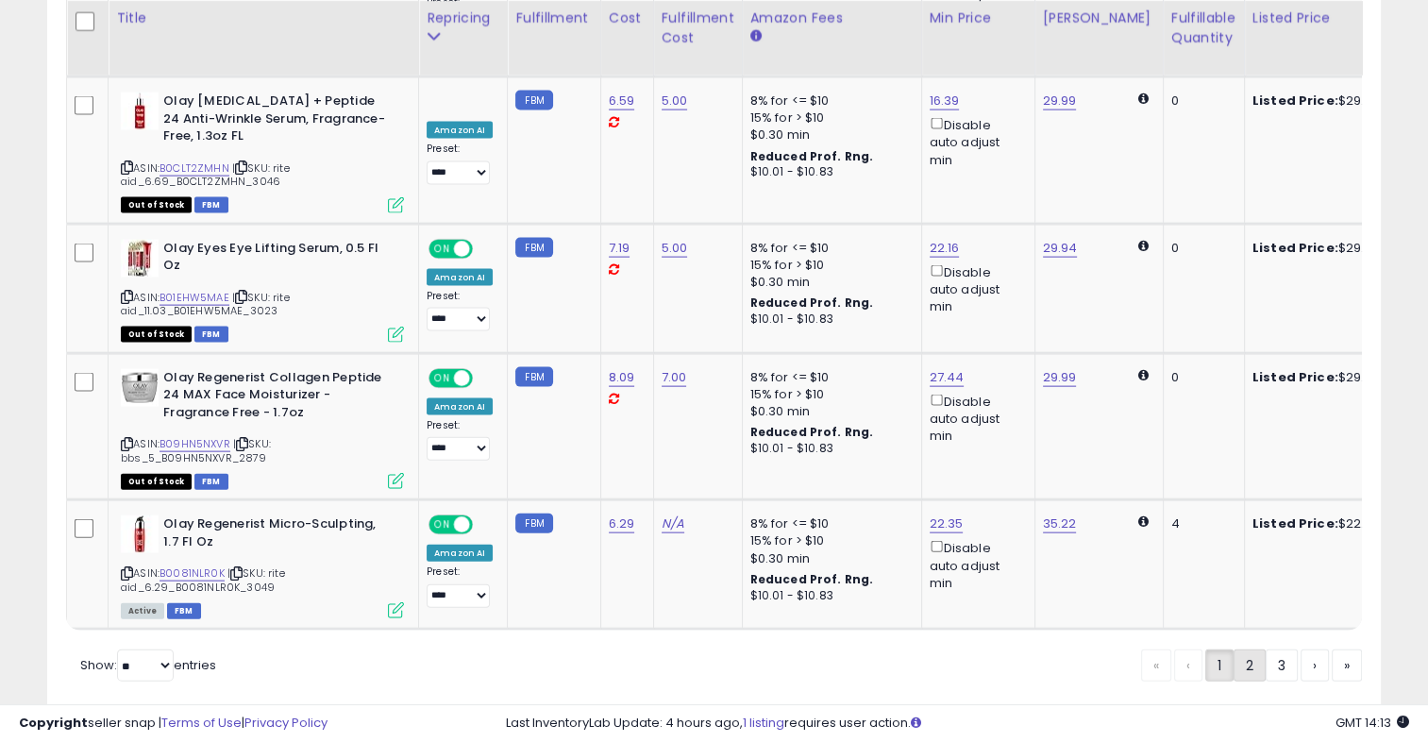
click at [1300, 649] on link "2" at bounding box center [1314, 665] width 28 height 32
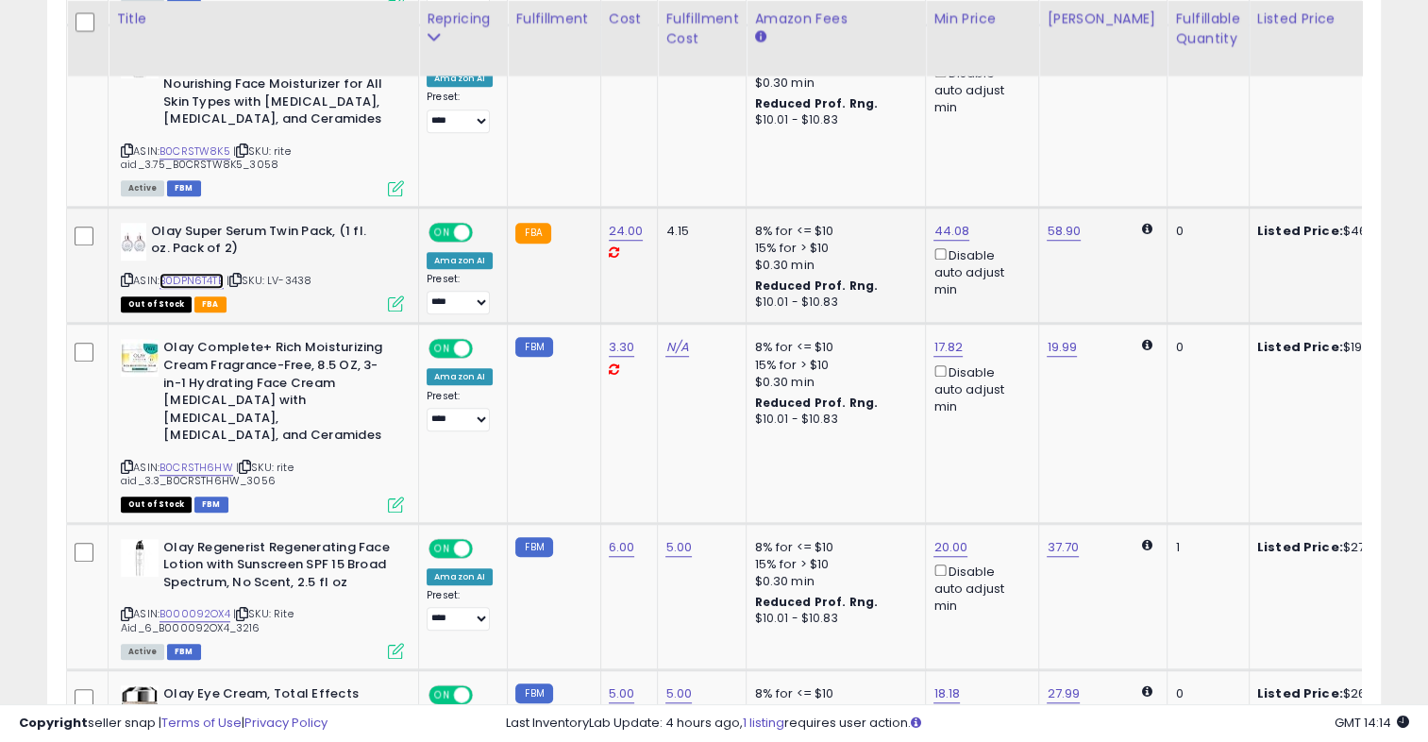
click at [199, 277] on link "B0DPN6T4TB" at bounding box center [191, 281] width 64 height 16
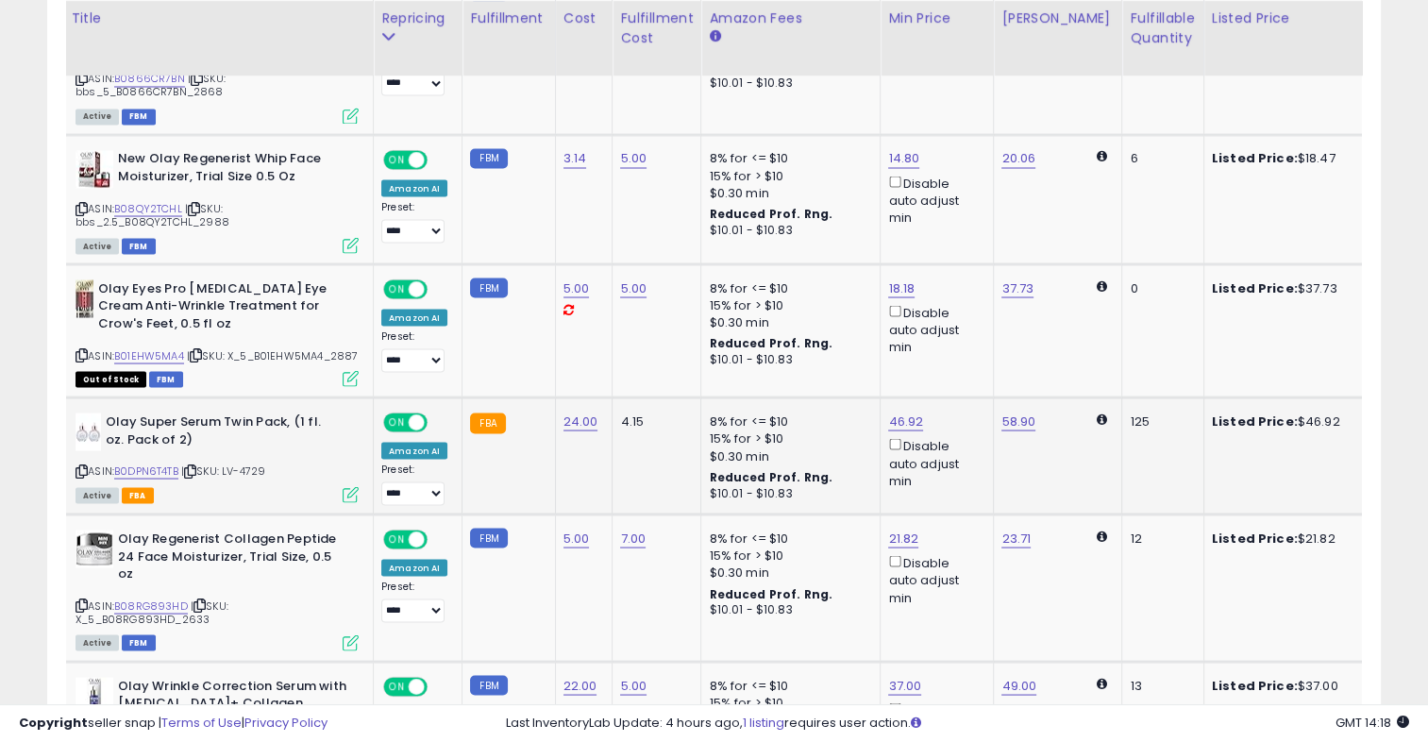
scroll to position [0, 253]
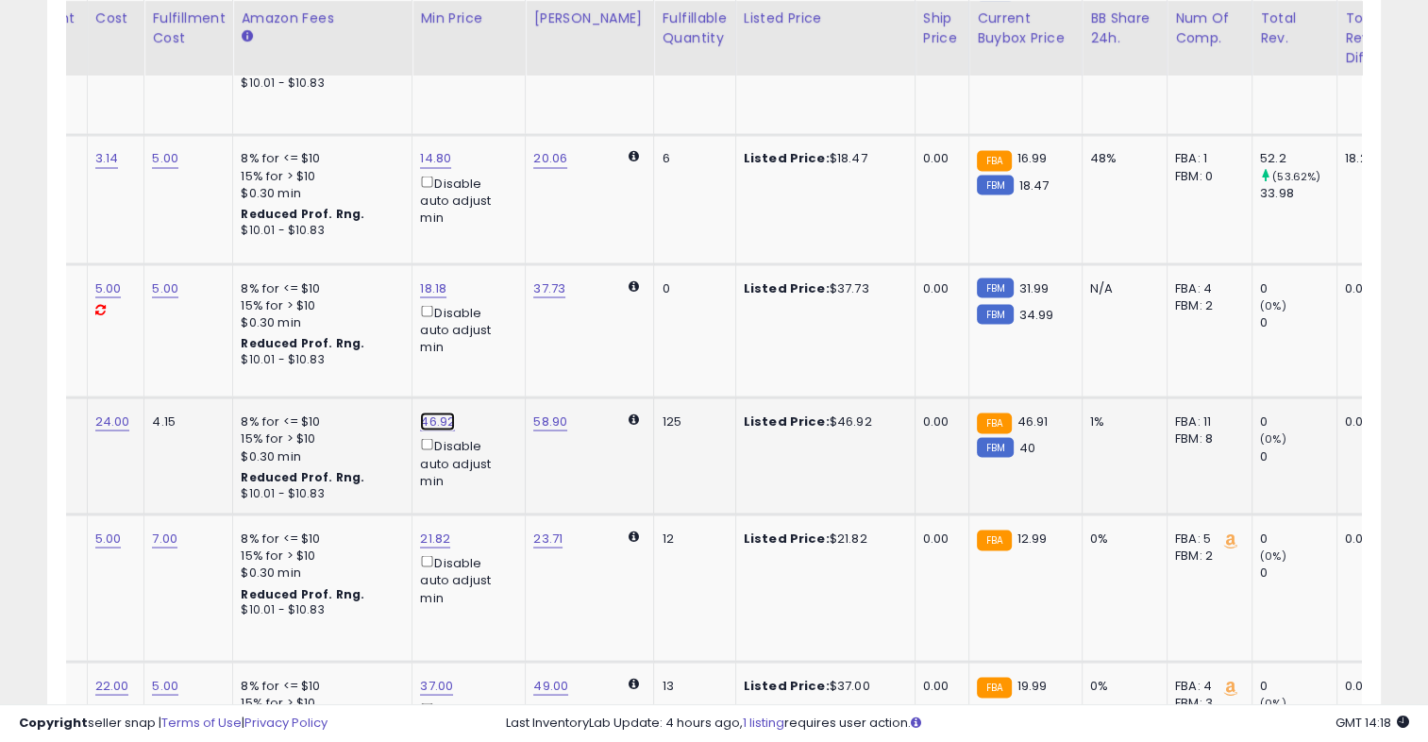
click at [368, 292] on input "*****" at bounding box center [375, 291] width 168 height 32
type input "*"
type input "**"
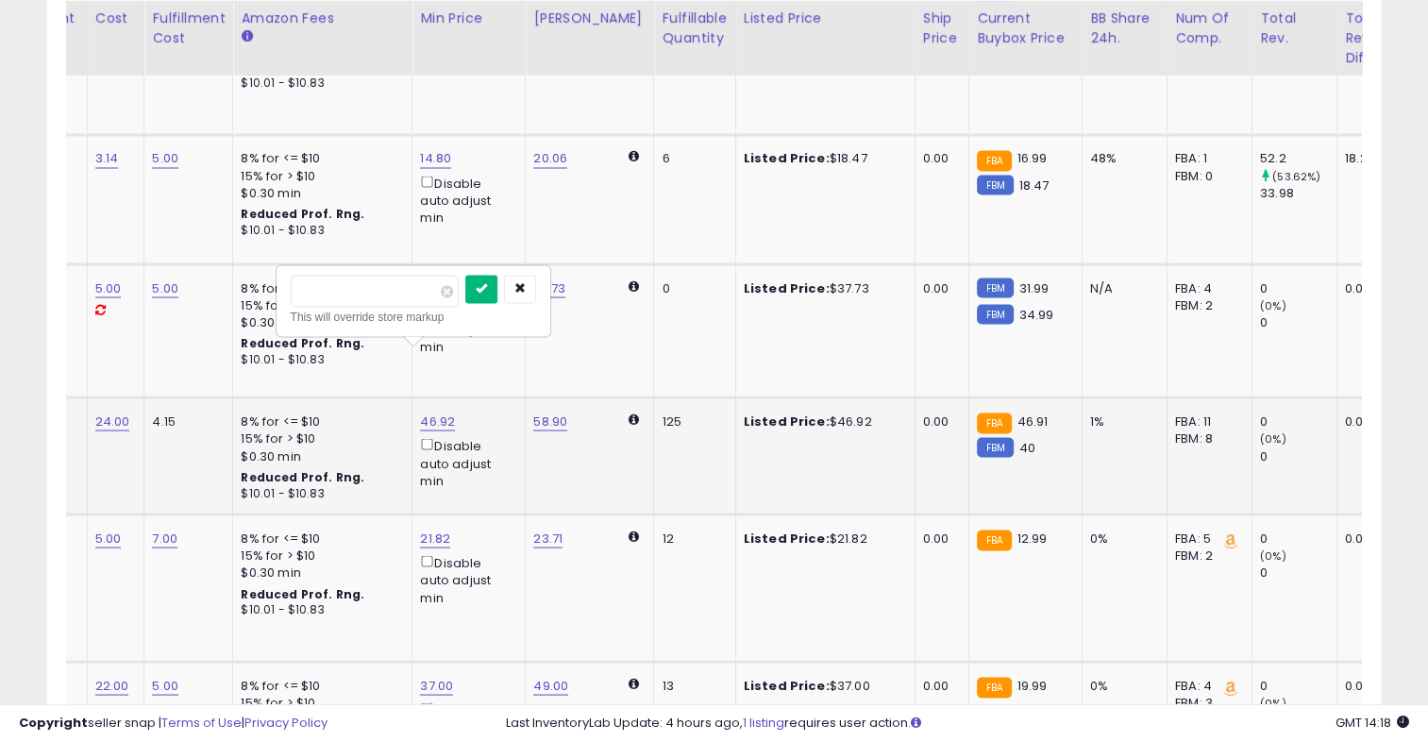
click at [487, 292] on icon "submit" at bounding box center [481, 287] width 11 height 11
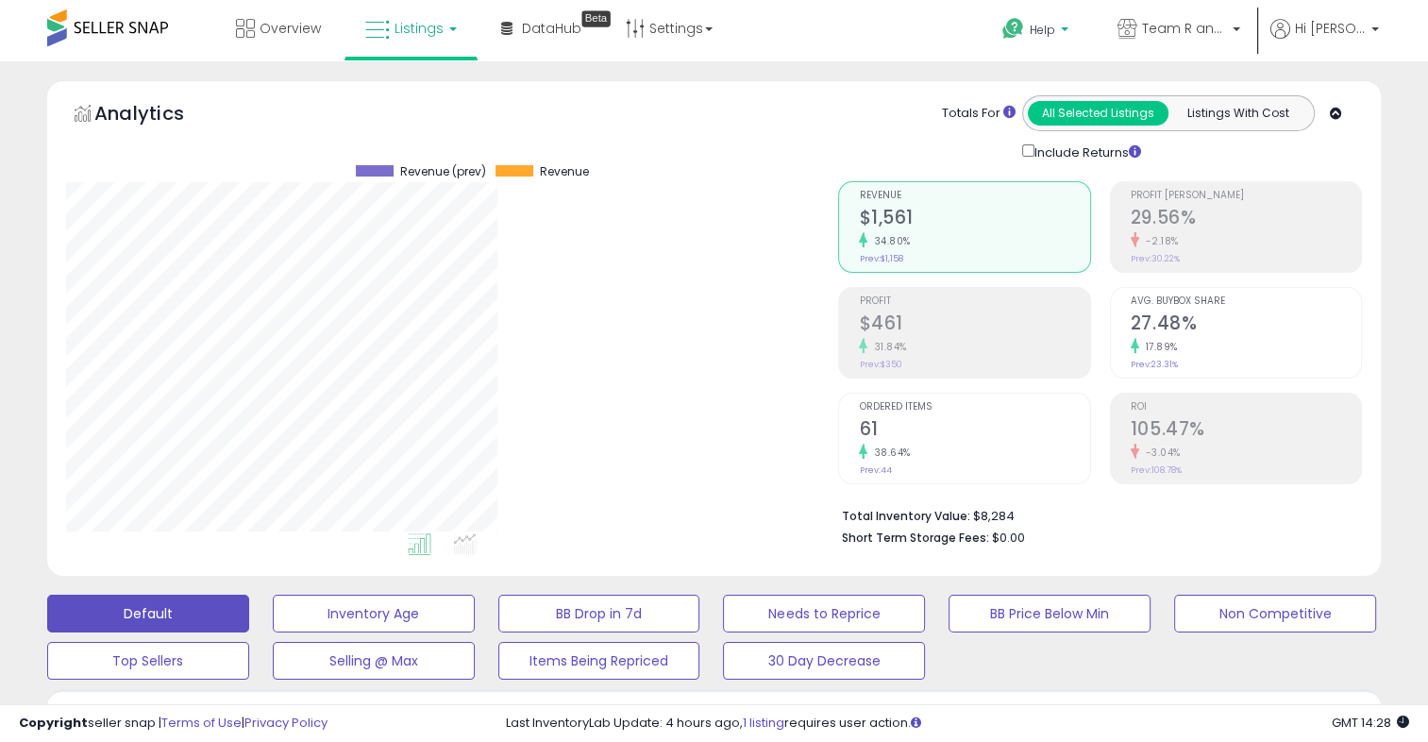
scroll to position [386, 772]
